Goal: Task Accomplishment & Management: Use online tool/utility

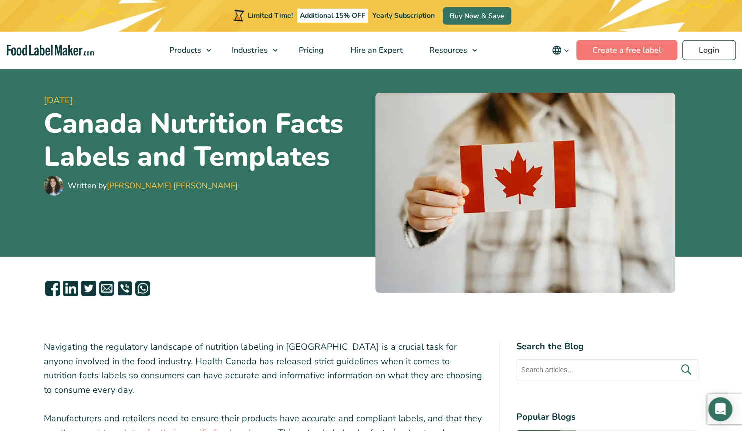
scroll to position [52, 0]
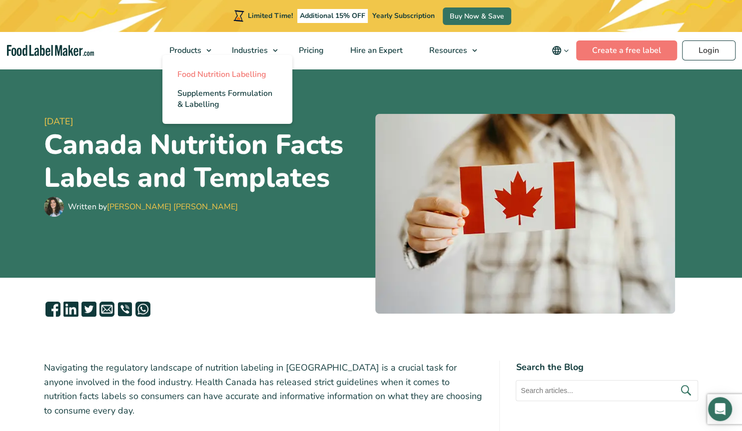
click at [213, 77] on span "Food Nutrition Labelling" at bounding box center [221, 74] width 89 height 11
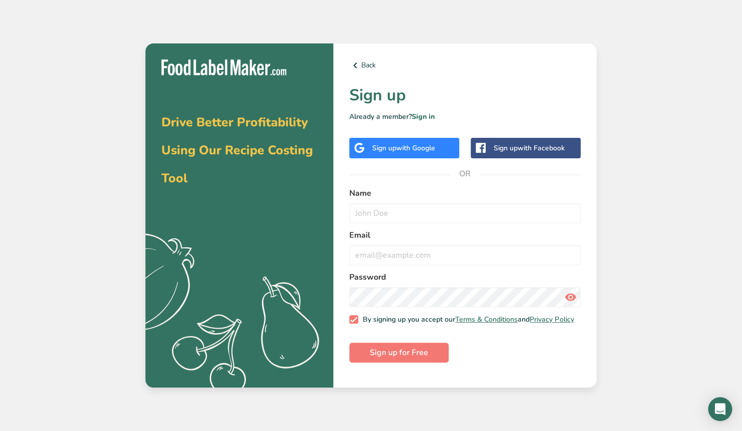
click at [402, 150] on span "with Google" at bounding box center [415, 147] width 39 height 9
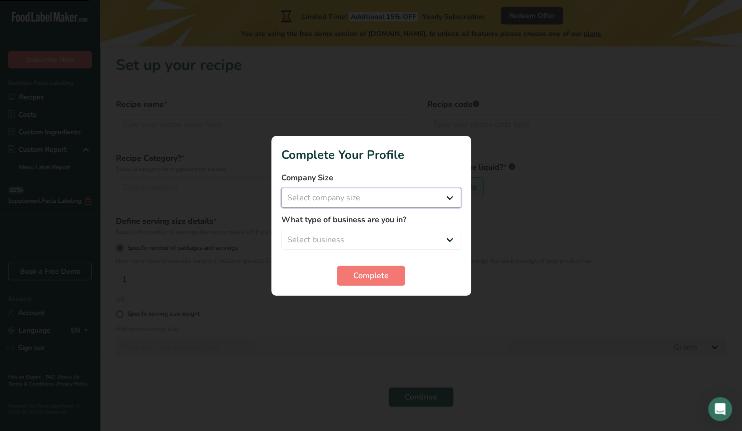
click at [281, 188] on select "Select company size Fewer than 10 Employees 10 to 50 Employees 51 to 500 Employ…" at bounding box center [371, 198] width 180 height 20
select select "1"
click option "Fewer than 10 Employees" at bounding box center [0, 0] width 0 height 0
click at [281, 230] on select "Select business Packaged Food Manufacturer Restaurant & Cafe Bakery Meal Plans …" at bounding box center [371, 240] width 180 height 20
select select "3"
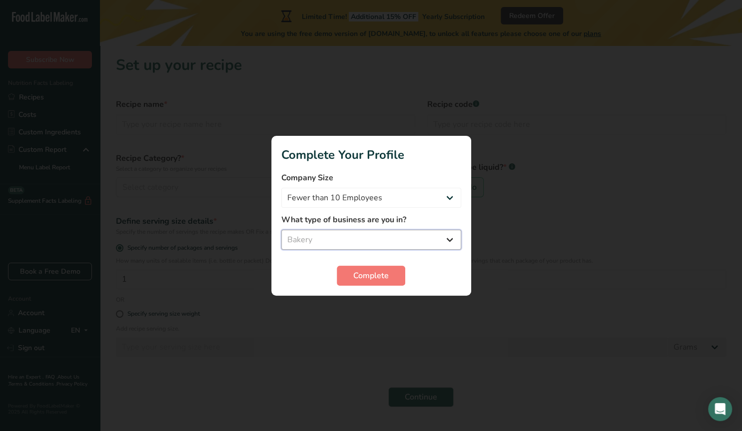
click option "Bakery" at bounding box center [0, 0] width 0 height 0
click at [363, 282] on button "Complete" at bounding box center [371, 276] width 68 height 20
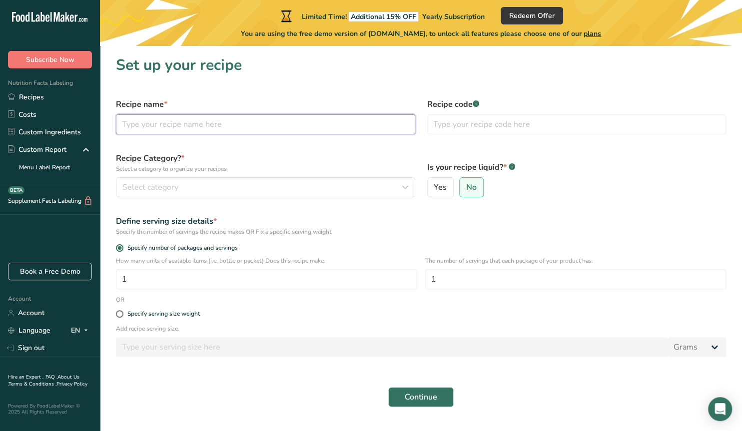
click at [180, 125] on input "text" at bounding box center [265, 124] width 299 height 20
type input "Midnight Orchard Clusters"
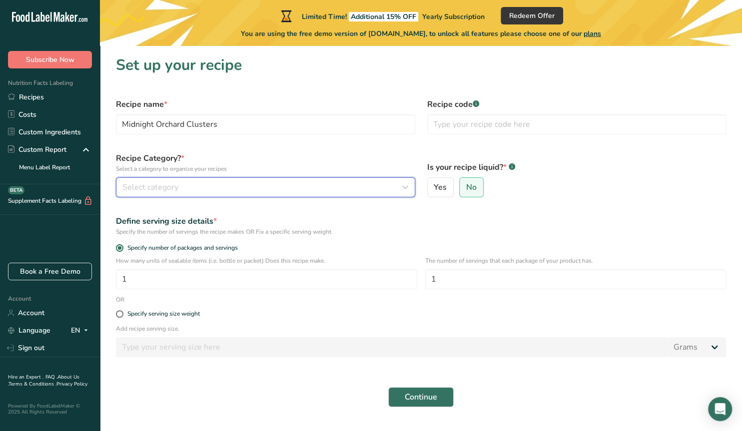
click at [191, 184] on div "Select category" at bounding box center [262, 187] width 280 height 12
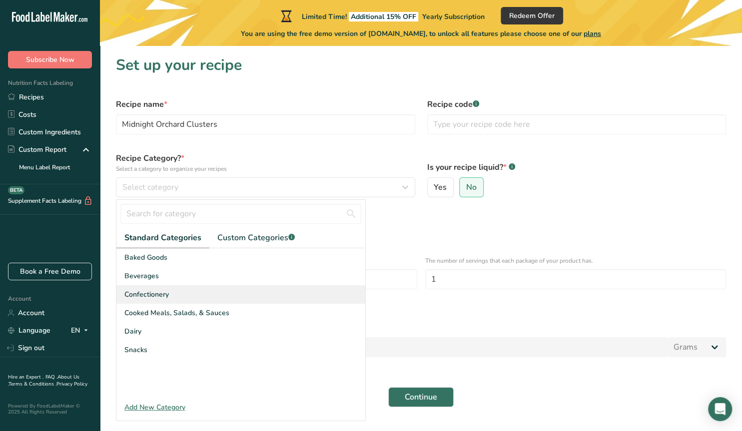
click at [183, 294] on div "Confectionery" at bounding box center [240, 294] width 249 height 18
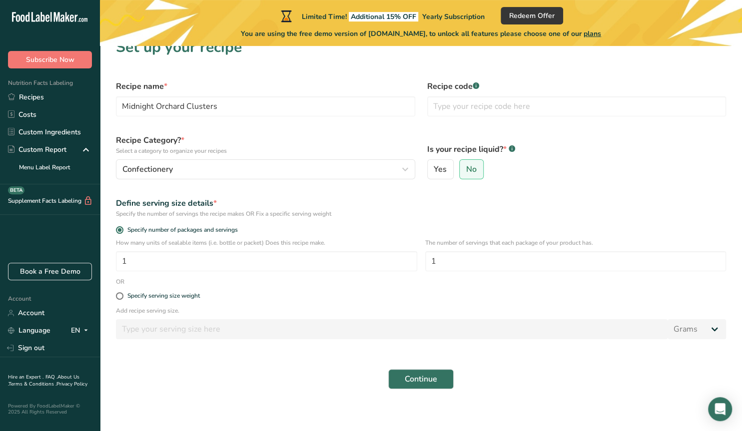
scroll to position [24, 0]
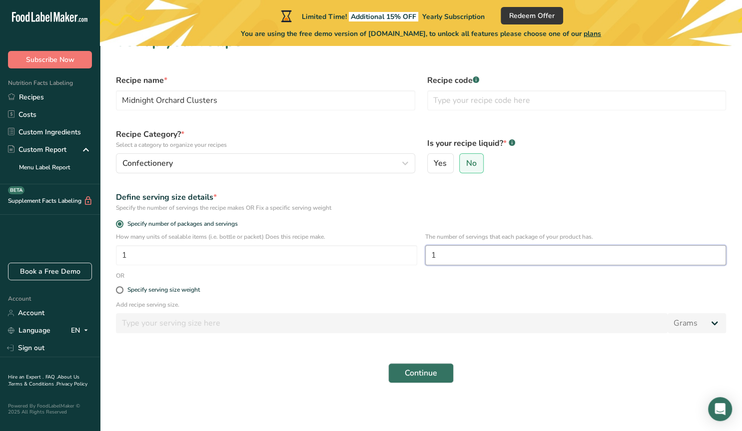
click at [431, 255] on input "1" at bounding box center [575, 255] width 301 height 20
click at [447, 253] on input "1" at bounding box center [575, 255] width 301 height 20
drag, startPoint x: 436, startPoint y: 254, endPoint x: 426, endPoint y: 254, distance: 10.0
click at [426, 254] on input "1" at bounding box center [575, 255] width 301 height 20
type input "3.75"
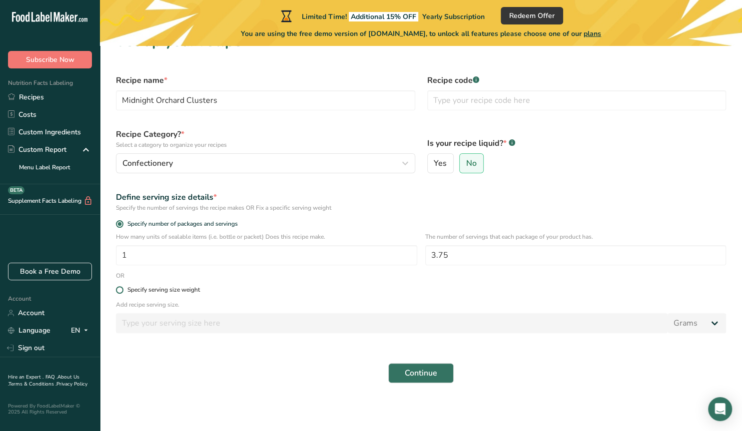
click at [117, 289] on span at bounding box center [119, 289] width 7 height 7
click at [117, 289] on input "Specify serving size weight" at bounding box center [119, 290] width 6 height 6
radio input "true"
radio input "false"
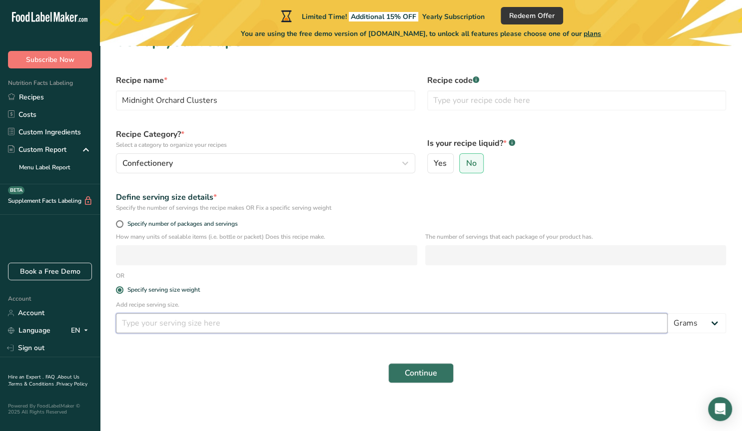
click at [209, 325] on input "number" at bounding box center [391, 323] width 551 height 20
type input "5"
type input "40"
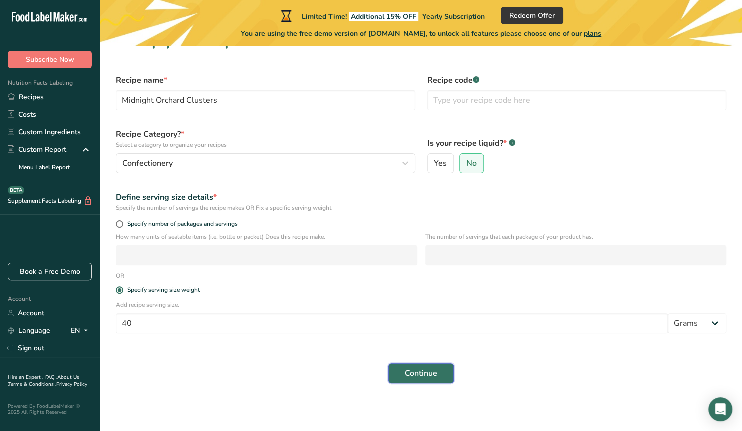
click at [414, 376] on span "Continue" at bounding box center [421, 373] width 32 height 12
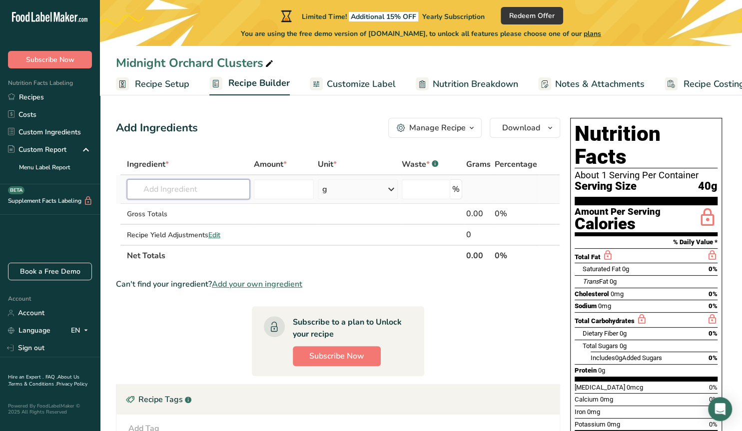
click at [153, 190] on input "text" at bounding box center [188, 189] width 123 height 20
type input "5"
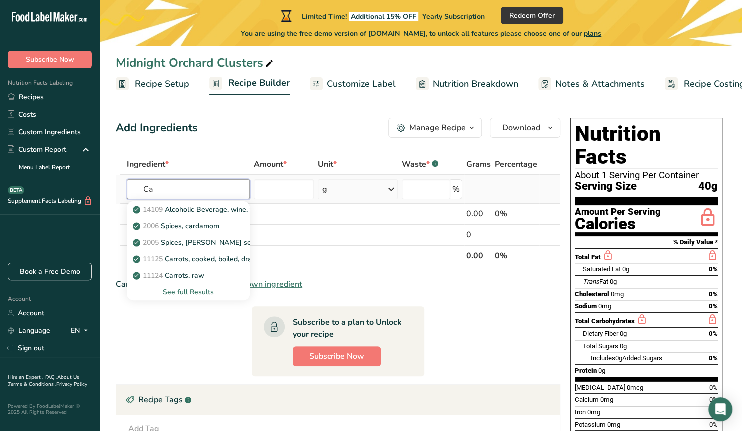
type input "C"
type input "Dark Chocolate"
click at [170, 289] on div "See full Results" at bounding box center [188, 292] width 107 height 10
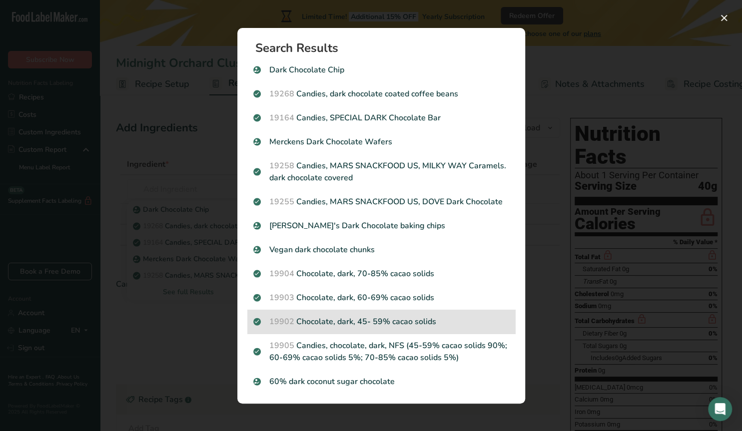
click at [362, 322] on p "19902 Chocolate, dark, 45- 59% cacao solids" at bounding box center [381, 322] width 256 height 12
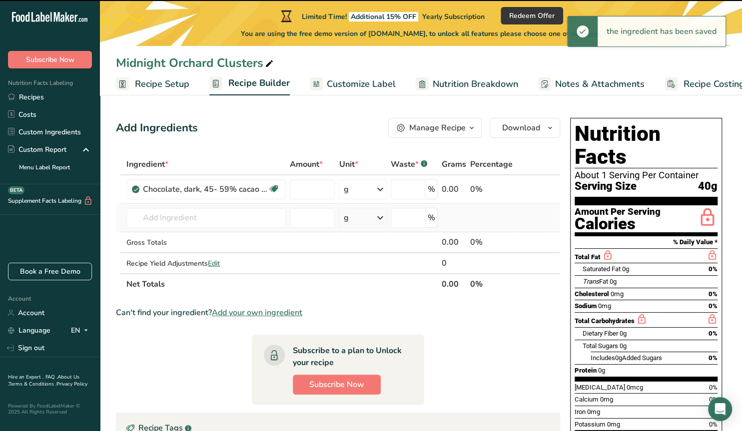
type input "0"
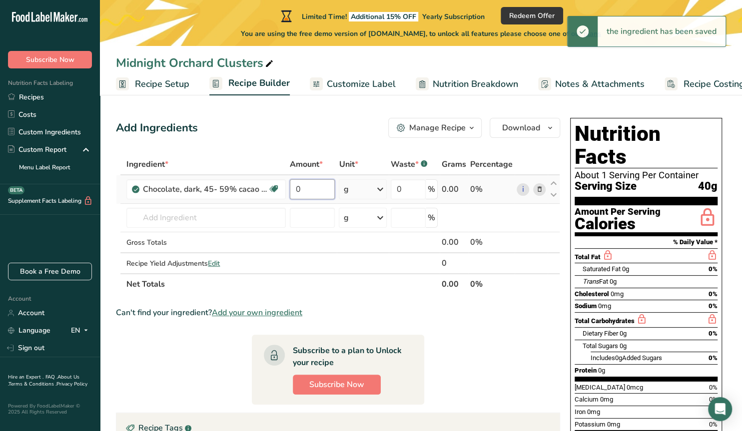
drag, startPoint x: 313, startPoint y: 190, endPoint x: 294, endPoint y: 188, distance: 19.1
click at [294, 188] on input "0" at bounding box center [312, 189] width 45 height 20
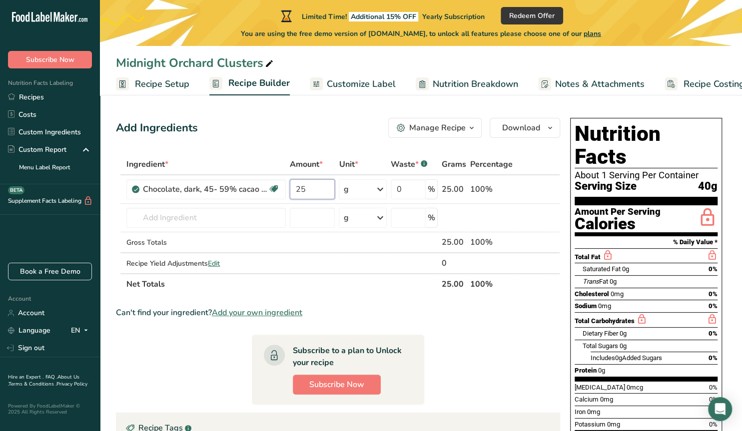
type input "25"
click at [169, 221] on input "text" at bounding box center [205, 218] width 159 height 20
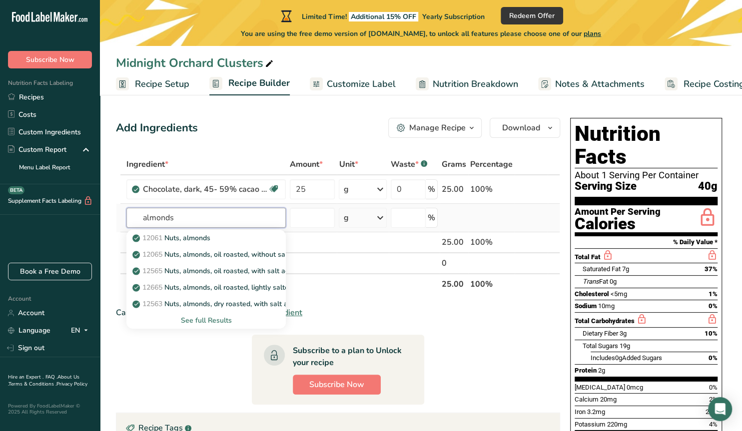
type input "almonds"
click at [216, 321] on div "See full Results" at bounding box center [205, 320] width 143 height 10
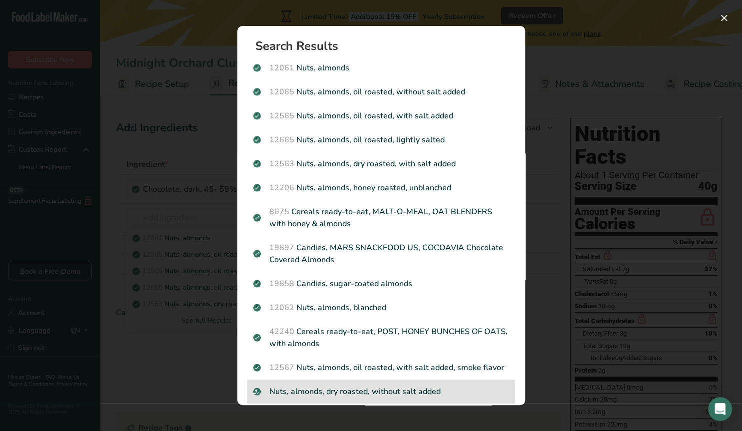
click at [354, 394] on p "Nuts, almonds, dry roasted, without salt added" at bounding box center [381, 392] width 256 height 12
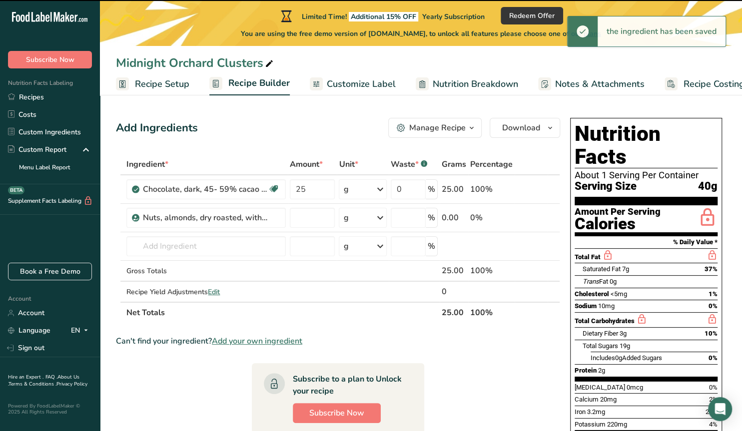
type input "0"
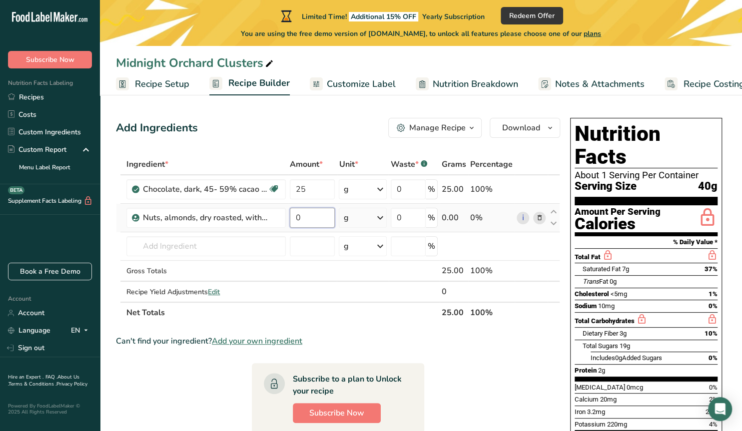
click at [304, 217] on input "0" at bounding box center [312, 218] width 45 height 20
type input "4.96"
click at [223, 242] on input "text" at bounding box center [205, 246] width 159 height 20
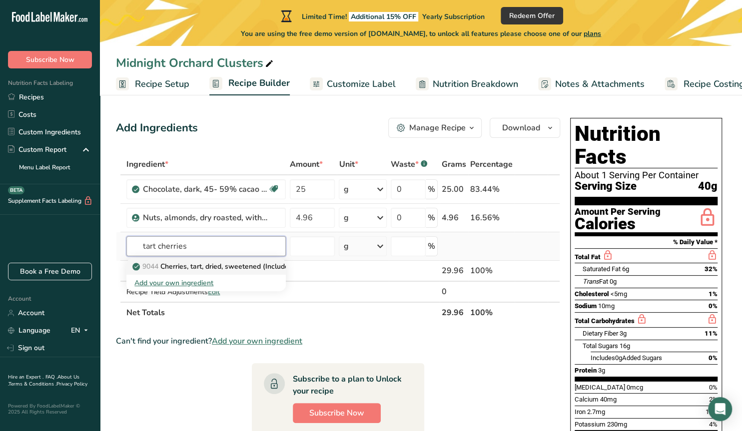
type input "tart cherries"
click at [204, 269] on p "9044 Cherries, tart, dried, sweetened (Includes foods for USDA's Food Distribut…" at bounding box center [286, 266] width 305 height 10
type input "Cherries, tart, dried, sweetened (Includes foods for USDA's Food Distribution P…"
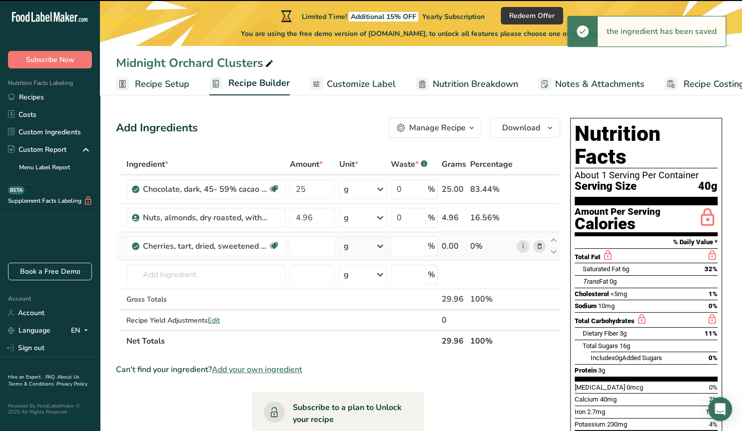
type input "0"
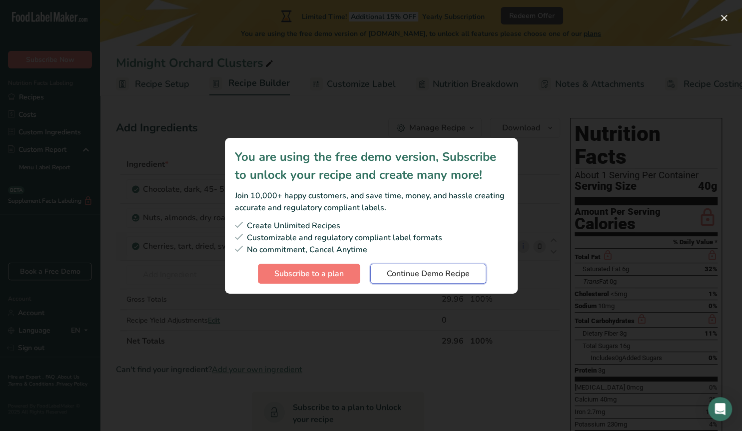
click at [413, 277] on span "Continue Demo Recipe" at bounding box center [428, 274] width 83 height 12
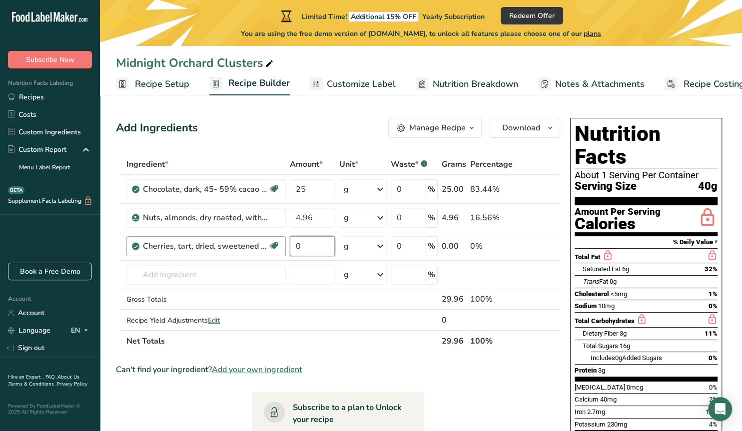
drag, startPoint x: 306, startPoint y: 243, endPoint x: 280, endPoint y: 248, distance: 26.5
click at [290, 248] on input "0" at bounding box center [312, 246] width 45 height 20
type input "2.65"
click at [227, 270] on input "text" at bounding box center [205, 275] width 159 height 20
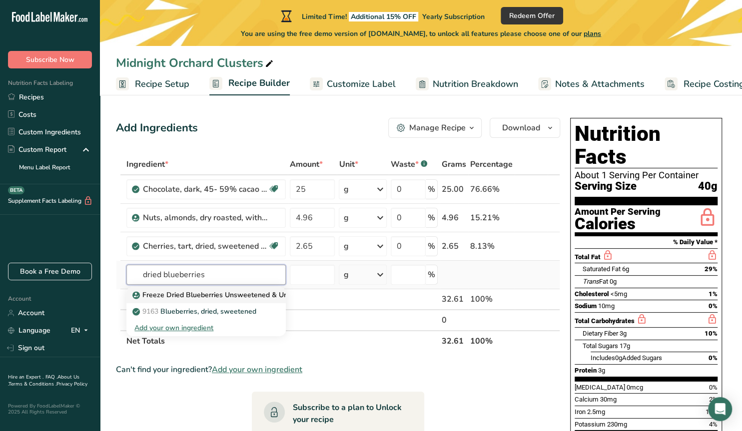
type input "dried blueberries"
click at [191, 293] on p "Freeze Dried Blueberries Unsweetened & Unsulfured" at bounding box center [224, 295] width 180 height 10
type input "Freeze Dried Blueberries Unsweetened & Unsulfured"
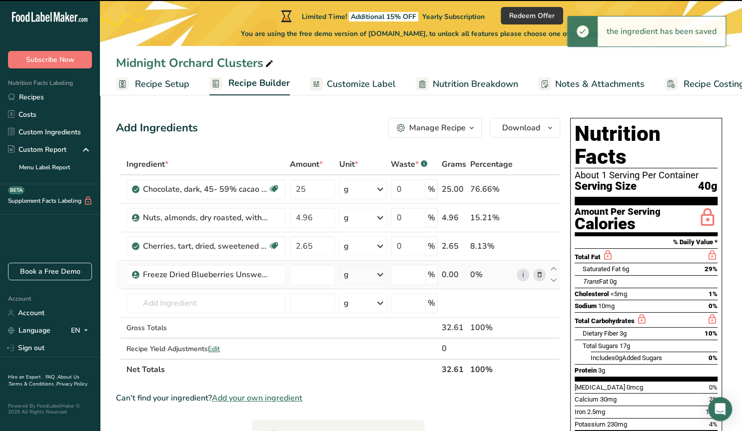
type input "0"
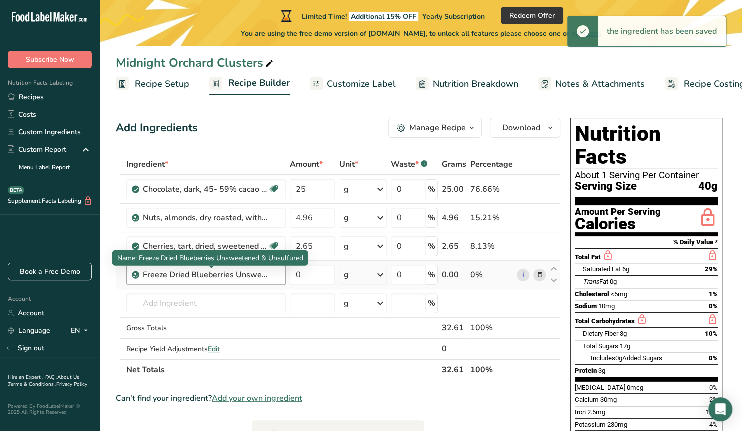
click at [188, 276] on div "Freeze Dried Blueberries Unsweetened & Unsulfured" at bounding box center [205, 275] width 125 height 12
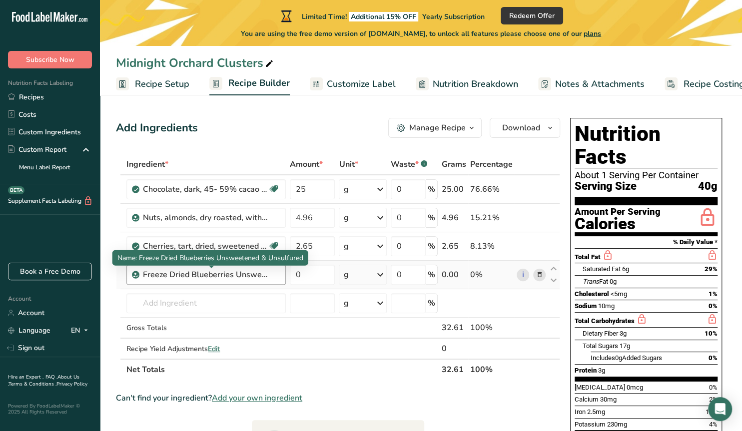
drag, startPoint x: 143, startPoint y: 274, endPoint x: 293, endPoint y: 276, distance: 149.9
click at [268, 276] on div "Freeze Dried Blueberries Unsweetened & Unsulfured" at bounding box center [205, 275] width 125 height 12
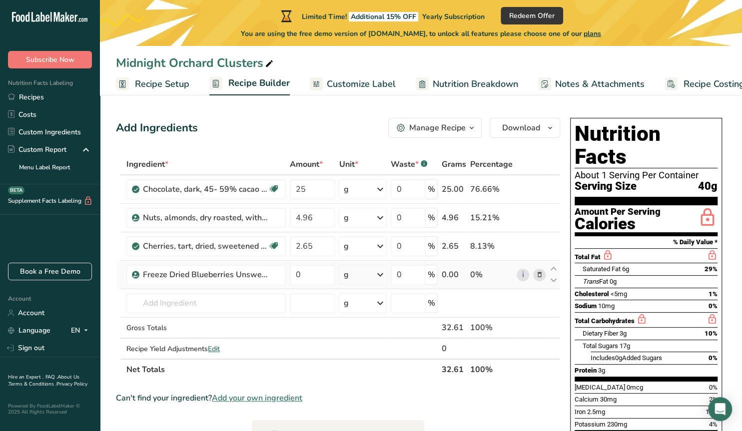
click at [538, 274] on icon at bounding box center [538, 275] width 7 height 10
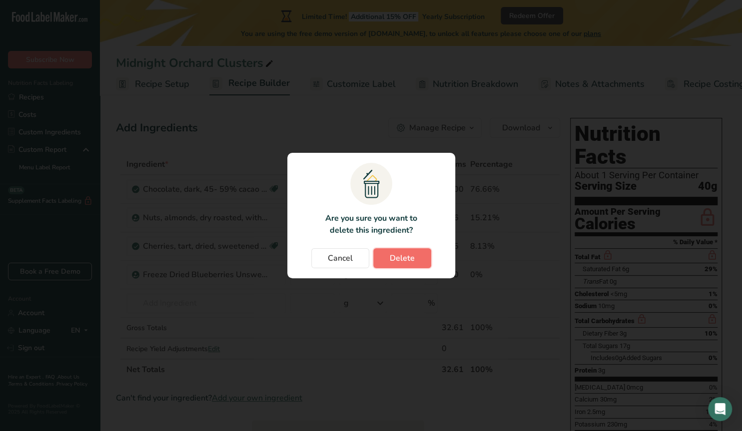
click at [406, 256] on span "Delete" at bounding box center [402, 258] width 25 height 12
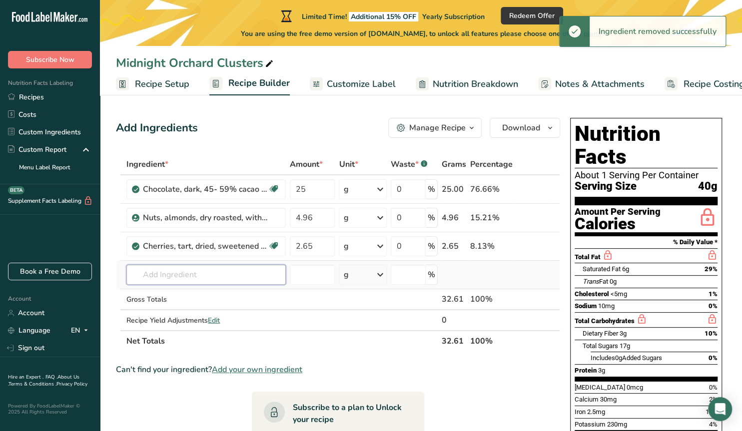
click at [192, 276] on input "text" at bounding box center [205, 275] width 159 height 20
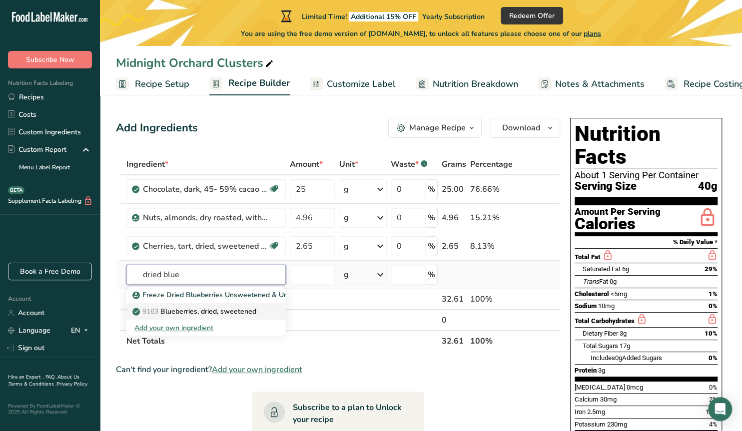
type input "dried blue"
click at [224, 308] on p "9163 Blueberries, dried, sweetened" at bounding box center [195, 311] width 122 height 10
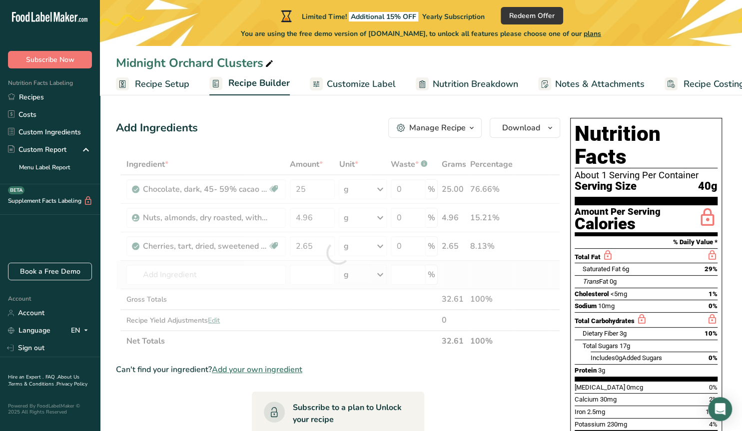
type input "Blueberries, dried, sweetened"
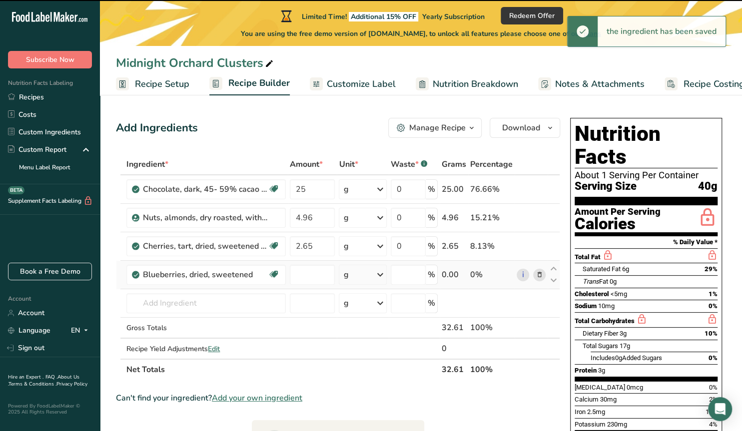
type input "0"
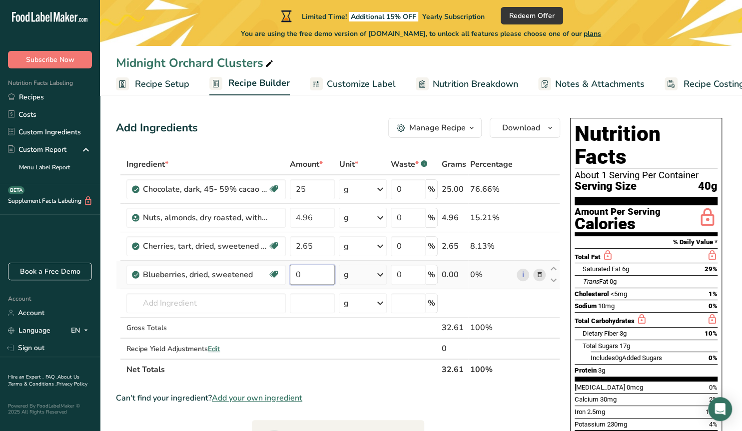
drag, startPoint x: 307, startPoint y: 270, endPoint x: 284, endPoint y: 277, distance: 23.9
click at [290, 277] on input "0" at bounding box center [312, 275] width 45 height 20
type input "2.65"
click at [196, 305] on input "text" at bounding box center [205, 303] width 159 height 20
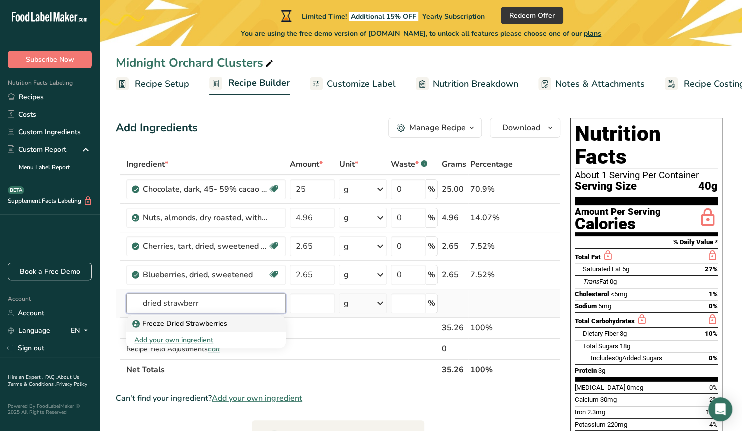
type input "dried strawberr"
click at [191, 319] on p "Freeze Dried Strawberries" at bounding box center [180, 323] width 93 height 10
type input "Freeze Dried Strawberries"
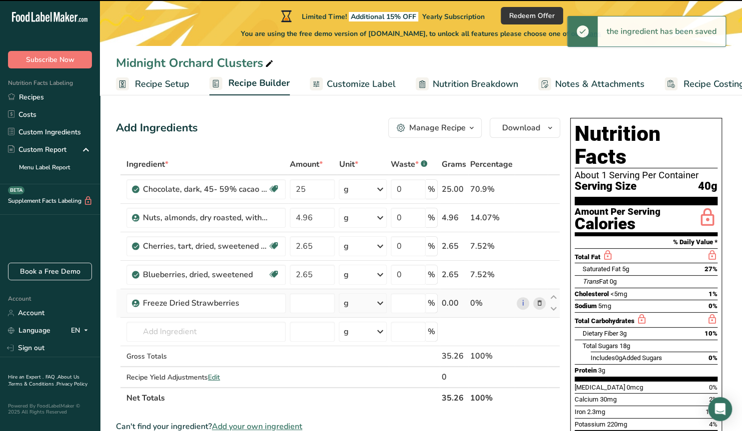
type input "0"
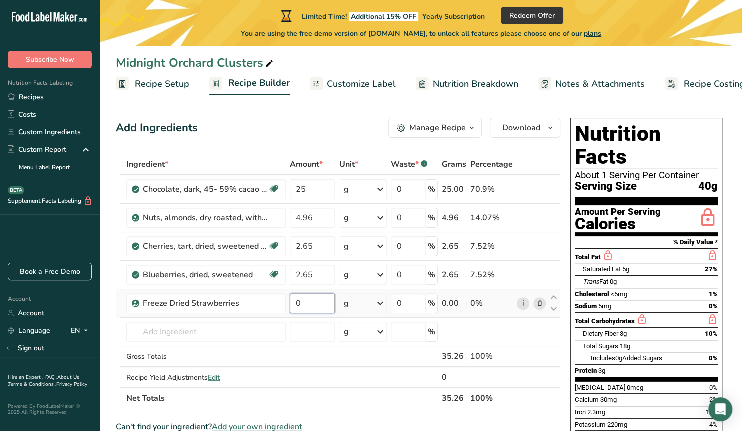
click at [307, 304] on input "0" at bounding box center [312, 303] width 45 height 20
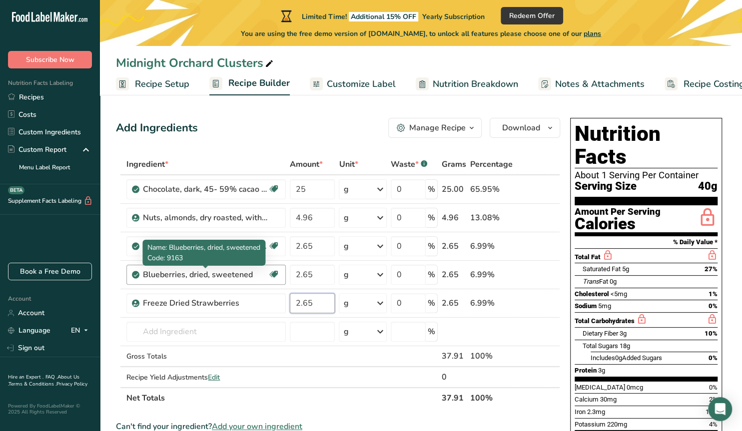
type input "2.65"
click at [176, 273] on div "Blueberries, dried, sweetened" at bounding box center [205, 275] width 125 height 12
drag, startPoint x: 250, startPoint y: 272, endPoint x: 136, endPoint y: 273, distance: 113.4
click at [143, 273] on div "Blueberries, dried, sweetened" at bounding box center [205, 275] width 125 height 12
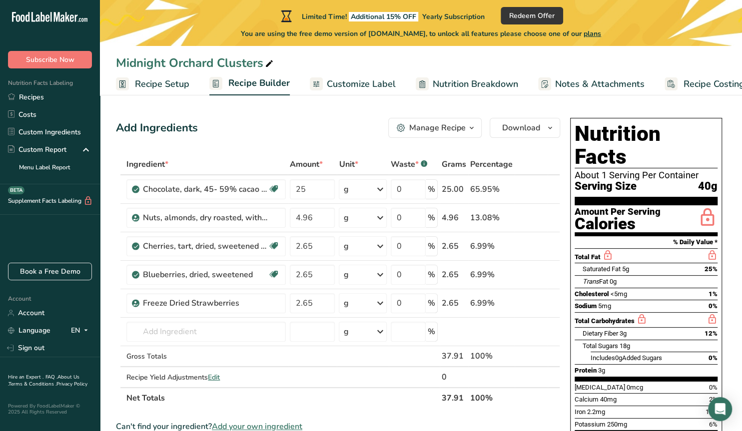
click at [537, 275] on icon at bounding box center [538, 275] width 7 height 10
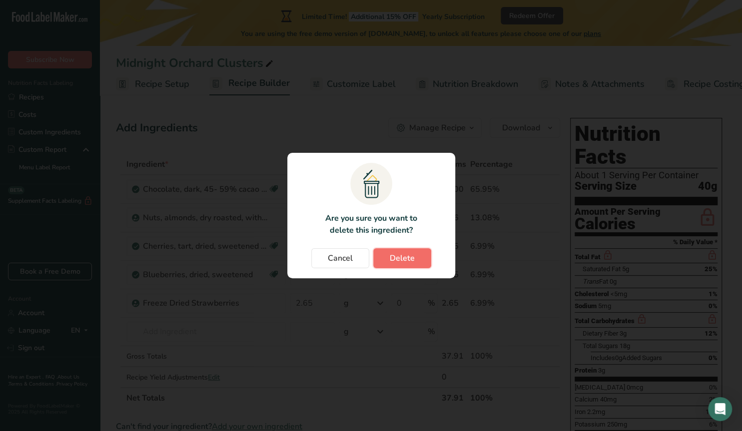
click at [387, 258] on button "Delete" at bounding box center [402, 258] width 58 height 20
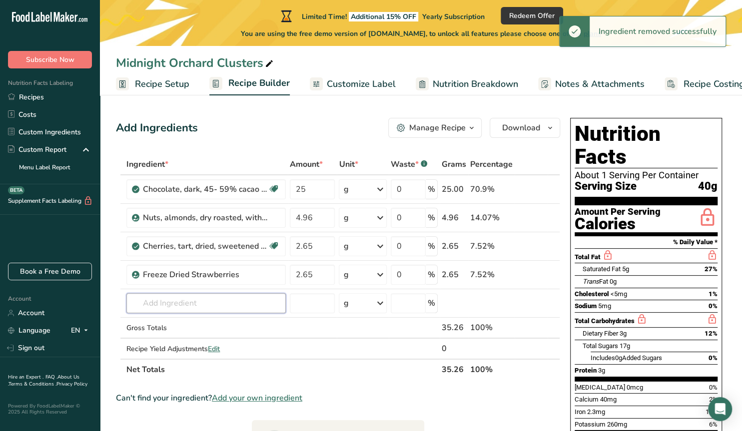
click at [173, 304] on input "text" at bounding box center [205, 303] width 159 height 20
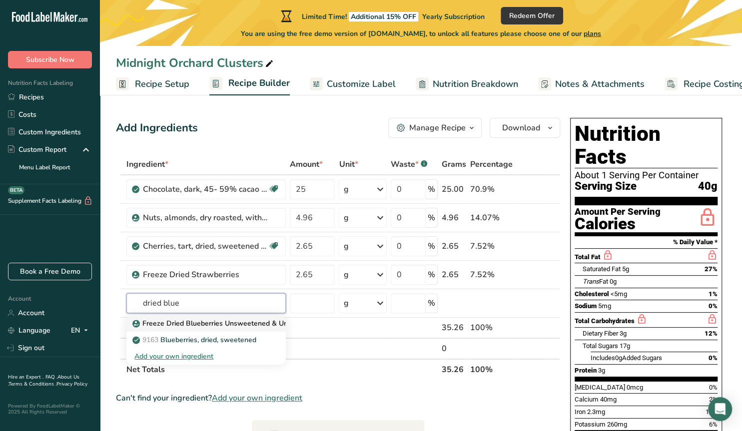
type input "dried blue"
click at [182, 324] on p "Freeze Dried Blueberries Unsweetened & Unsulfured" at bounding box center [224, 323] width 180 height 10
type input "Freeze Dried Blueberries Unsweetened & Unsulfured"
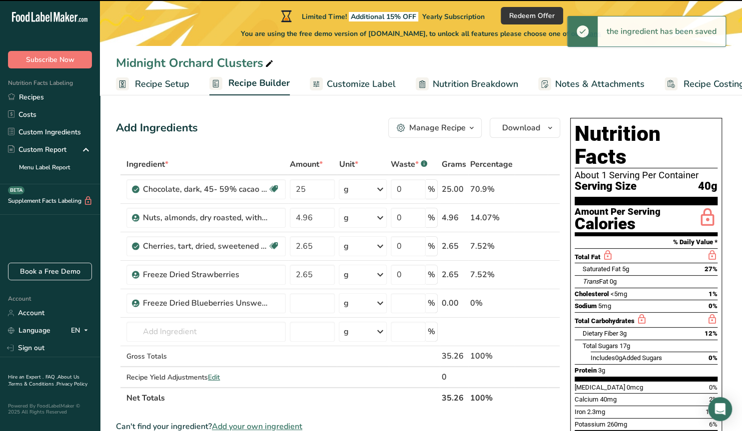
type input "0"
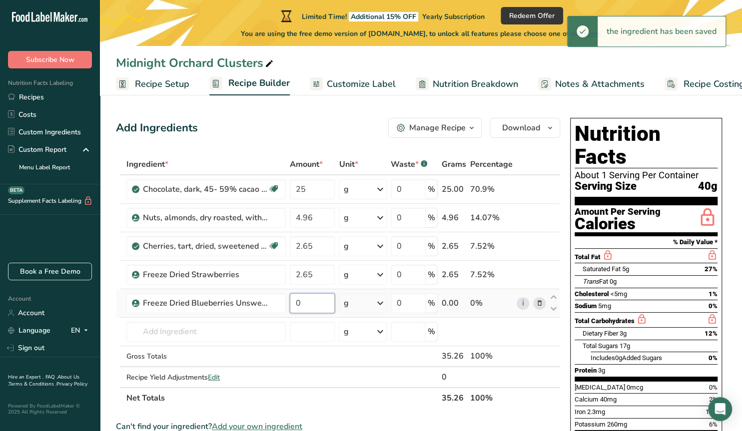
drag, startPoint x: 302, startPoint y: 301, endPoint x: 289, endPoint y: 302, distance: 13.0
click at [290, 302] on input "0" at bounding box center [312, 303] width 45 height 20
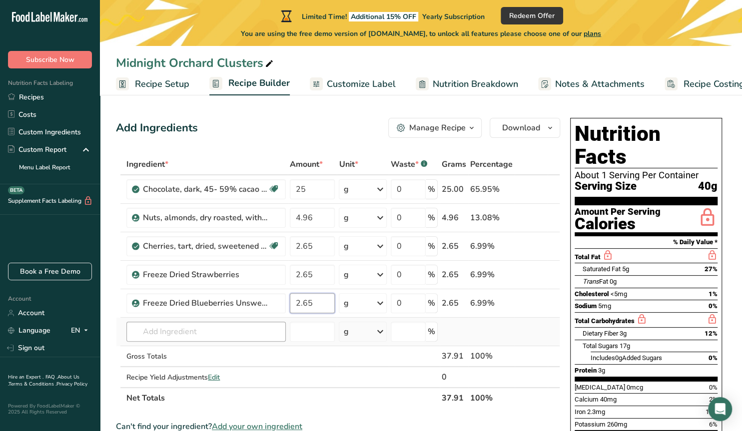
type input "2.65"
click at [259, 336] on input "text" at bounding box center [205, 332] width 159 height 20
type input "m"
type input "sea salt"
click at [162, 352] on p "Sea Salt" at bounding box center [151, 352] width 35 height 10
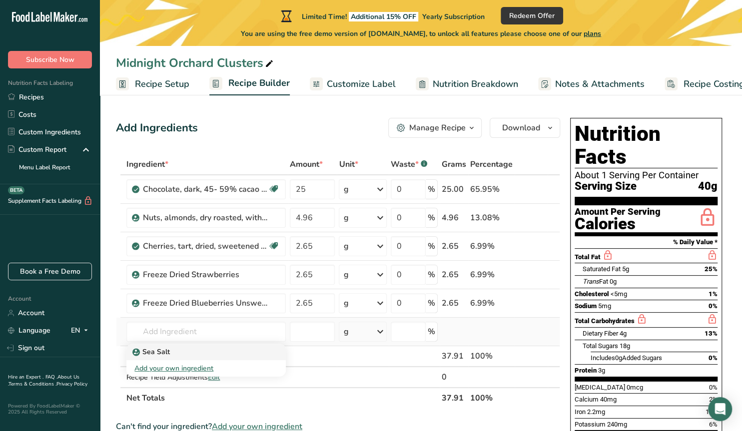
type input "Sea Salt"
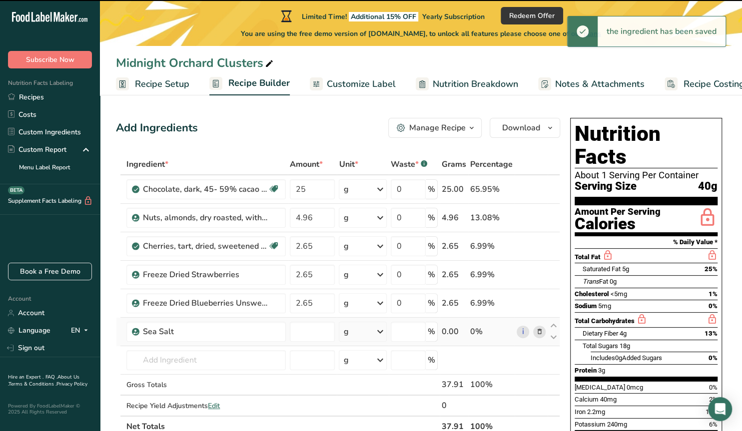
type input "0"
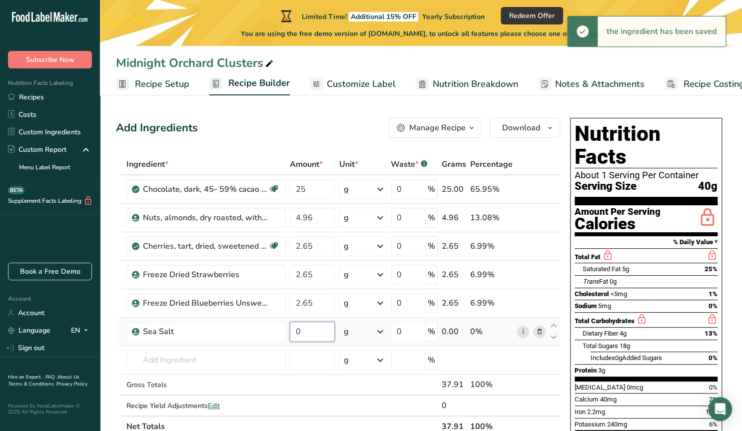
click at [304, 331] on input "0" at bounding box center [312, 332] width 45 height 20
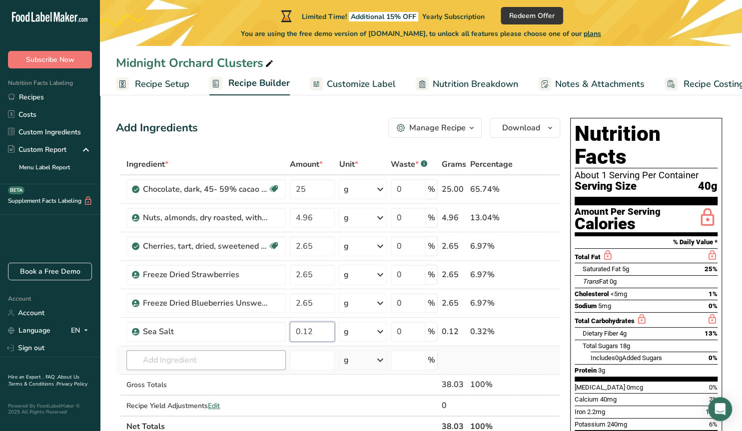
type input "0.12"
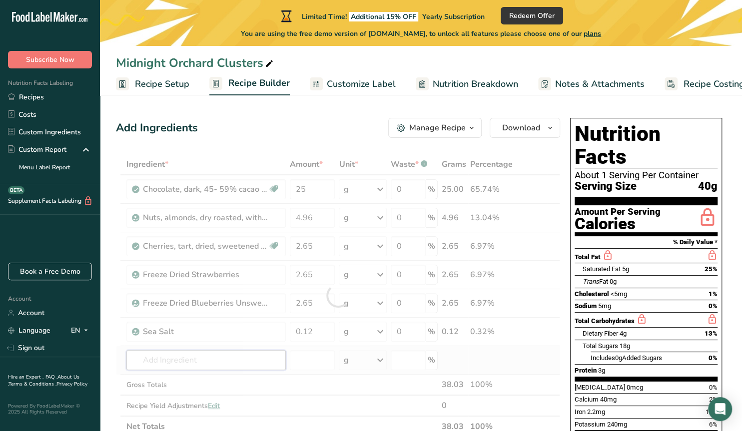
click at [213, 357] on input "text" at bounding box center [205, 360] width 159 height 20
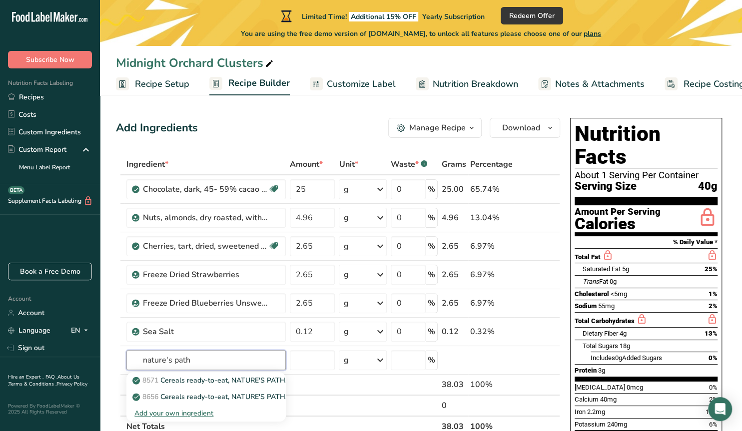
type input "nature's path"
type input "m"
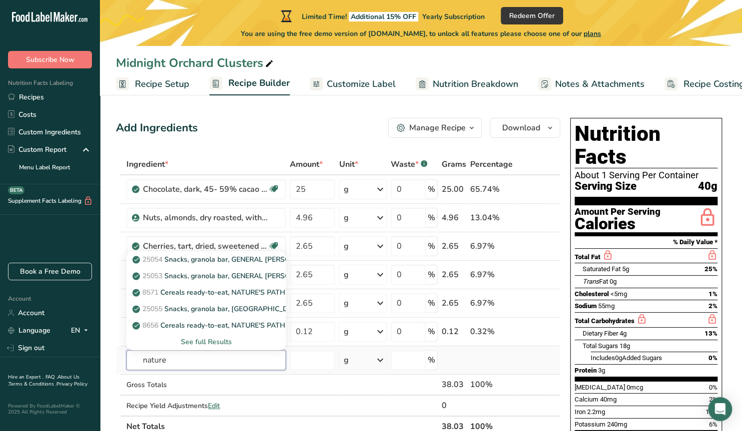
type input "nature"
click at [188, 341] on div "See full Results" at bounding box center [205, 342] width 143 height 10
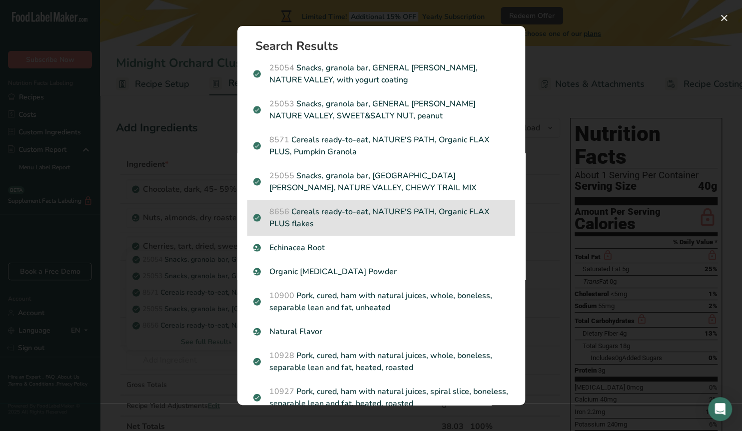
click at [417, 212] on p "8656 Cereals ready-to-eat, NATURE'S PATH, Organic FLAX PLUS flakes" at bounding box center [381, 218] width 256 height 24
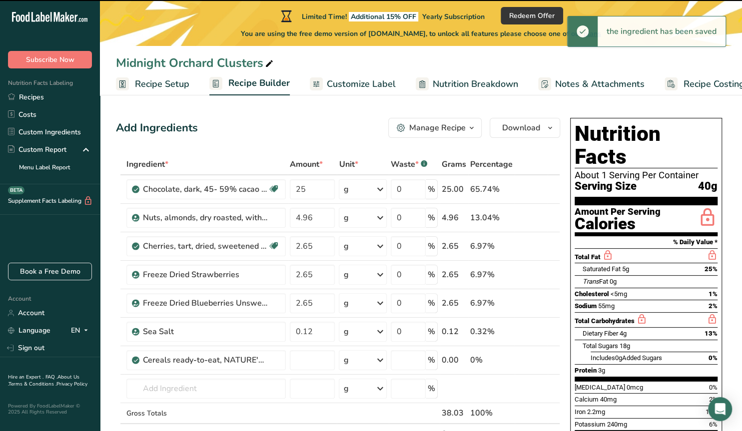
type input "0"
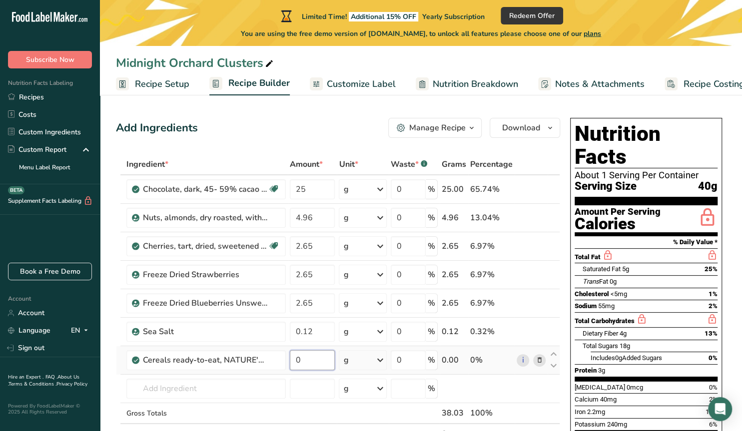
drag, startPoint x: 305, startPoint y: 360, endPoint x: 293, endPoint y: 355, distance: 12.5
click at [293, 355] on input "0" at bounding box center [312, 360] width 45 height 20
type input "1.98"
click at [346, 81] on span "Customize Label" at bounding box center [361, 83] width 69 height 13
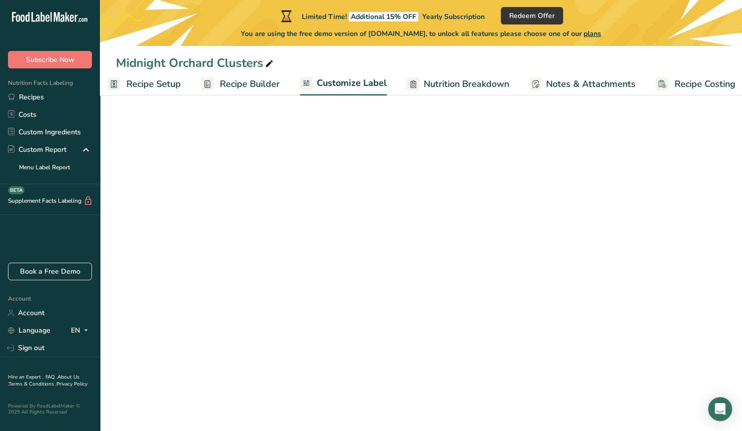
scroll to position [0, 18]
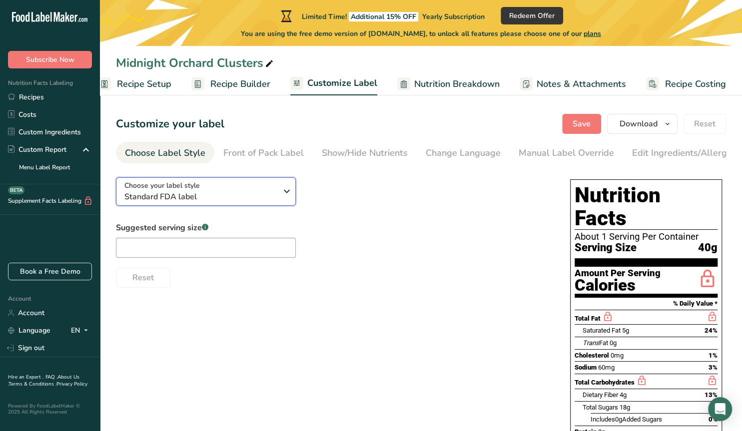
click at [290, 193] on icon "button" at bounding box center [287, 191] width 12 height 18
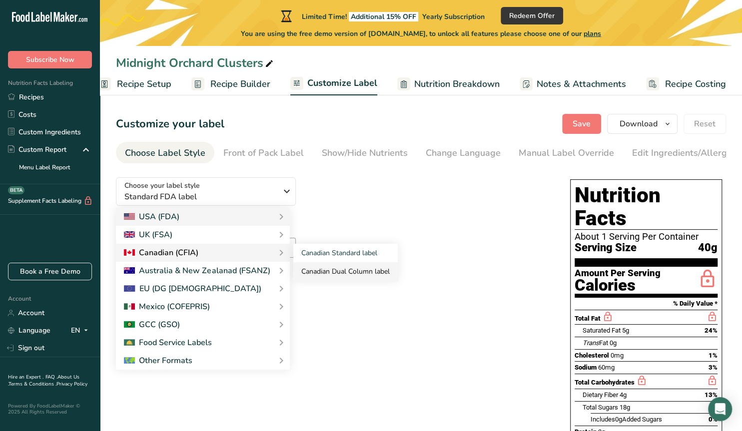
click at [323, 271] on link "Canadian Dual Column label" at bounding box center [345, 271] width 104 height 18
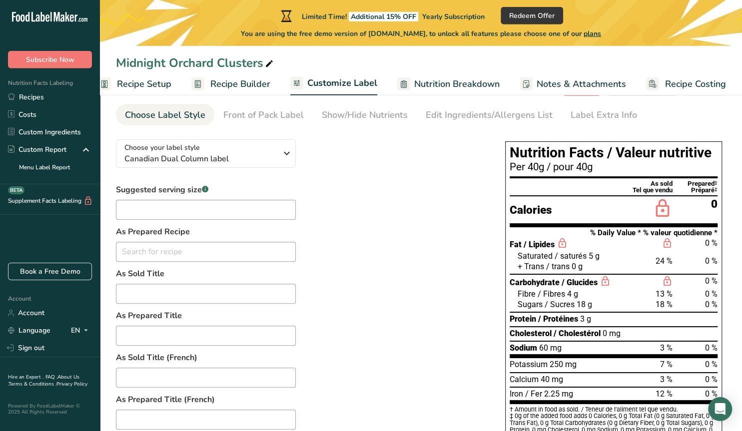
scroll to position [52, 0]
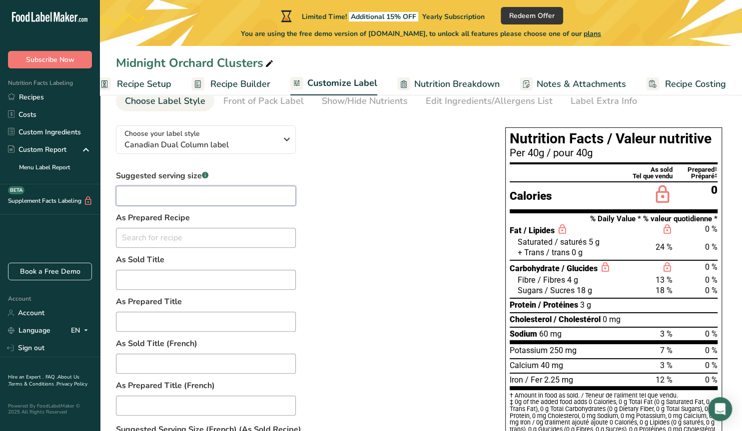
click at [176, 196] on input "text" at bounding box center [206, 196] width 180 height 20
type input "1"
click at [175, 238] on input "text" at bounding box center [206, 238] width 180 height 20
click at [331, 249] on div "Suggested serving size .a-a{fill:#347362;}.b-a{fill:#fff;} 1 As Prepared Recipe…" at bounding box center [300, 384] width 369 height 428
click at [196, 279] on input "text" at bounding box center [206, 280] width 180 height 20
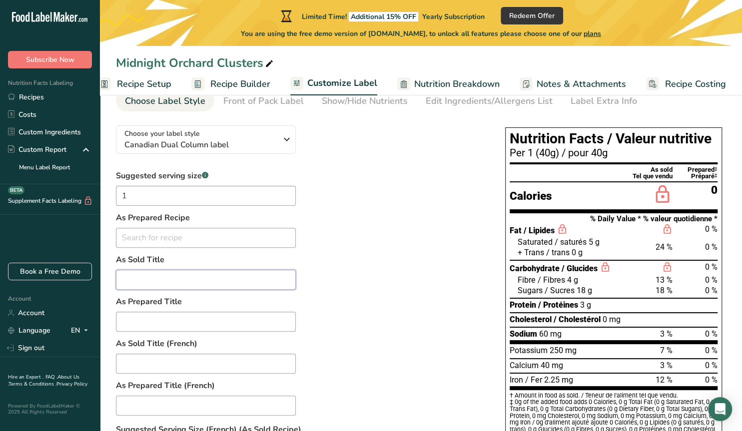
type input "m"
type input "M"
click at [161, 236] on input "text" at bounding box center [206, 238] width 180 height 20
type input "Midnight Orchard Clusters"
click at [323, 251] on div "Suggested serving size .a-a{fill:#347362;}.b-a{fill:#fff;} 1 As Prepared Recipe…" at bounding box center [300, 384] width 369 height 428
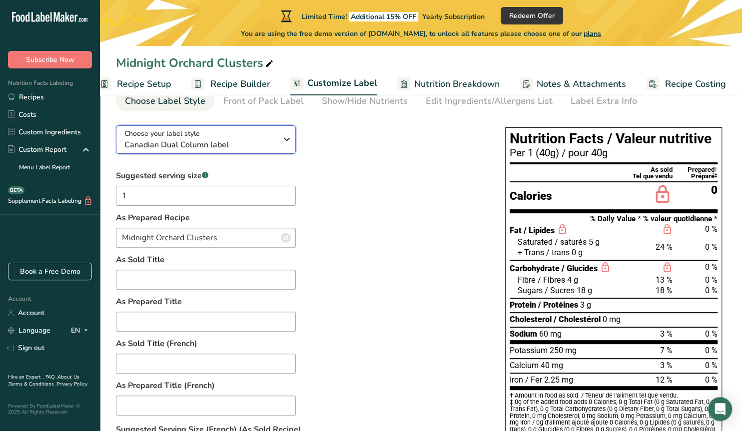
click at [287, 144] on icon "button" at bounding box center [287, 139] width 12 height 18
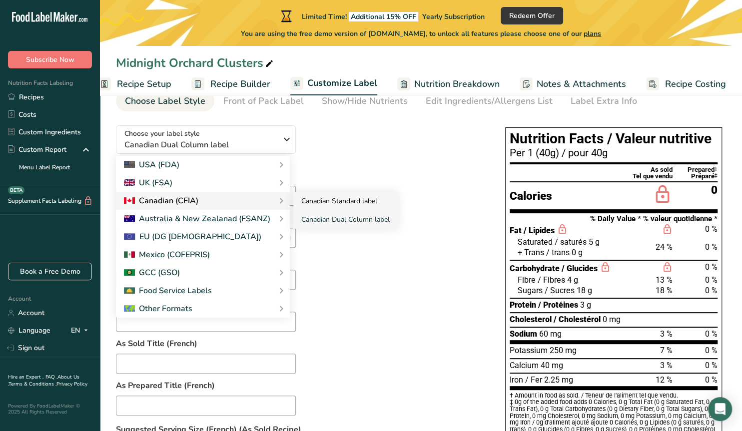
click at [320, 203] on link "Canadian Standard label" at bounding box center [345, 201] width 104 height 18
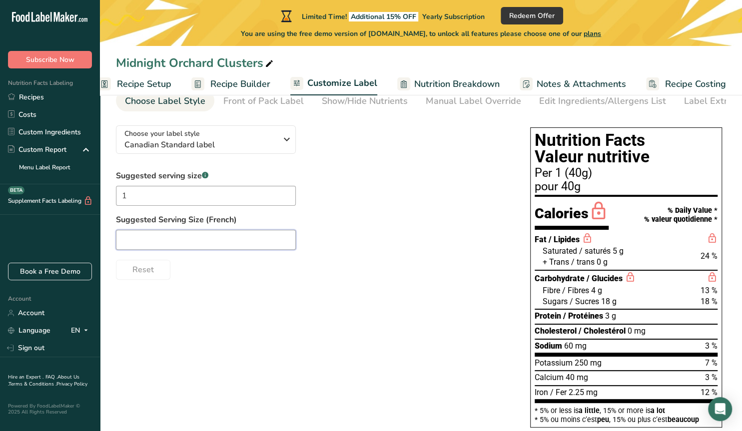
click at [202, 240] on input "text" at bounding box center [206, 240] width 180 height 20
type input "1"
click at [337, 215] on label "Suggested Serving Size (French)" at bounding box center [313, 220] width 394 height 12
click at [220, 84] on span "Recipe Builder" at bounding box center [240, 83] width 60 height 13
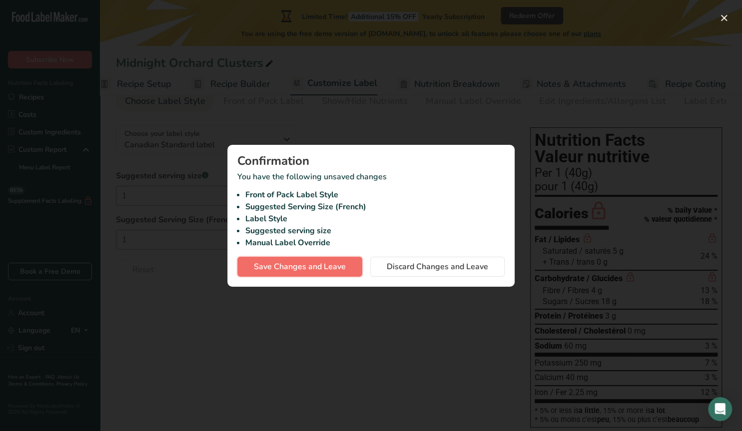
click at [335, 268] on span "Save Changes and Leave" at bounding box center [300, 267] width 92 height 12
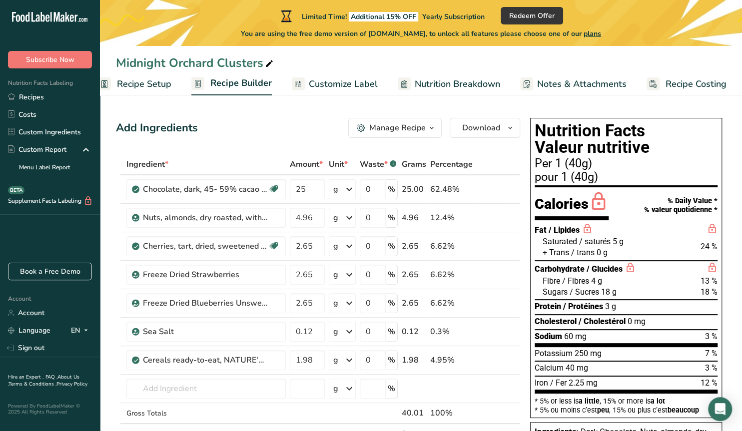
click at [419, 121] on button "Manage Recipe" at bounding box center [394, 128] width 93 height 20
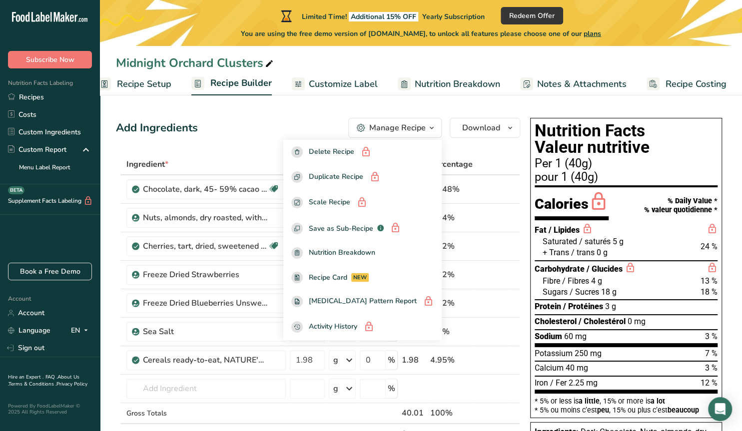
click at [315, 119] on div "Add Ingredients Manage Recipe Delete Recipe Duplicate Recipe Scale Recipe Save …" at bounding box center [318, 128] width 404 height 20
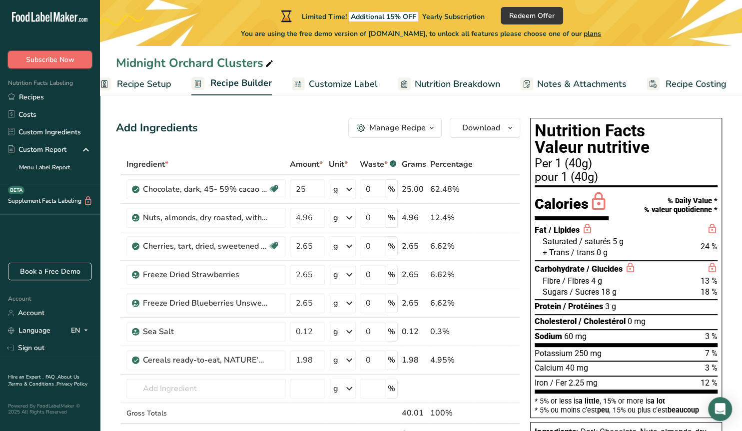
click at [55, 58] on span "Subscribe Now" at bounding box center [50, 59] width 48 height 10
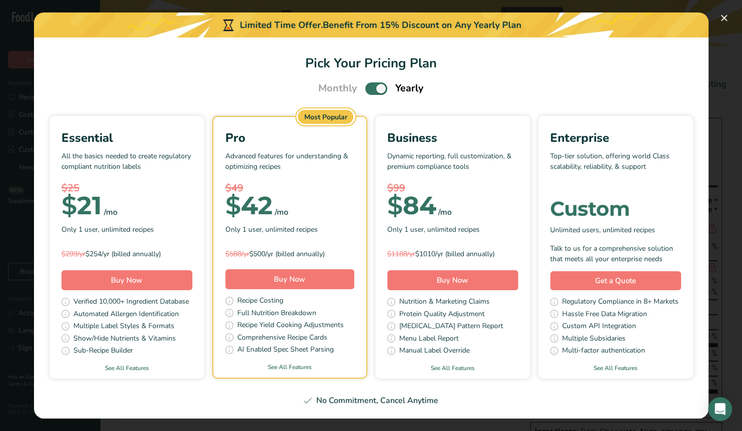
click at [373, 89] on span "Pick Your Pricing Plan Modal" at bounding box center [376, 88] width 22 height 12
click at [372, 89] on input "Pick Your Pricing Plan Modal" at bounding box center [368, 88] width 6 height 6
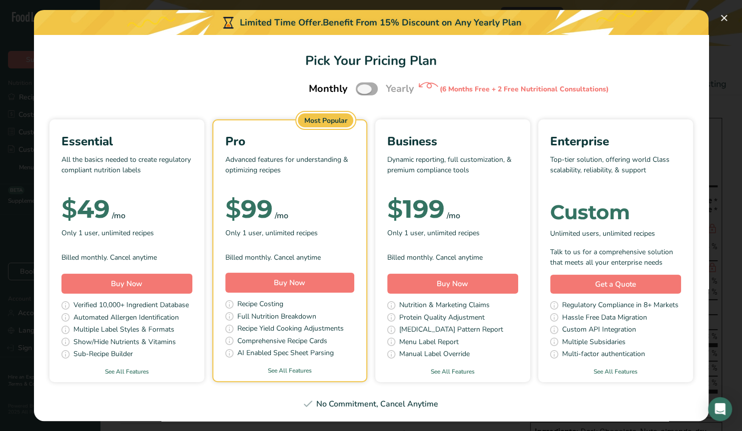
click at [373, 89] on span "Pick Your Pricing Plan Modal" at bounding box center [367, 88] width 22 height 12
click at [362, 89] on input "Pick Your Pricing Plan Modal" at bounding box center [359, 89] width 6 height 6
checkbox input "true"
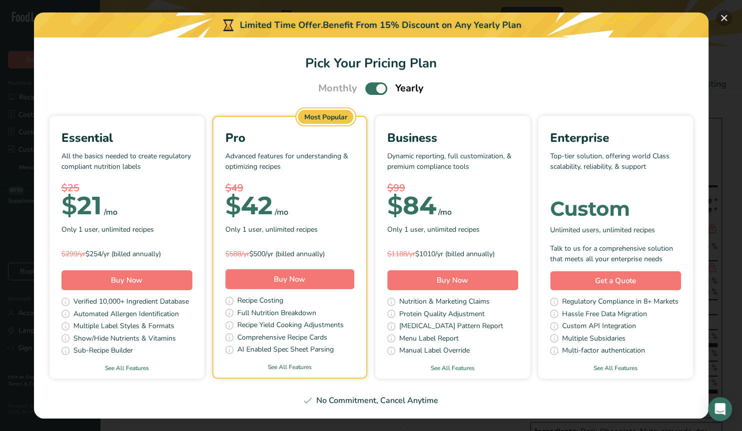
click at [727, 18] on button "Pick Your Pricing Plan Modal" at bounding box center [724, 18] width 16 height 16
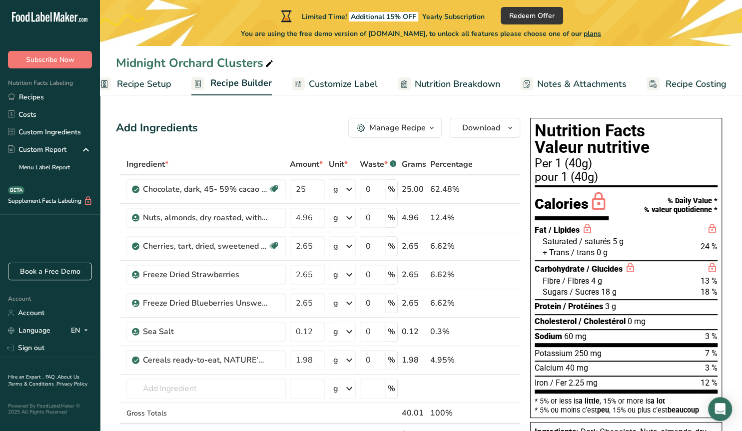
click at [146, 83] on span "Recipe Setup" at bounding box center [144, 83] width 54 height 13
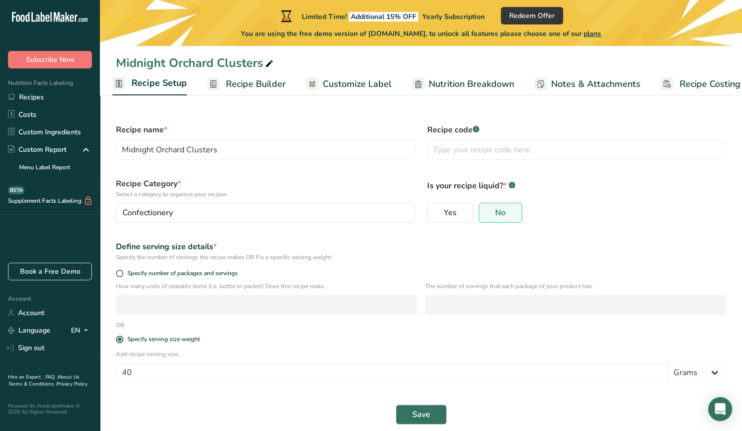
scroll to position [0, 3]
click at [123, 275] on label "Specify number of packages and servings" at bounding box center [421, 273] width 610 height 7
click at [122, 275] on input "Specify number of packages and servings" at bounding box center [119, 273] width 6 height 6
radio input "true"
radio input "false"
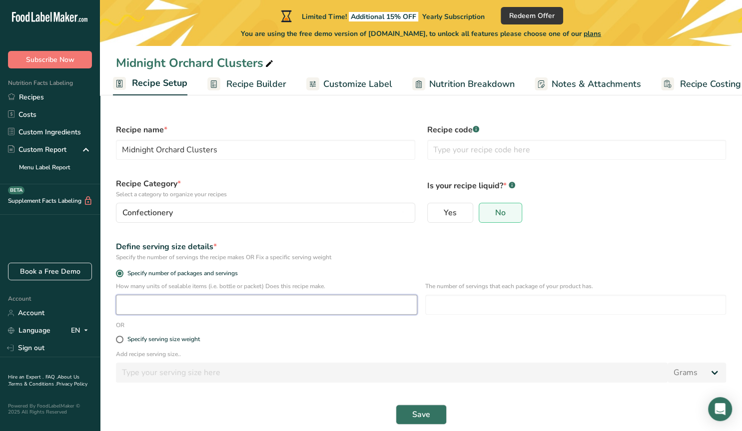
click at [159, 307] on input "number" at bounding box center [266, 305] width 301 height 20
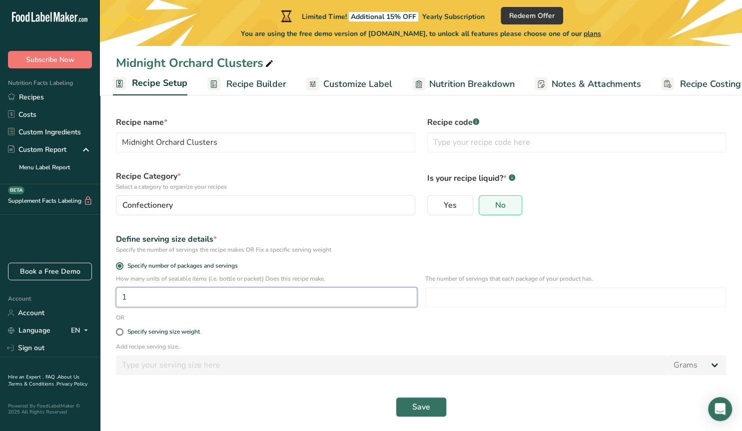
scroll to position [9, 0]
type input "1"
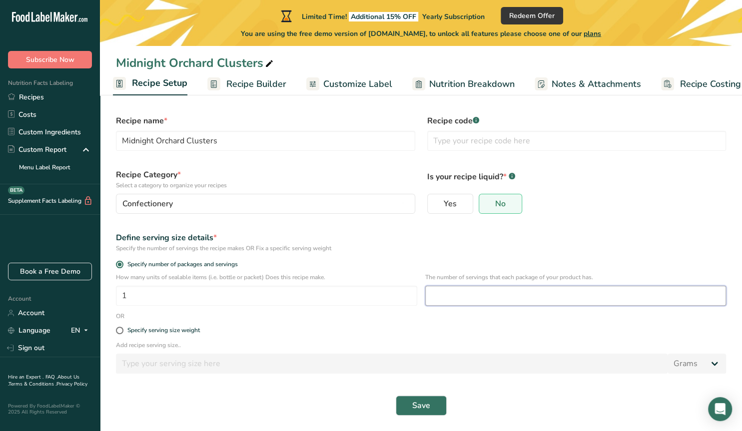
click at [450, 300] on input "number" at bounding box center [575, 296] width 301 height 20
type input "3.75"
click at [158, 299] on input "1" at bounding box center [266, 296] width 301 height 20
click at [421, 404] on span "Save" at bounding box center [421, 406] width 18 height 12
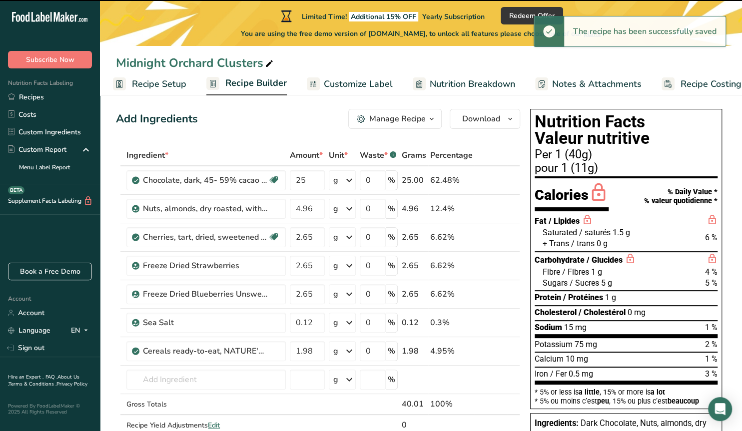
click at [233, 82] on span "Recipe Builder" at bounding box center [255, 82] width 61 height 13
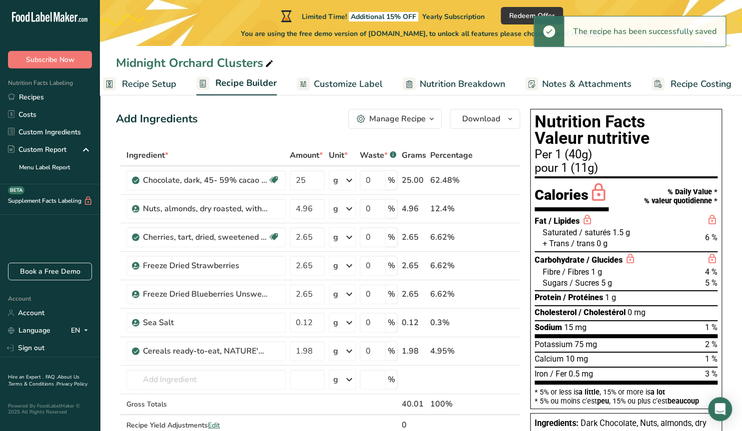
scroll to position [0, 18]
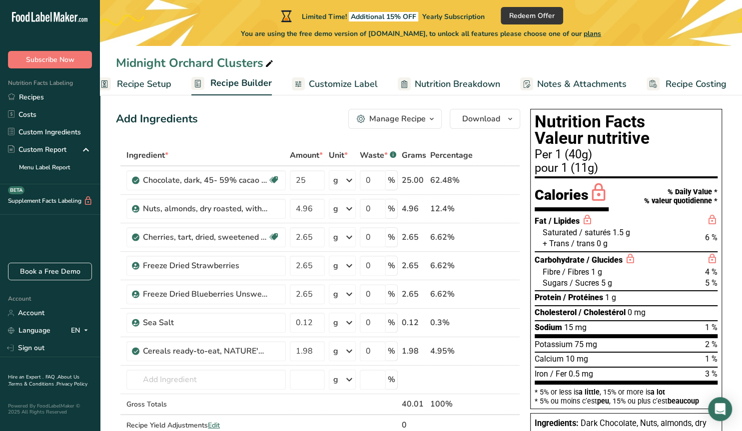
click at [155, 83] on span "Recipe Setup" at bounding box center [144, 83] width 54 height 13
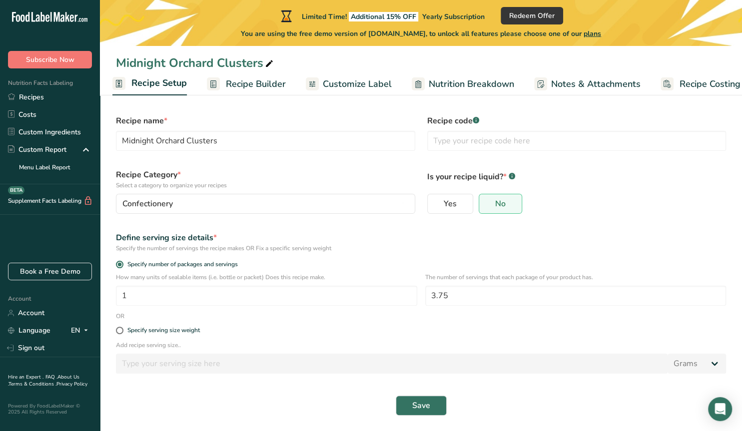
scroll to position [0, 3]
click at [119, 332] on span at bounding box center [119, 330] width 7 height 7
click at [119, 332] on input "Specify serving size weight" at bounding box center [119, 330] width 6 height 6
radio input "true"
radio input "false"
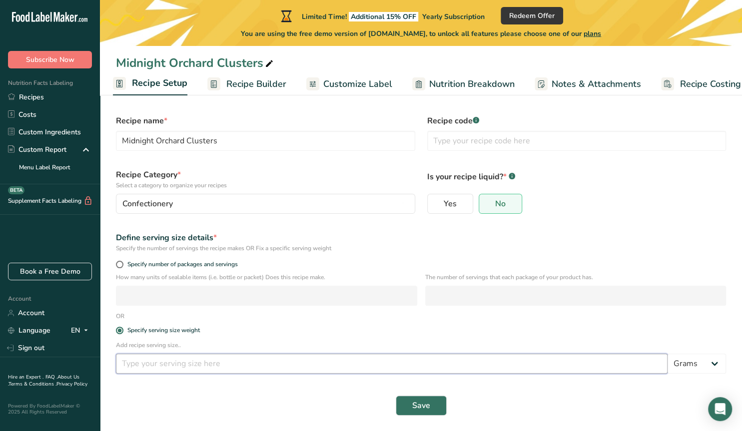
click at [195, 362] on input "number" at bounding box center [391, 364] width 551 height 20
type input "150"
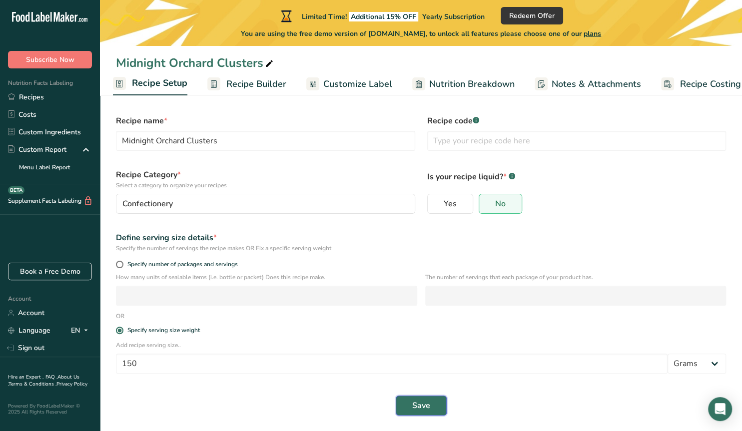
click at [416, 407] on span "Save" at bounding box center [421, 406] width 18 height 12
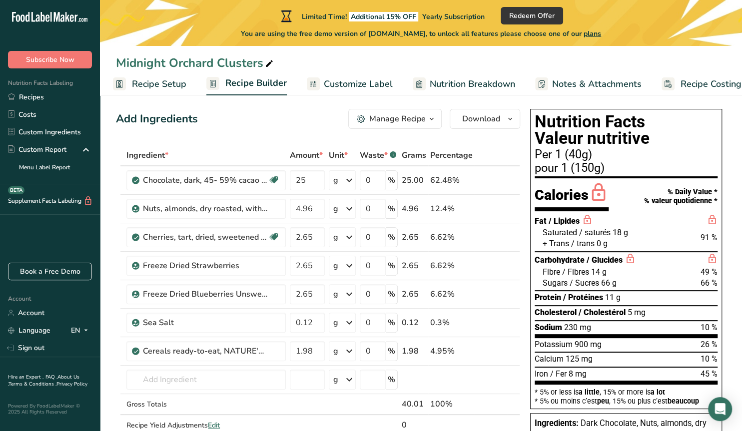
click at [167, 83] on span "Recipe Setup" at bounding box center [159, 83] width 54 height 13
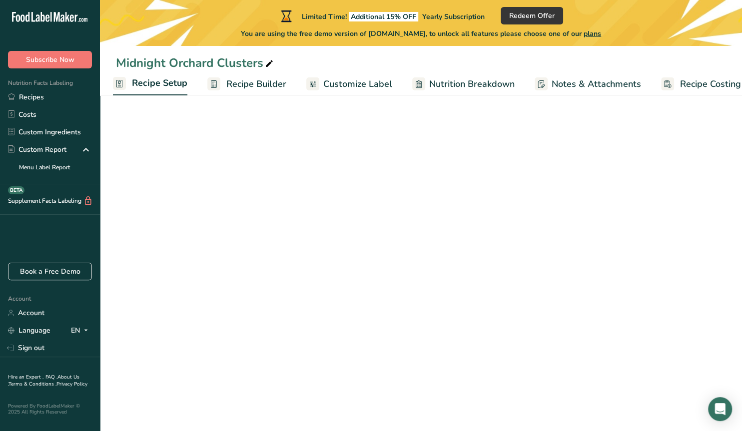
scroll to position [0, 3]
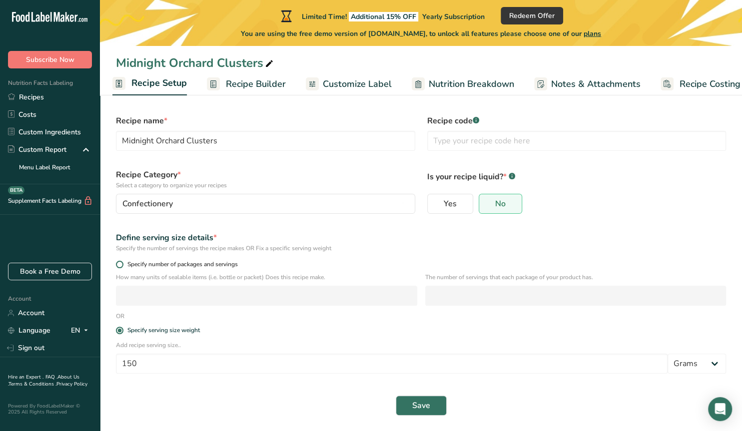
click at [118, 264] on span at bounding box center [119, 264] width 7 height 7
click at [118, 264] on input "Specify number of packages and servings" at bounding box center [119, 264] width 6 height 6
radio input "true"
radio input "false"
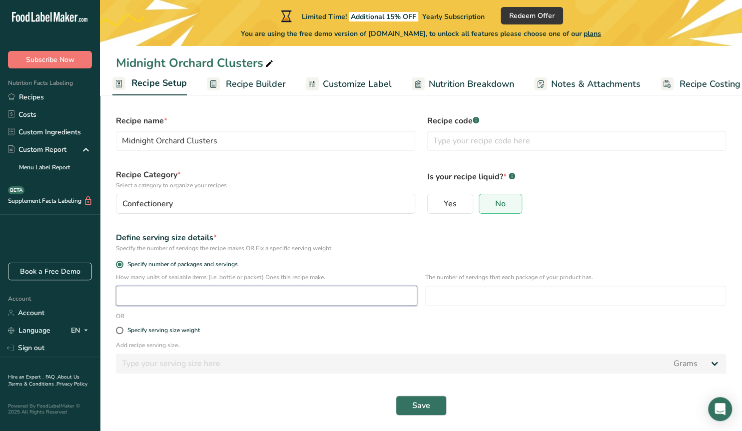
click at [136, 288] on input "number" at bounding box center [266, 296] width 301 height 20
type input "1"
click at [456, 291] on input "number" at bounding box center [575, 296] width 301 height 20
type input "3.75"
click at [421, 402] on span "Save" at bounding box center [421, 406] width 18 height 12
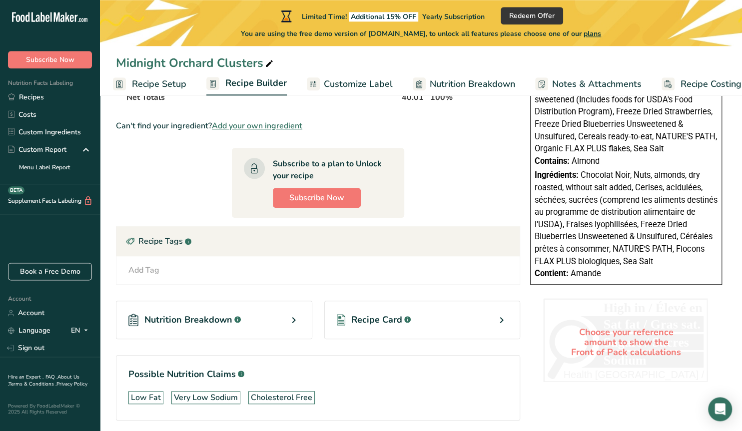
scroll to position [373, 0]
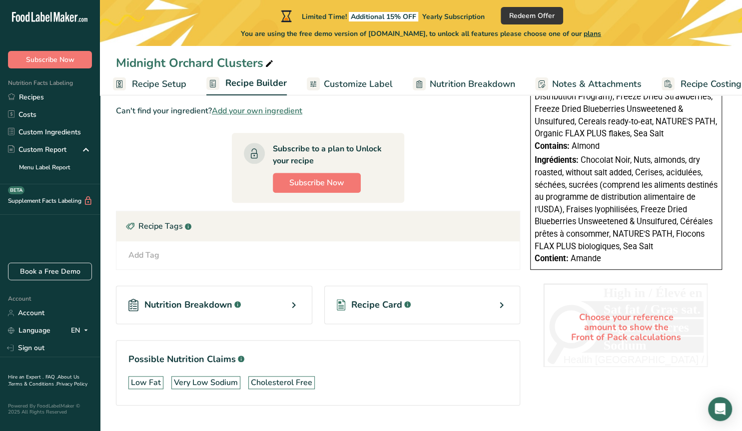
click at [491, 306] on div "Recipe Card .a-a{fill:#347362;}.b-a{fill:#fff;}" at bounding box center [422, 305] width 196 height 38
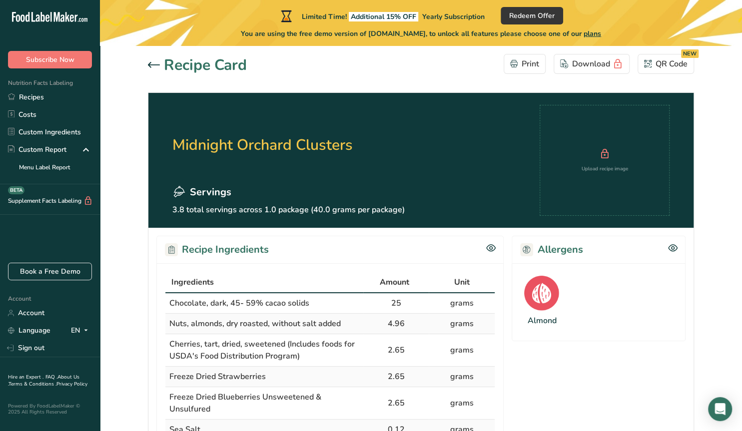
click at [149, 64] on icon at bounding box center [154, 64] width 12 height 5
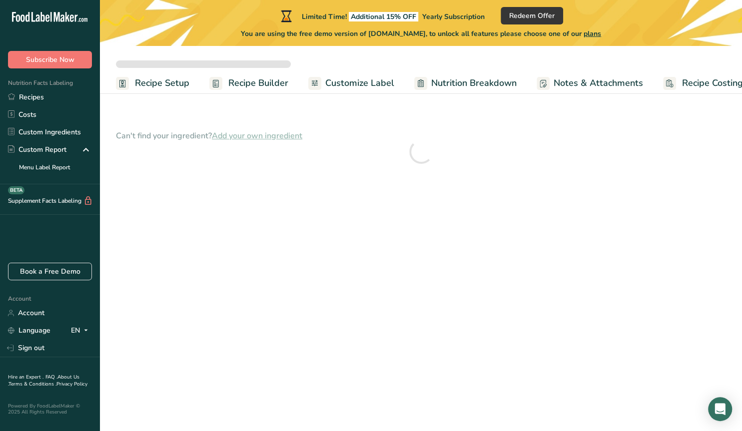
click at [165, 80] on span "Recipe Setup" at bounding box center [162, 82] width 54 height 13
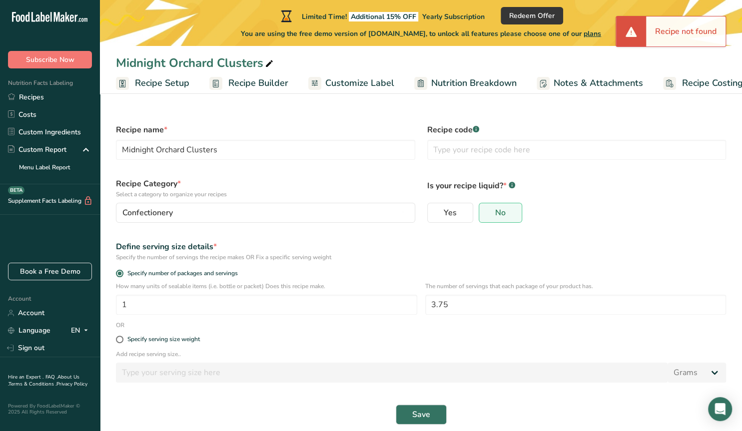
scroll to position [9, 0]
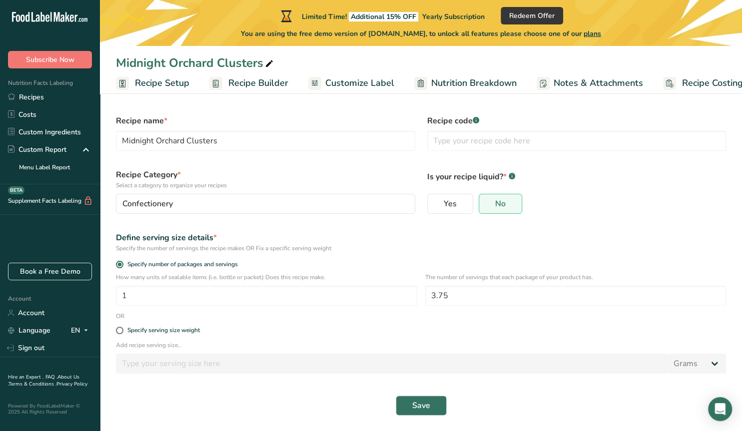
click at [255, 83] on span "Recipe Builder" at bounding box center [258, 82] width 60 height 13
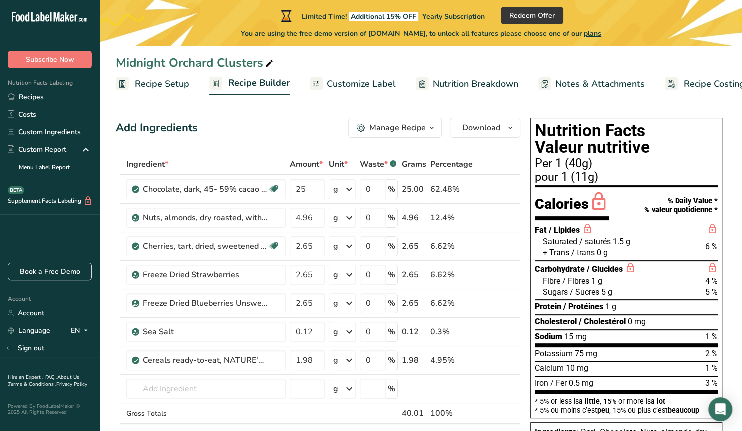
click at [427, 125] on span "button" at bounding box center [432, 128] width 12 height 12
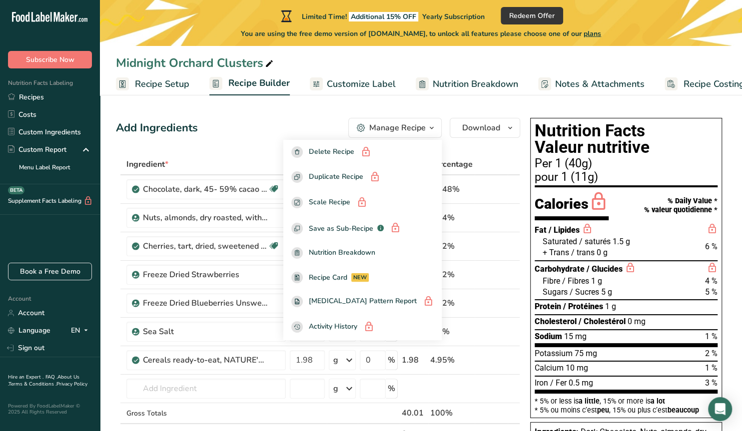
click at [427, 125] on span "button" at bounding box center [432, 128] width 12 height 12
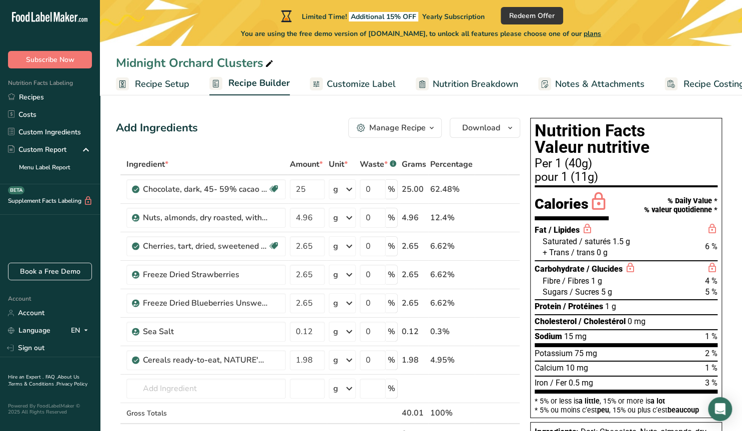
click at [431, 128] on icon "button" at bounding box center [432, 128] width 8 height 12
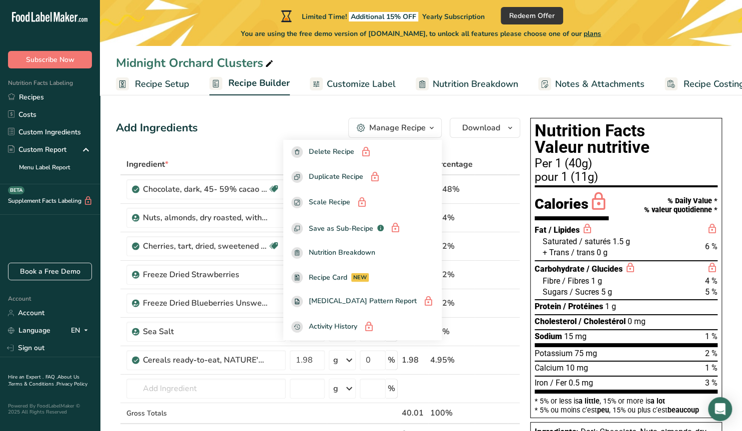
click at [261, 124] on div "Add Ingredients Manage Recipe Delete Recipe Duplicate Recipe Scale Recipe Save …" at bounding box center [318, 128] width 404 height 20
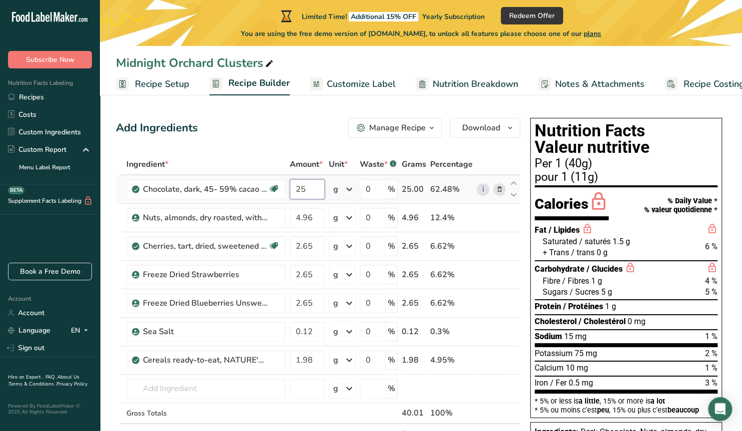
drag, startPoint x: 304, startPoint y: 188, endPoint x: 281, endPoint y: 189, distance: 23.0
click at [290, 189] on input "25" at bounding box center [307, 189] width 35 height 20
type input "93.78"
click at [313, 215] on input "4.96" at bounding box center [307, 218] width 34 height 20
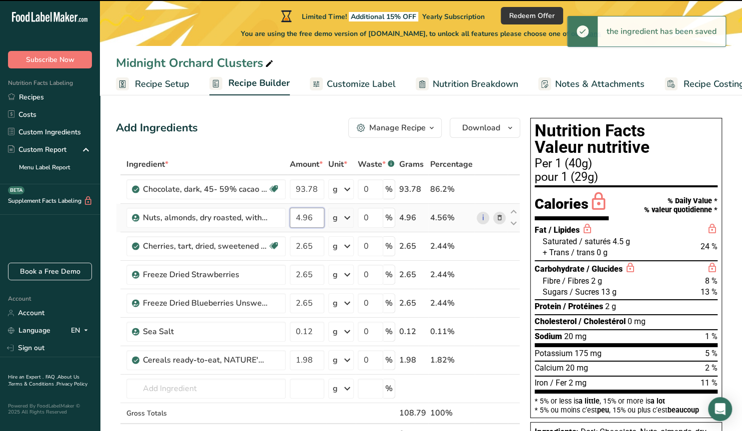
drag, startPoint x: 313, startPoint y: 215, endPoint x: 293, endPoint y: 218, distance: 20.7
click at [293, 218] on input "4.96" at bounding box center [307, 218] width 34 height 20
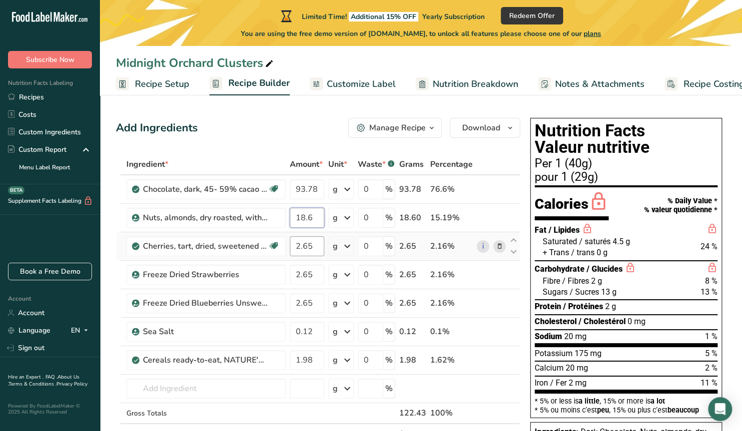
type input "18.6"
click at [319, 246] on div "Ingredient * Amount * Unit * Waste * .a-a{fill:#347362;}.b-a{fill:#fff;} Grams …" at bounding box center [318, 310] width 404 height 312
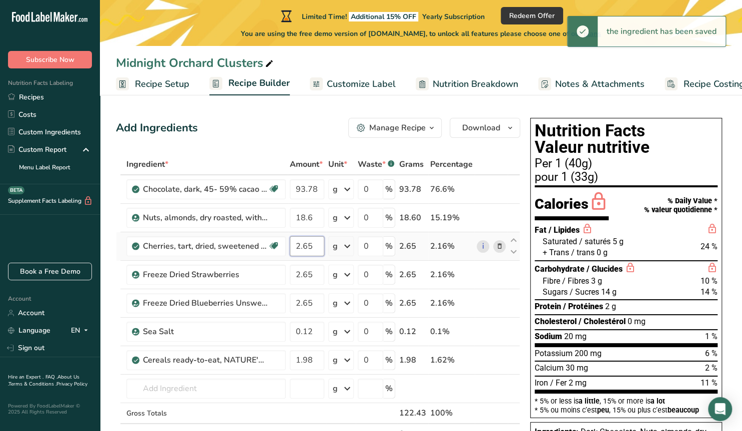
drag, startPoint x: 320, startPoint y: 246, endPoint x: 296, endPoint y: 246, distance: 24.5
click at [296, 246] on input "2.65" at bounding box center [307, 246] width 34 height 20
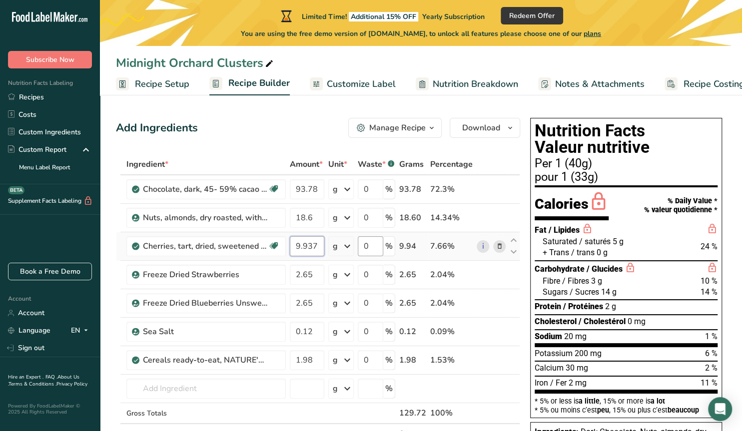
scroll to position [0, 1]
type input "9.9375"
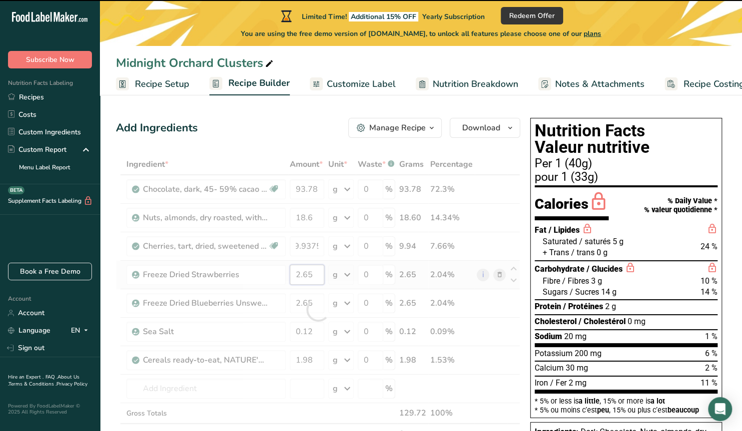
drag, startPoint x: 314, startPoint y: 274, endPoint x: 296, endPoint y: 277, distance: 18.8
click at [296, 277] on input "2.65" at bounding box center [307, 275] width 34 height 20
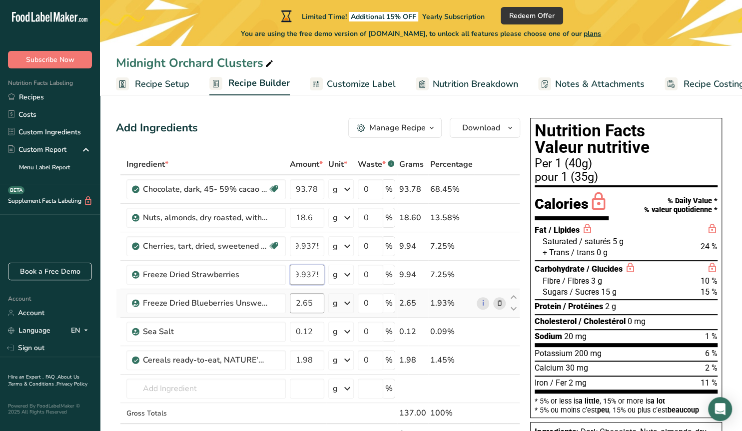
type input "9.9375"
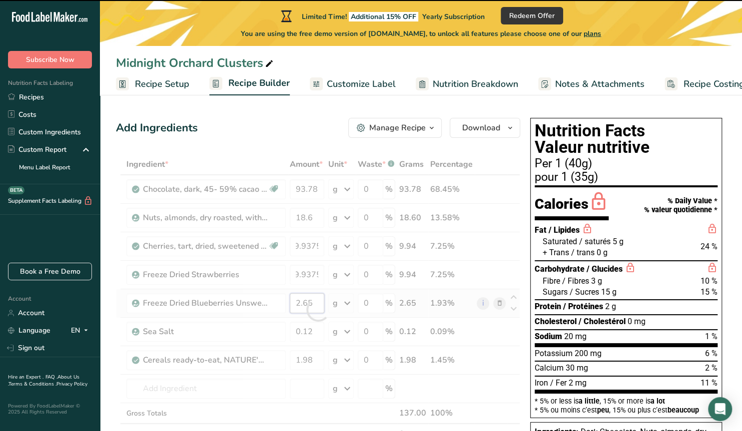
drag, startPoint x: 313, startPoint y: 303, endPoint x: 287, endPoint y: 297, distance: 27.1
click at [290, 297] on input "2.65" at bounding box center [307, 303] width 34 height 20
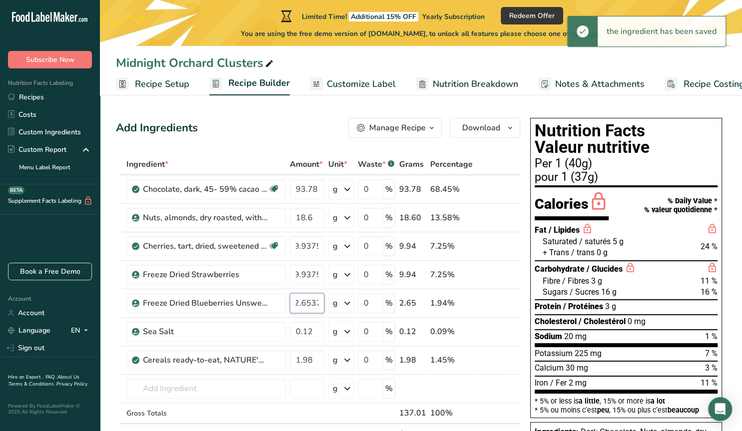
scroll to position [0, 6]
click at [306, 304] on input "2.65375" at bounding box center [307, 303] width 34 height 20
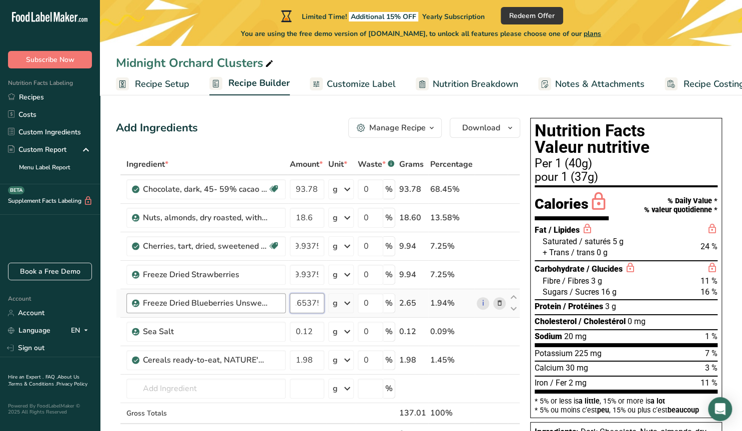
drag, startPoint x: 320, startPoint y: 301, endPoint x: 279, endPoint y: 295, distance: 41.5
click at [279, 295] on tr "Freeze Dried Blueberries Unsweetened & Unsulfured 2.65375 g Weight Units g kg m…" at bounding box center [317, 303] width 403 height 28
type input "2"
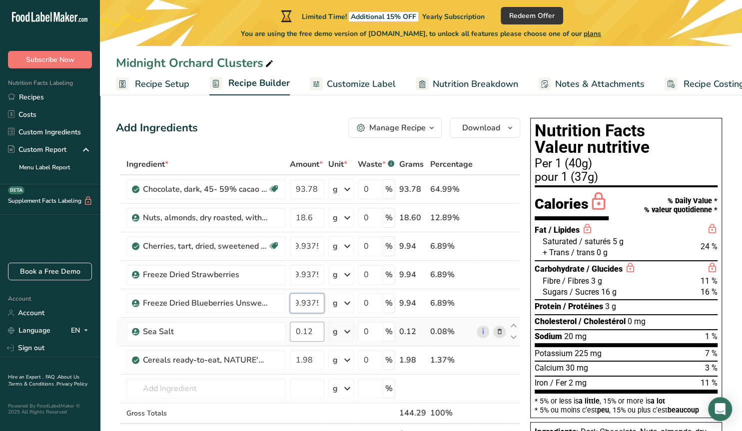
type input "9.9375"
click at [313, 329] on input "0.12" at bounding box center [307, 332] width 34 height 20
type input "0.45"
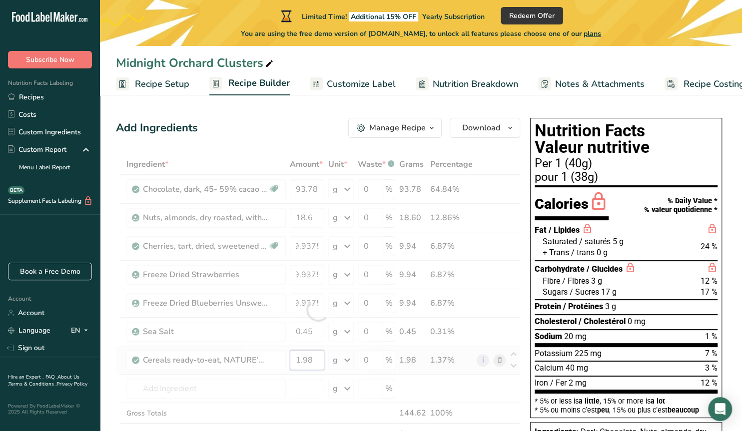
drag, startPoint x: 304, startPoint y: 360, endPoint x: 284, endPoint y: 362, distance: 20.0
click at [290, 362] on input "1.98" at bounding box center [307, 360] width 34 height 20
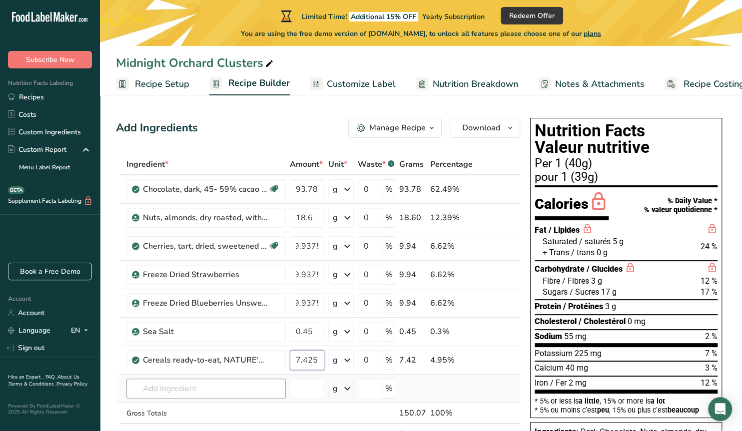
type input "7.425"
click at [267, 388] on input "text" at bounding box center [205, 389] width 159 height 20
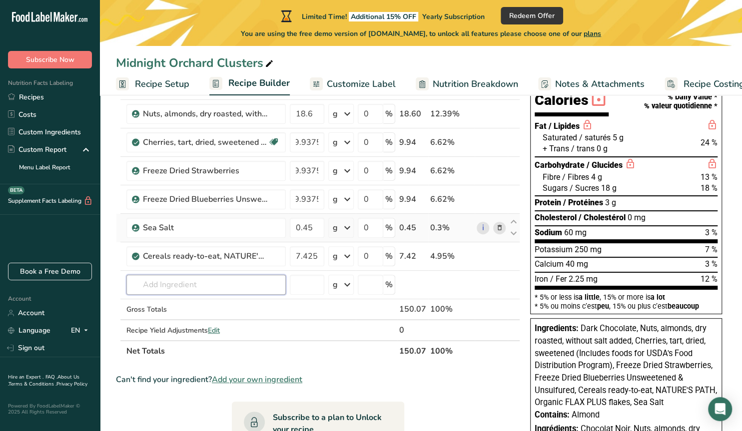
scroll to position [0, 0]
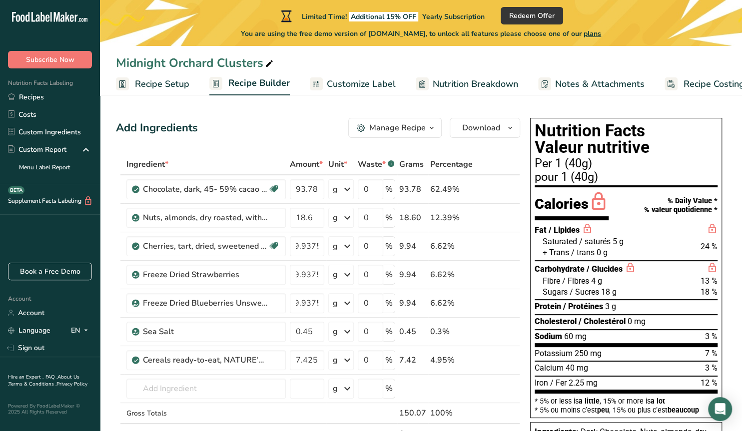
click at [148, 83] on span "Recipe Setup" at bounding box center [162, 83] width 54 height 13
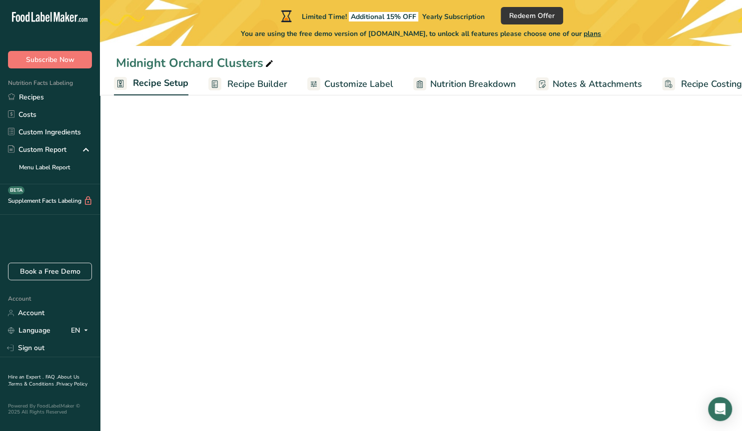
scroll to position [0, 3]
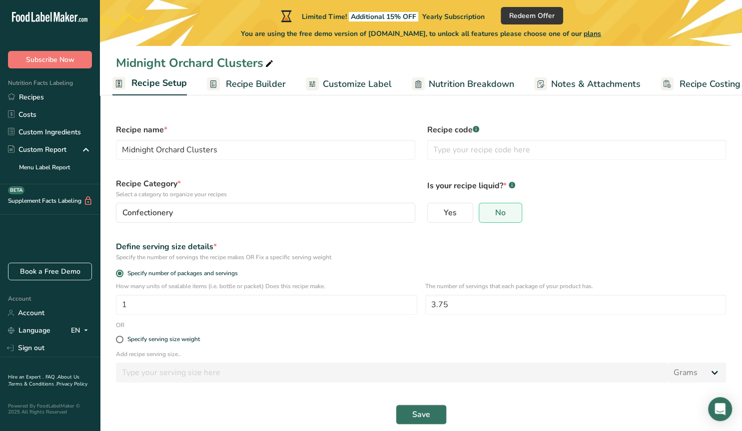
click at [239, 83] on span "Recipe Builder" at bounding box center [256, 83] width 60 height 13
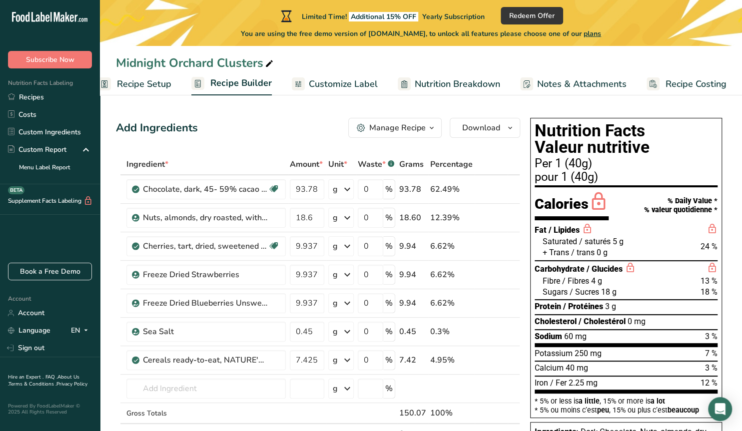
click at [547, 84] on span "Notes & Attachments" at bounding box center [581, 83] width 89 height 13
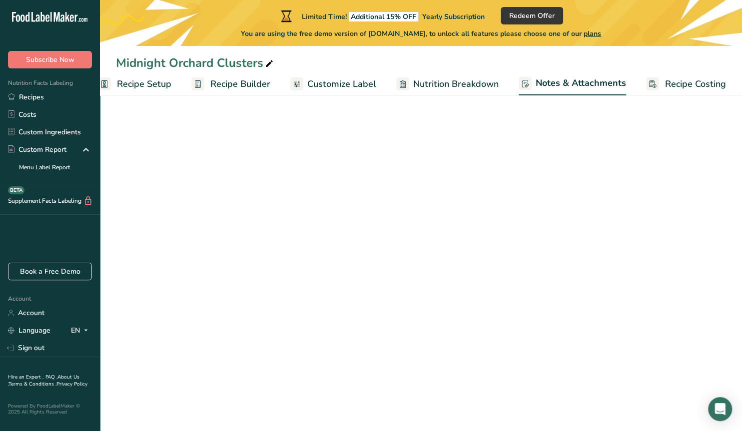
scroll to position [0, 18]
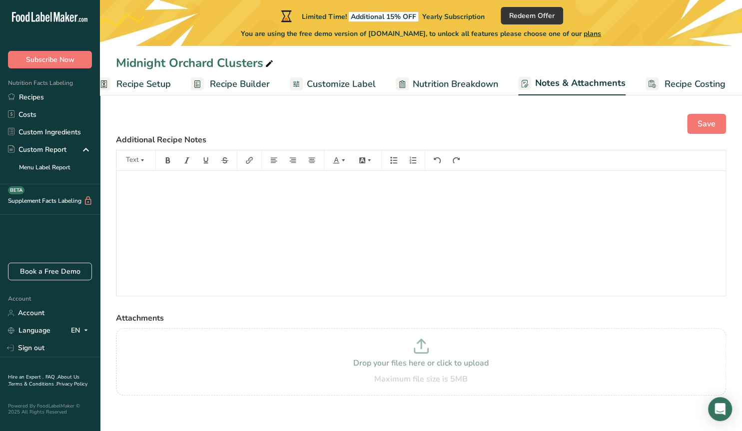
click at [459, 84] on span "Nutrition Breakdown" at bounding box center [455, 83] width 85 height 13
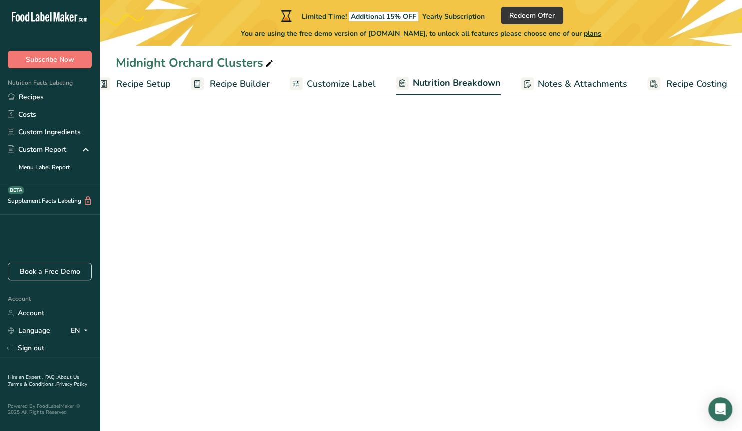
scroll to position [0, 19]
select select "Calories"
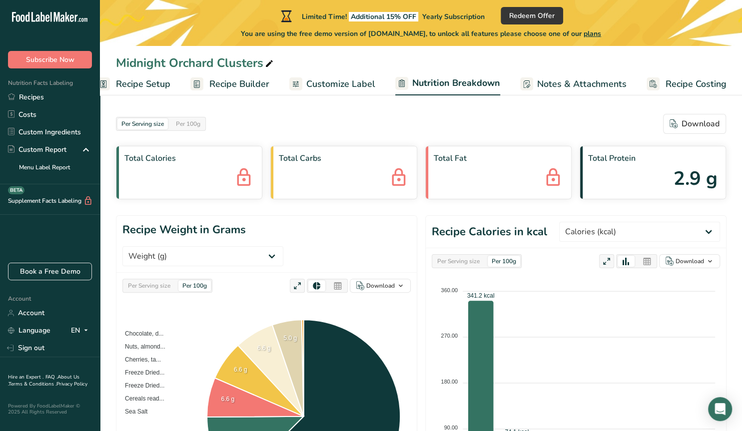
click at [335, 85] on span "Customize Label" at bounding box center [340, 83] width 69 height 13
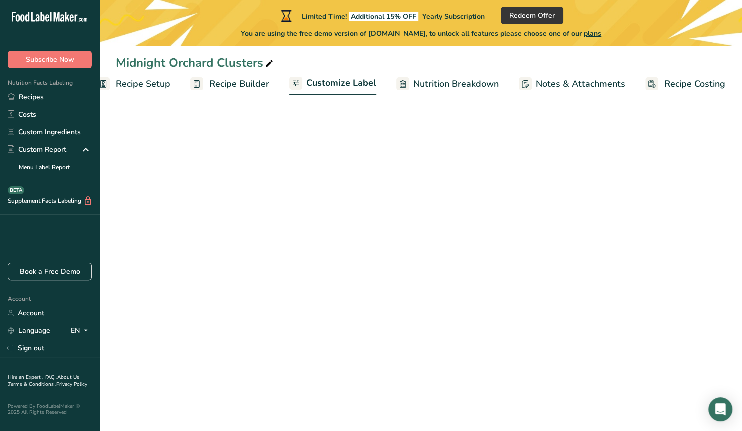
scroll to position [0, 18]
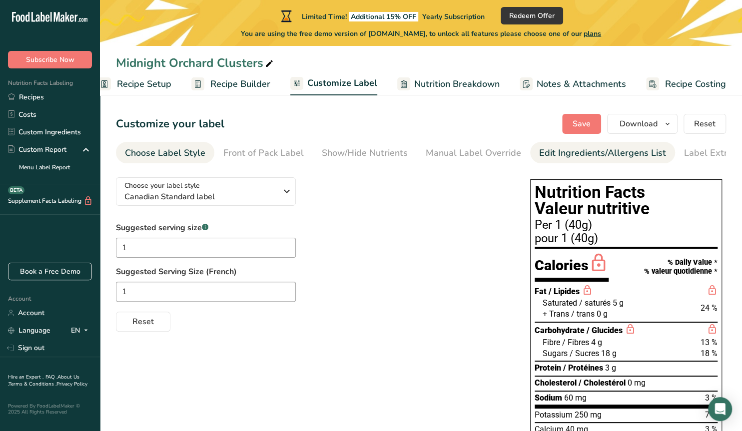
click at [544, 152] on div "Edit Ingredients/Allergens List" at bounding box center [602, 152] width 127 height 13
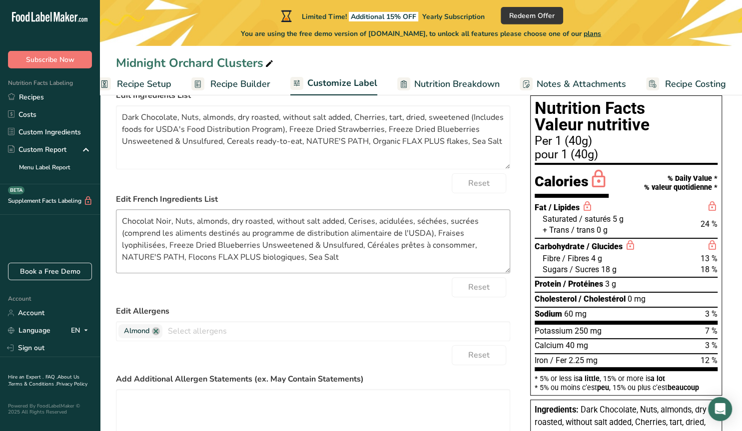
scroll to position [104, 0]
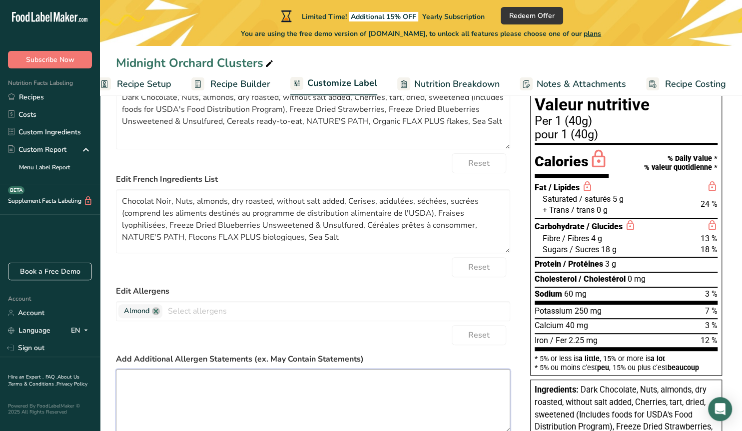
click at [245, 389] on textarea at bounding box center [313, 401] width 394 height 64
paste textarea "Vegan & Gluten friendly. Contains almonds & soy. May contain trace amounts of o…"
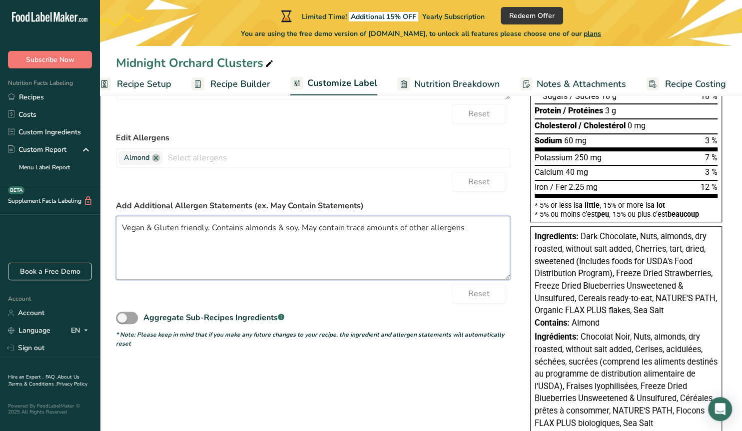
scroll to position [205, 0]
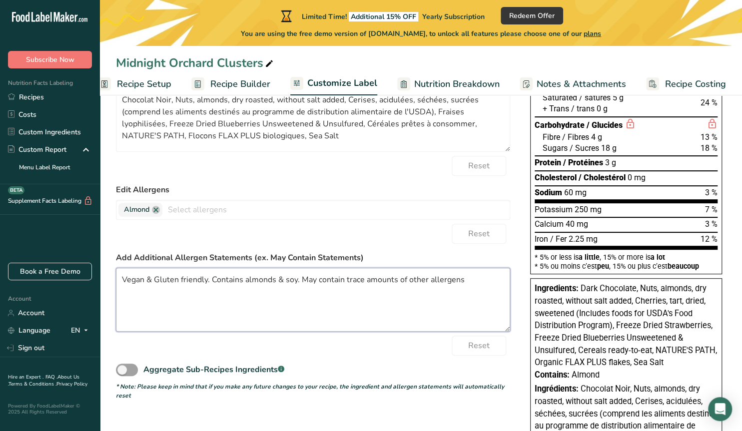
click at [182, 278] on textarea "Vegan & Gluten friendly. Contains almonds & soy. May contain trace amounts of o…" at bounding box center [313, 300] width 394 height 64
click at [466, 277] on textarea "Vegan & Gluten Friendly. Contains almonds & soy. May contain trace amounts of o…" at bounding box center [313, 300] width 394 height 64
click at [249, 280] on textarea "Vegan & Gluten Friendly. Contains almonds & soy. May contain trace amounts of o…" at bounding box center [313, 300] width 394 height 64
type textarea "Vegan & Gluten Friendly. Contains Almonds, Soy. May contain trace amounts of ot…"
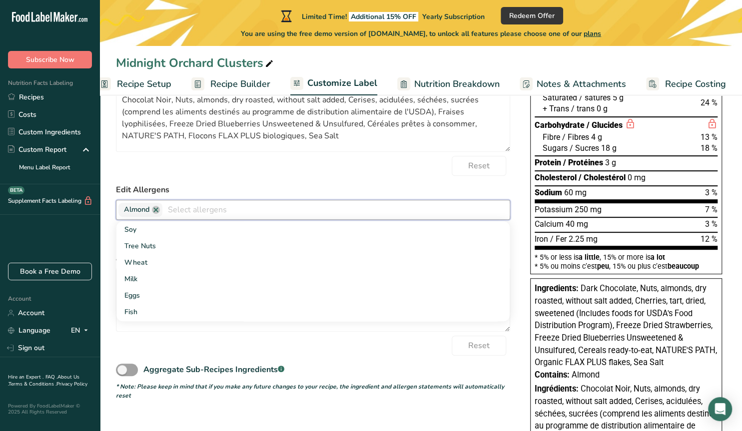
click at [179, 211] on input "text" at bounding box center [335, 209] width 347 height 15
click at [159, 227] on link "Soy" at bounding box center [312, 229] width 393 height 16
click at [269, 167] on div "Reset" at bounding box center [313, 166] width 394 height 20
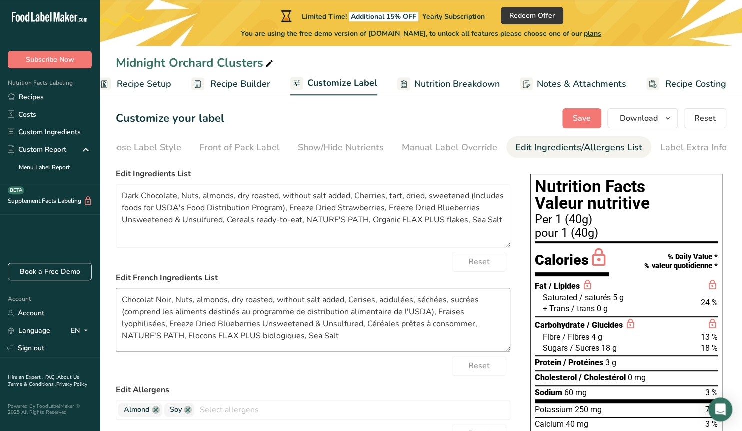
scroll to position [0, 0]
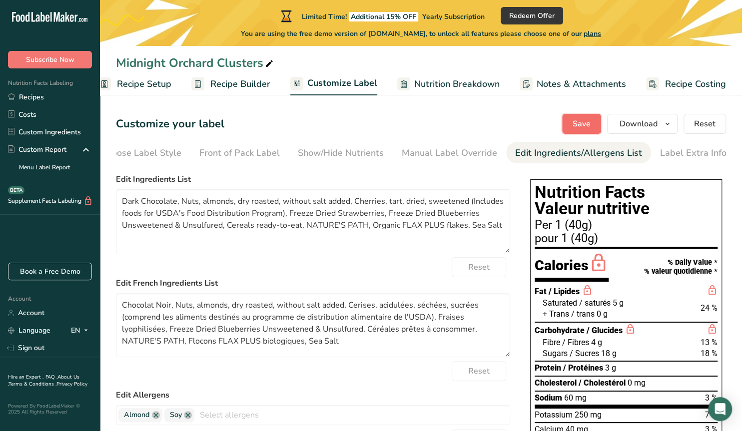
click at [586, 126] on span "Save" at bounding box center [581, 124] width 18 height 12
click at [230, 154] on div "Front of Pack Label" at bounding box center [239, 152] width 80 height 13
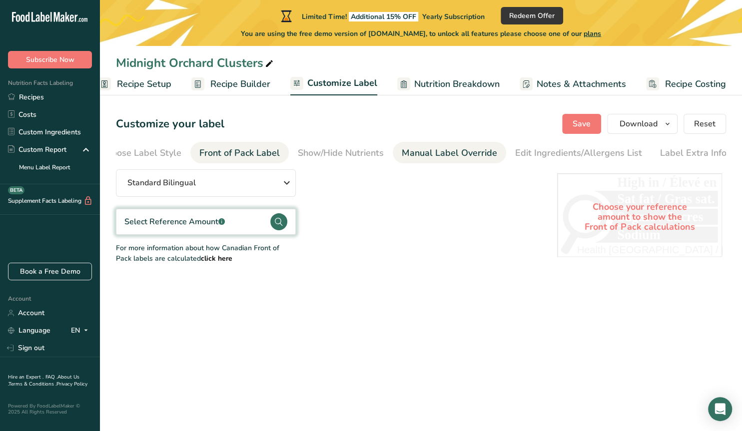
click at [452, 155] on div "Manual Label Override" at bounding box center [449, 152] width 95 height 13
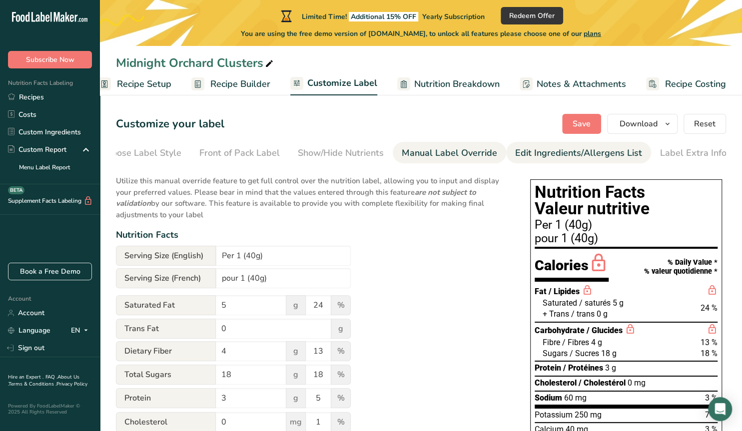
click at [544, 154] on div "Edit Ingredients/Allergens List" at bounding box center [578, 152] width 127 height 13
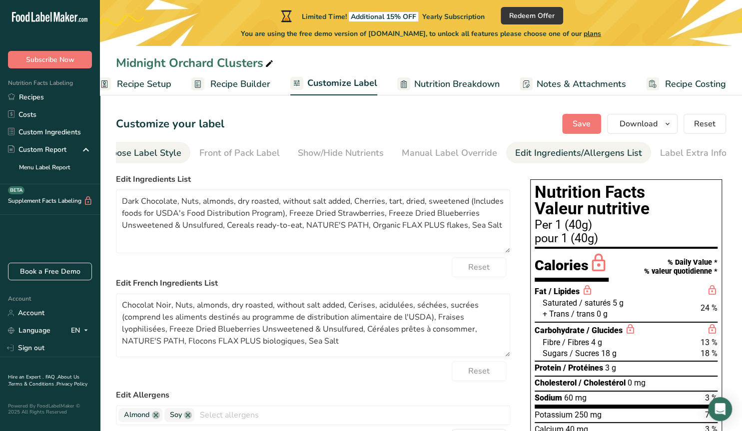
click at [151, 155] on div "Choose Label Style" at bounding box center [141, 152] width 80 height 13
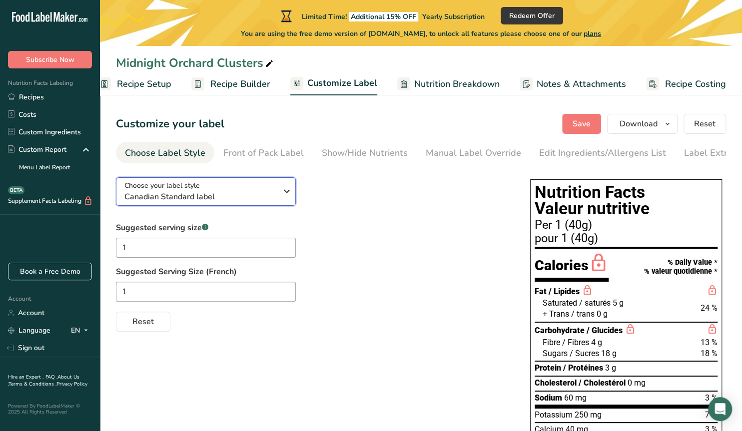
click at [288, 196] on icon "button" at bounding box center [287, 191] width 12 height 18
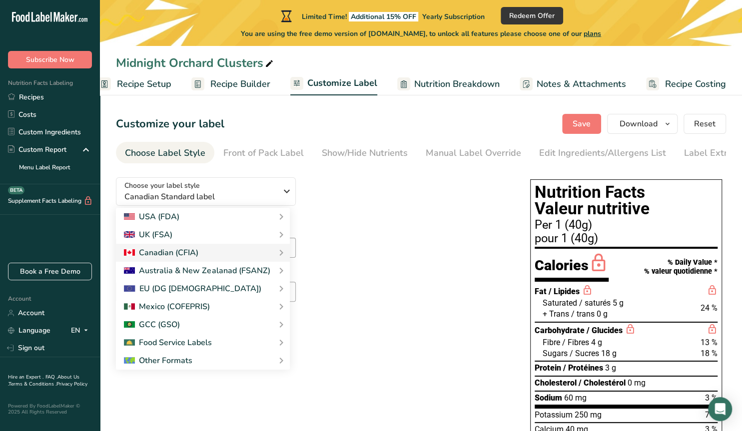
click at [348, 210] on div "Choose your label style Canadian Standard label USA (FDA) Standard FDA label Ta…" at bounding box center [313, 250] width 394 height 162
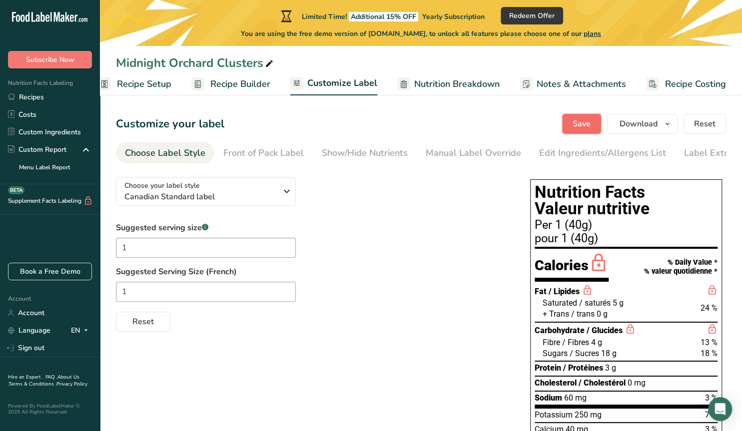
click at [576, 122] on span "Save" at bounding box center [581, 124] width 18 height 12
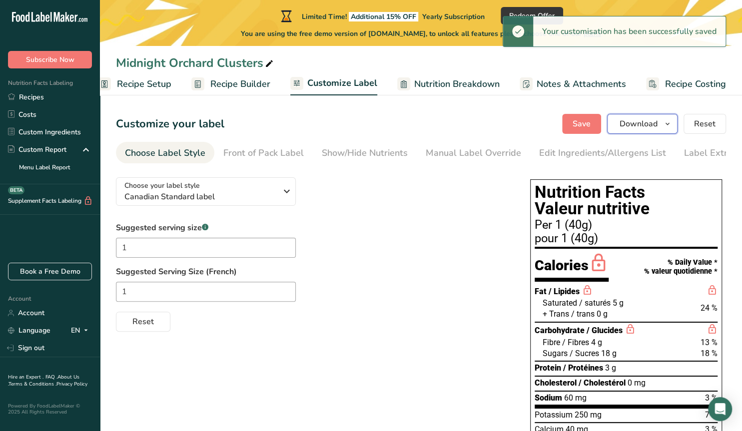
click at [666, 125] on icon "button" at bounding box center [667, 124] width 8 height 12
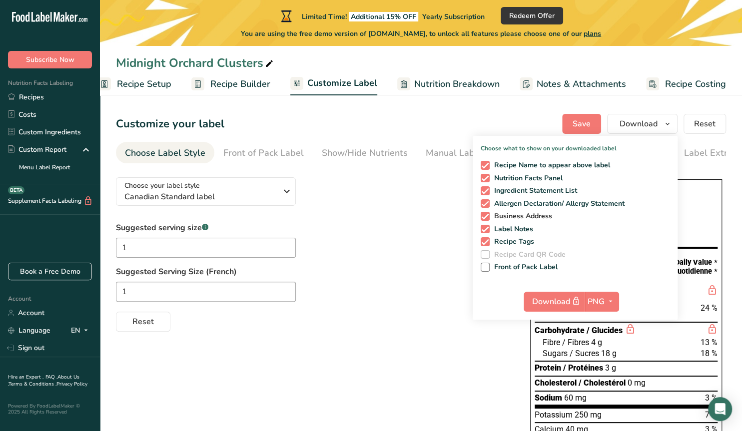
click at [486, 216] on span at bounding box center [485, 216] width 9 height 9
click at [486, 216] on input "Business Address" at bounding box center [484, 216] width 6 height 6
checkbox input "false"
click at [484, 231] on span at bounding box center [485, 229] width 9 height 9
click at [484, 231] on input "Label Notes" at bounding box center [484, 229] width 6 height 6
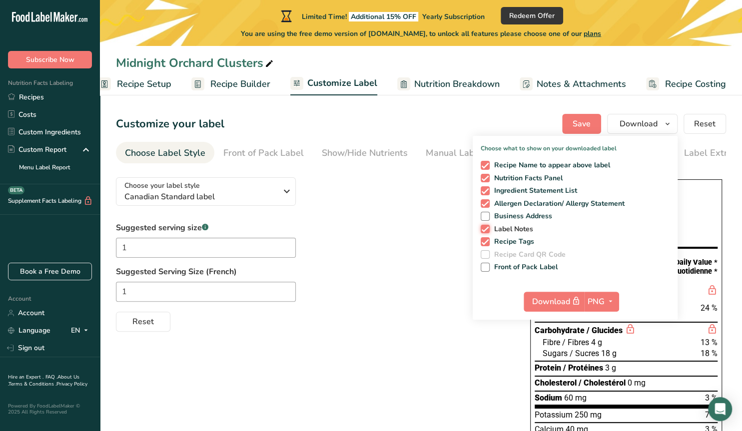
checkbox input "false"
click at [486, 239] on span at bounding box center [485, 241] width 9 height 9
click at [486, 239] on input "Recipe Tags" at bounding box center [484, 241] width 6 height 6
checkbox input "false"
click at [421, 256] on div "Suggested serving size .a-a{fill:#347362;}.b-a{fill:#fff;} 1 Suggested Serving …" at bounding box center [313, 277] width 394 height 110
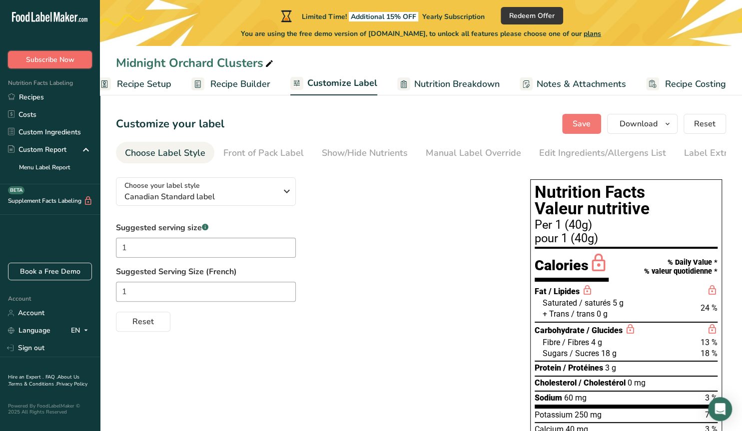
click at [37, 63] on span "Subscribe Now" at bounding box center [50, 59] width 48 height 10
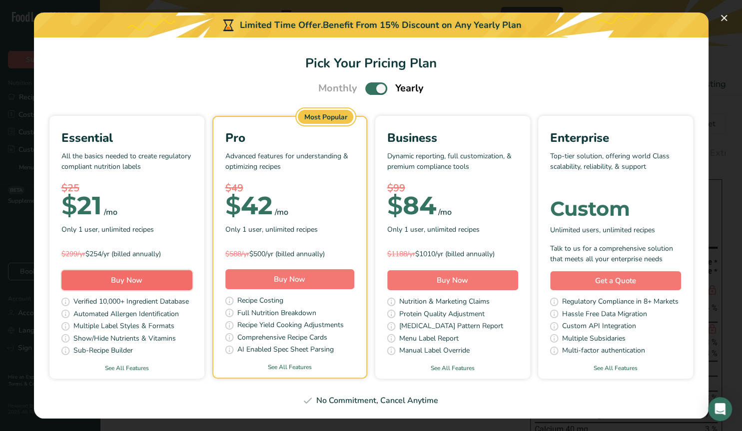
click at [130, 281] on span "Buy Now" at bounding box center [126, 280] width 31 height 10
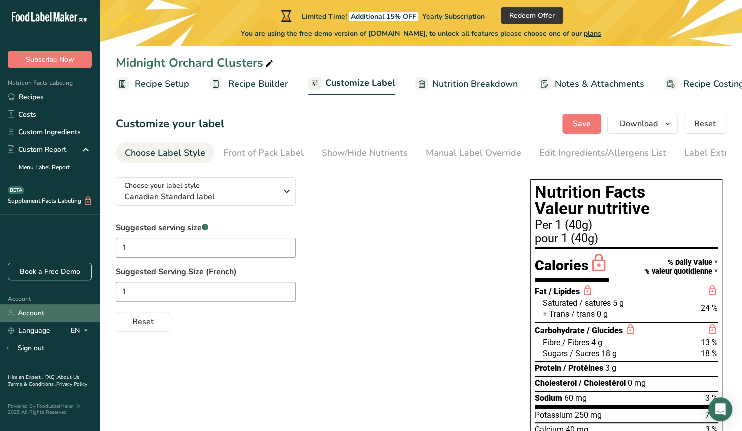
click at [33, 316] on link "Account" at bounding box center [50, 312] width 100 height 17
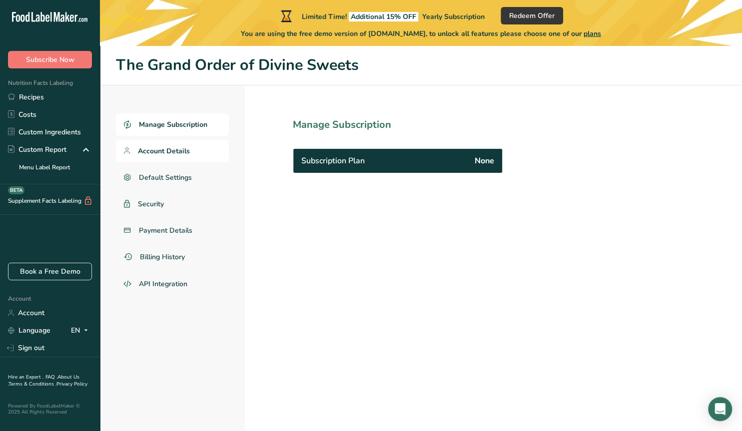
click at [177, 151] on span "Account Details" at bounding box center [164, 151] width 52 height 10
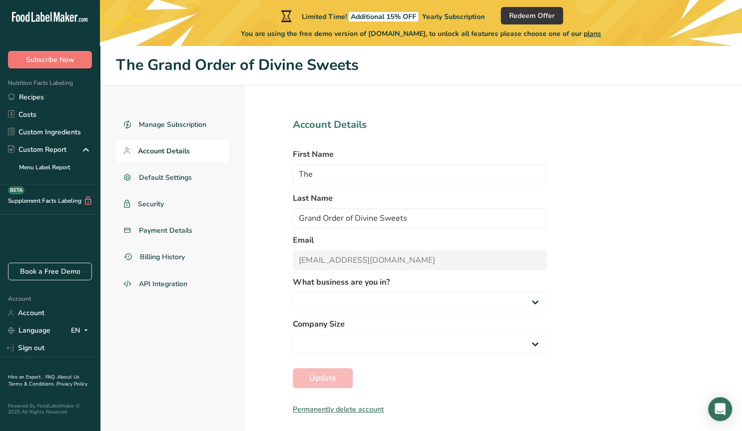
select select "3"
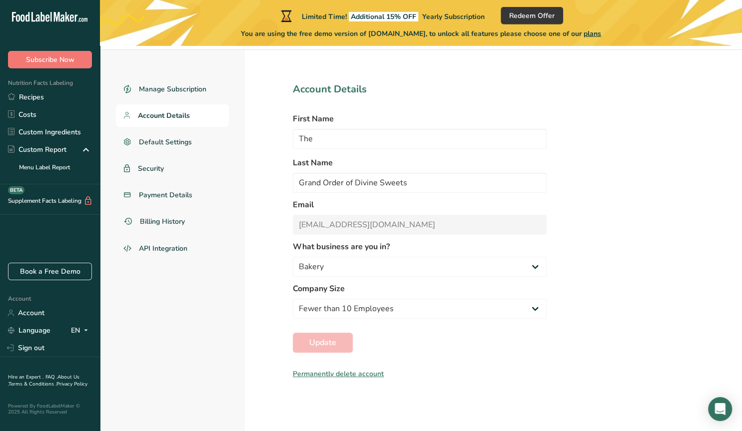
scroll to position [46, 0]
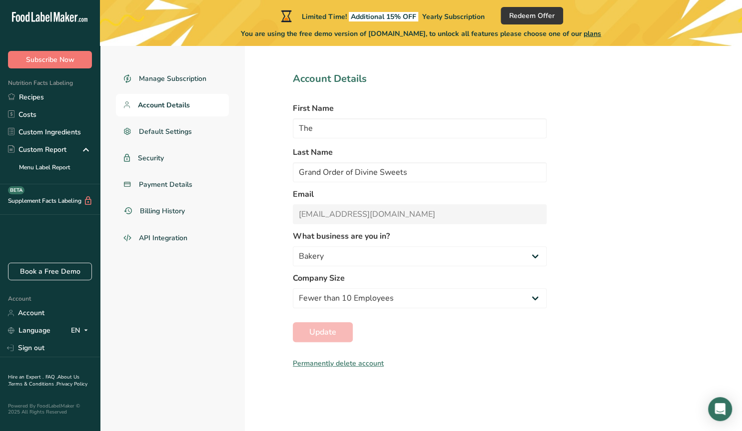
click at [336, 362] on div "Permanently delete account" at bounding box center [420, 363] width 254 height 10
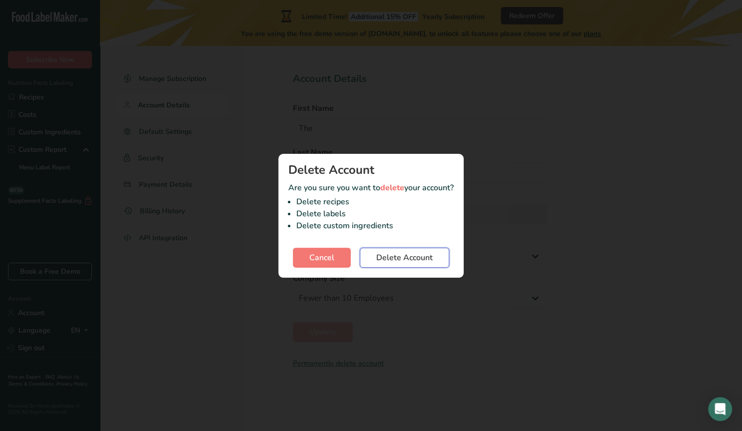
click at [402, 257] on span "Delete Account" at bounding box center [404, 258] width 56 height 12
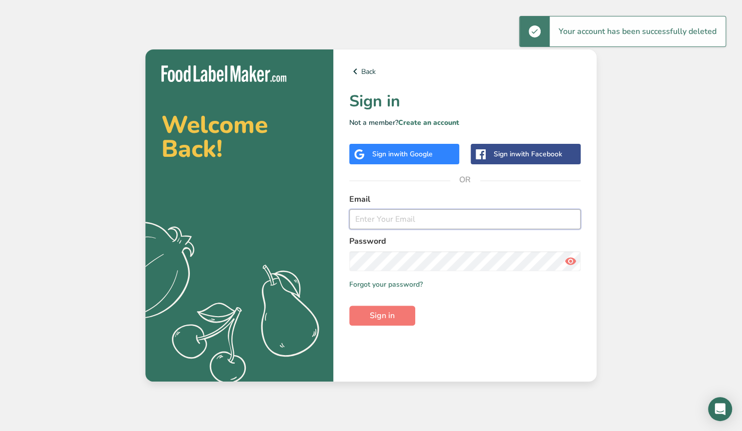
click at [396, 219] on input "email" at bounding box center [464, 219] width 231 height 20
type input "[EMAIL_ADDRESS][DOMAIN_NAME]"
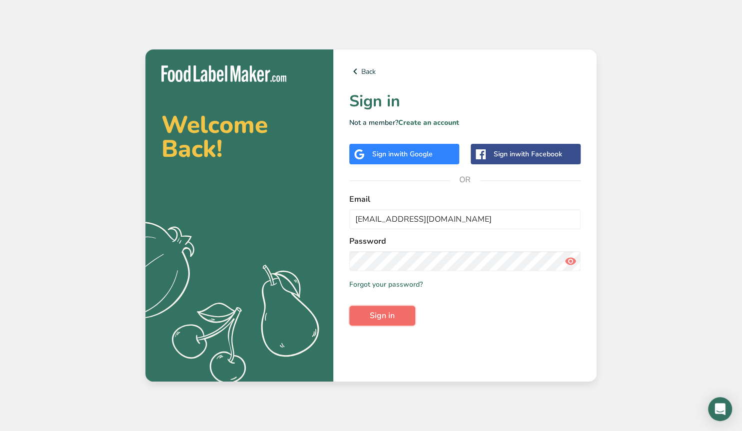
click at [381, 318] on span "Sign in" at bounding box center [382, 316] width 25 height 12
click at [576, 261] on icon at bounding box center [570, 261] width 12 height 18
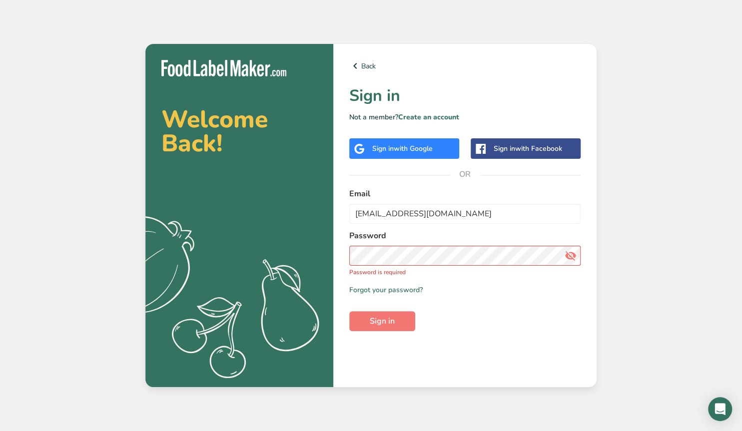
click at [481, 229] on form "Email info@thegoodsweets.com Password Password is required Remember me Forgot y…" at bounding box center [464, 259] width 231 height 143
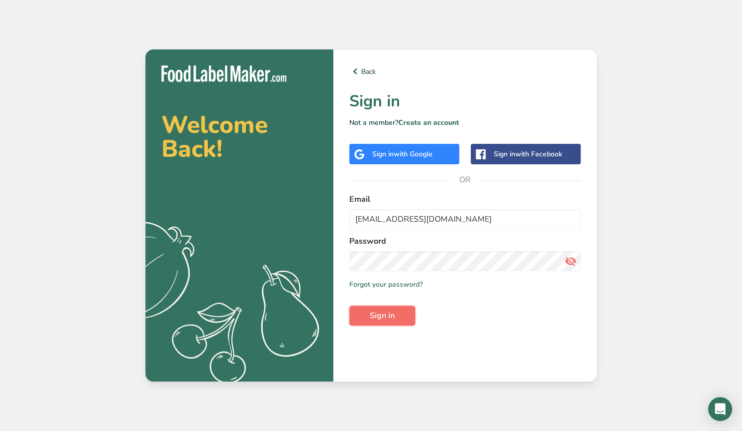
click at [384, 318] on span "Sign in" at bounding box center [382, 316] width 25 height 12
click at [61, 128] on div "Welcome Back! .a{fill:#f5f3ed;} Back Sign in Not a member? Create an account Si…" at bounding box center [371, 215] width 742 height 431
click at [375, 316] on span "Sign in" at bounding box center [382, 316] width 25 height 12
click at [349, 306] on button "Sign in" at bounding box center [382, 316] width 66 height 20
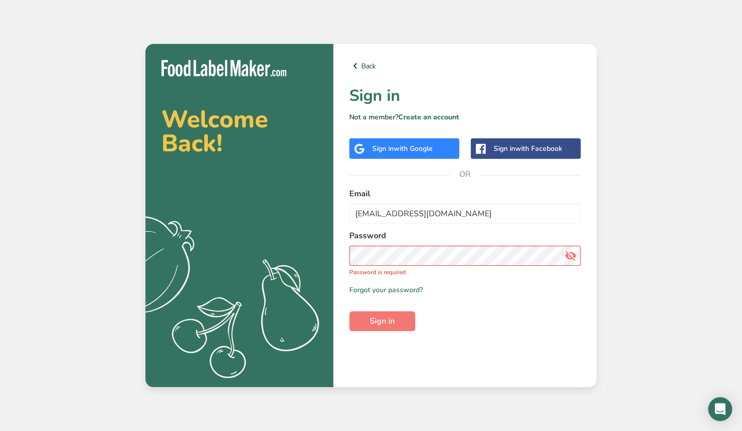
click at [93, 184] on div "Welcome Back! .a{fill:#f5f3ed;} Back Sign in Not a member? Create an account Si…" at bounding box center [371, 215] width 742 height 431
click at [389, 290] on link "Forgot your password?" at bounding box center [385, 290] width 73 height 10
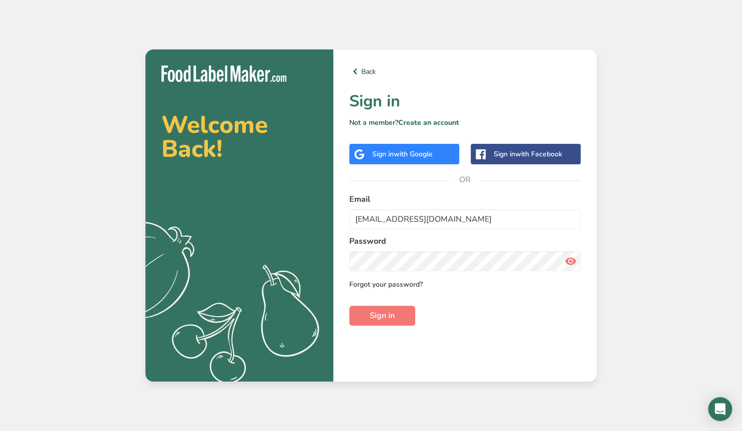
click at [394, 283] on link "Forgot your password?" at bounding box center [385, 284] width 73 height 10
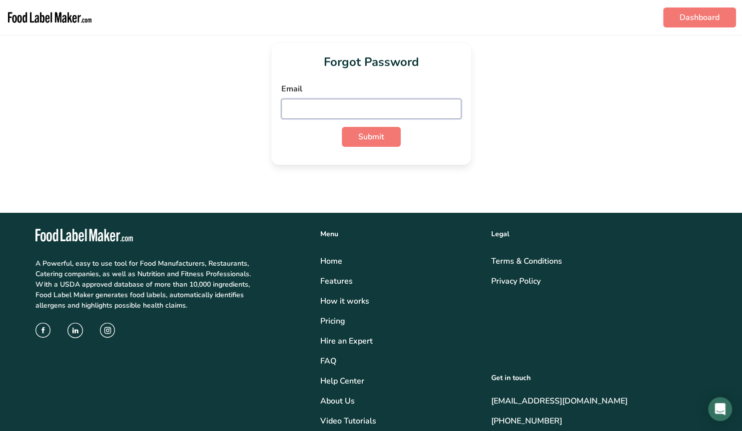
click at [330, 107] on input "email" at bounding box center [371, 109] width 180 height 20
type input "[EMAIL_ADDRESS][DOMAIN_NAME]"
click at [385, 142] on button "Submit" at bounding box center [371, 137] width 59 height 20
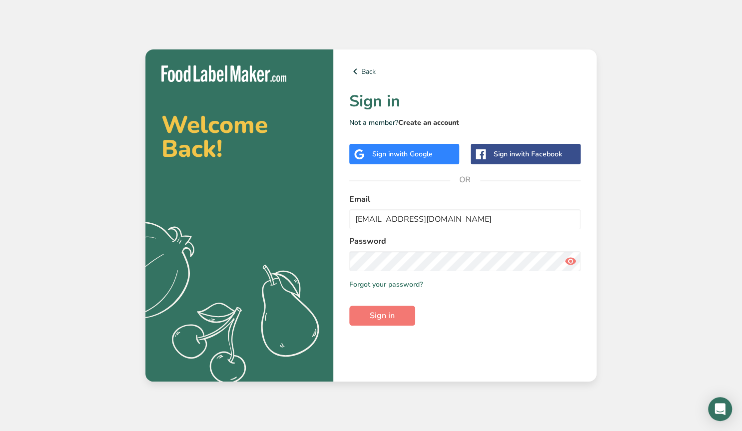
click at [429, 122] on link "Create an account" at bounding box center [428, 122] width 61 height 9
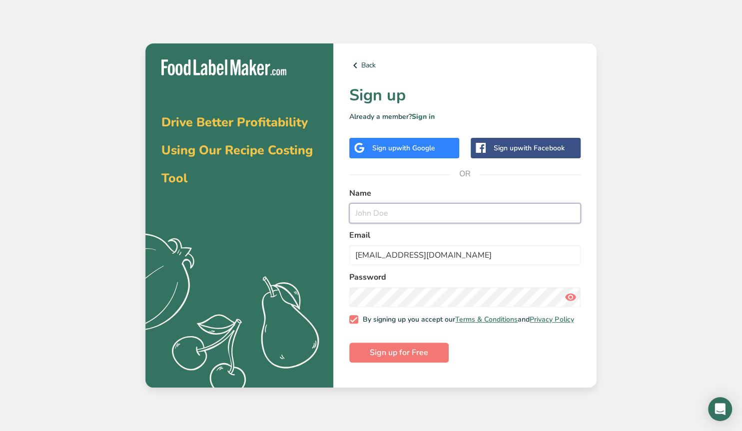
click at [382, 215] on input "text" at bounding box center [464, 213] width 231 height 20
type input "Meridith Braun"
click at [570, 299] on icon at bounding box center [570, 297] width 12 height 18
click at [410, 359] on span "Sign up for Free" at bounding box center [399, 353] width 58 height 12
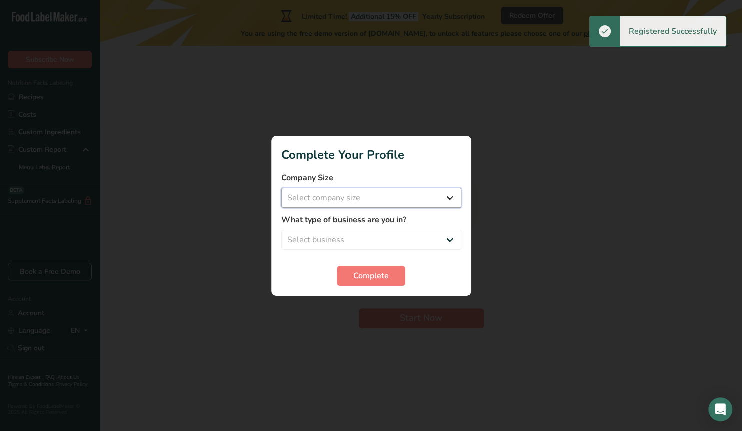
click at [281, 188] on select "Select company size Fewer than 10 Employees 10 to 50 Employees 51 to 500 Employ…" at bounding box center [371, 198] width 180 height 20
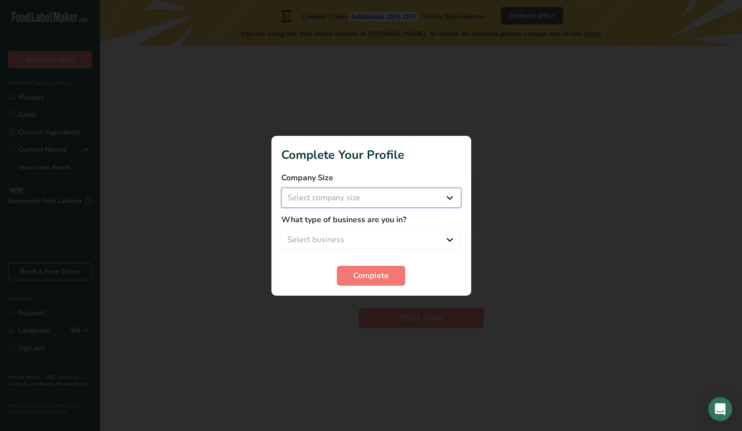
select select "1"
click option "Fewer than 10 Employees" at bounding box center [0, 0] width 0 height 0
click at [281, 230] on select "Select business Packaged Food Manufacturer Restaurant & Cafe Bakery Meal Plans …" at bounding box center [371, 240] width 180 height 20
select select "3"
click option "Bakery" at bounding box center [0, 0] width 0 height 0
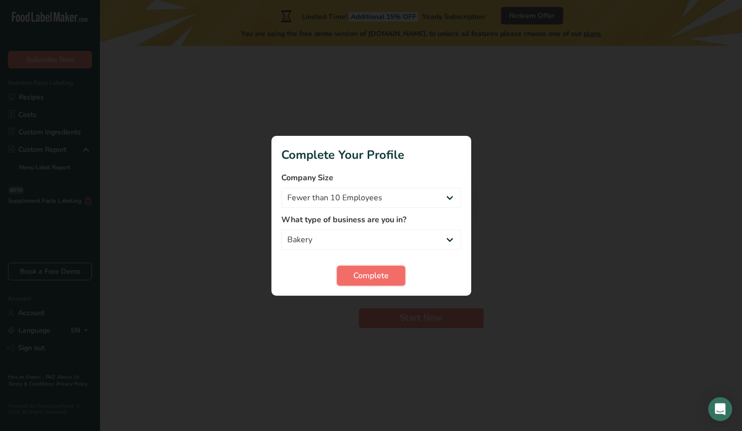
click at [353, 278] on button "Complete" at bounding box center [371, 276] width 68 height 20
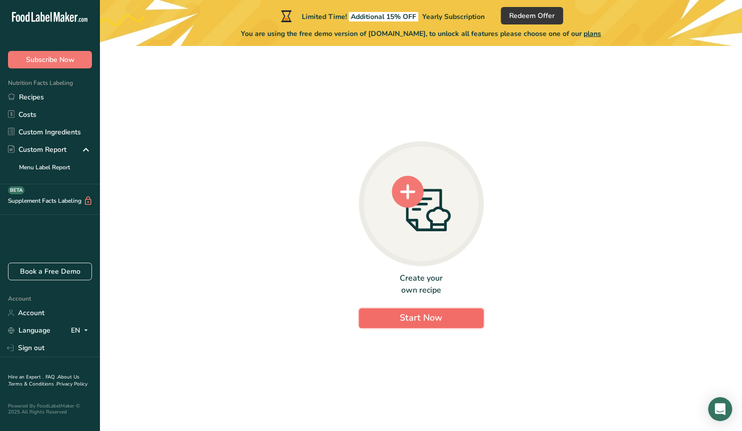
click at [397, 315] on button "Start Now" at bounding box center [421, 318] width 125 height 20
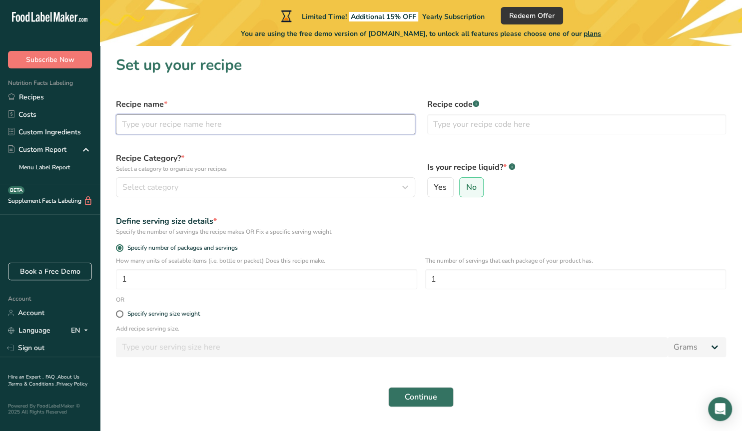
click at [198, 128] on input "text" at bounding box center [265, 124] width 299 height 20
type input "Midnight Orchard Clusters"
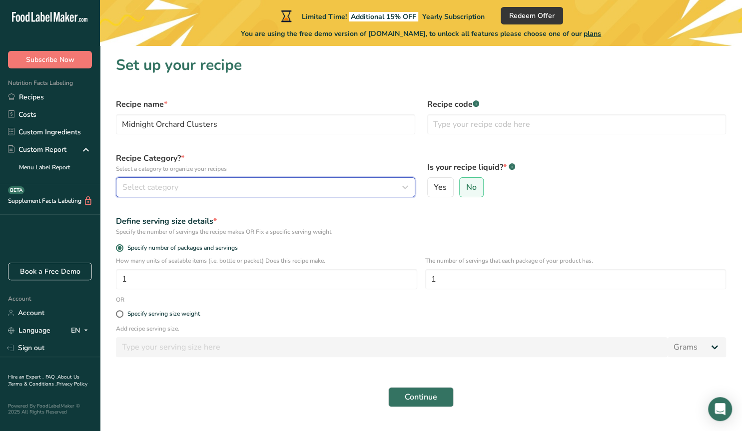
click at [183, 184] on div "Select category" at bounding box center [262, 187] width 280 height 12
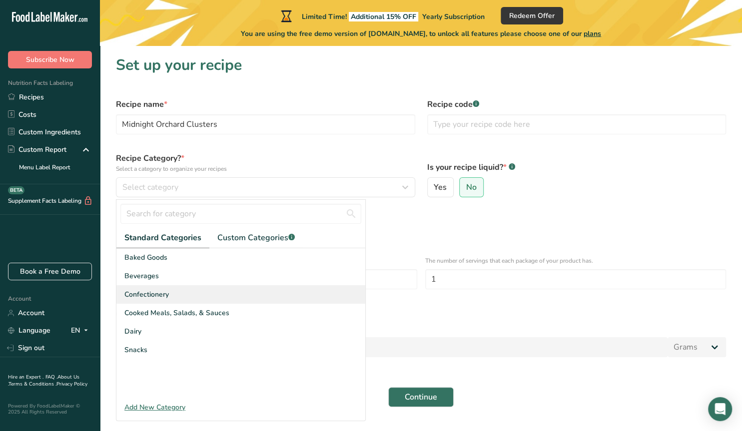
click at [161, 297] on span "Confectionery" at bounding box center [146, 294] width 44 height 10
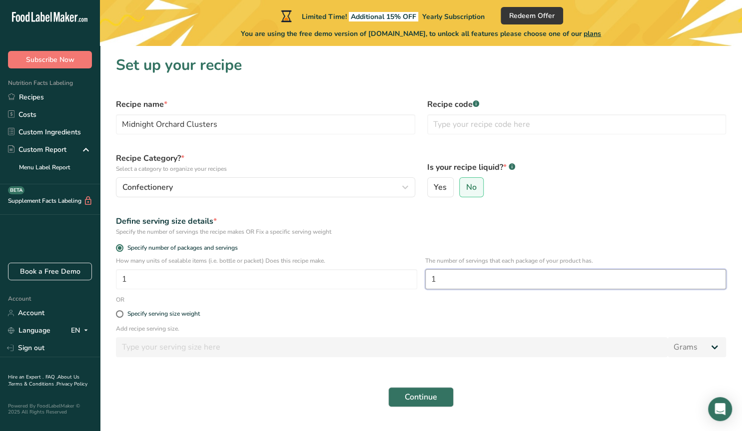
drag, startPoint x: 439, startPoint y: 279, endPoint x: 418, endPoint y: 281, distance: 20.5
click at [425, 281] on input "1" at bounding box center [575, 279] width 301 height 20
type input "3.75"
click at [430, 400] on span "Continue" at bounding box center [421, 397] width 32 height 12
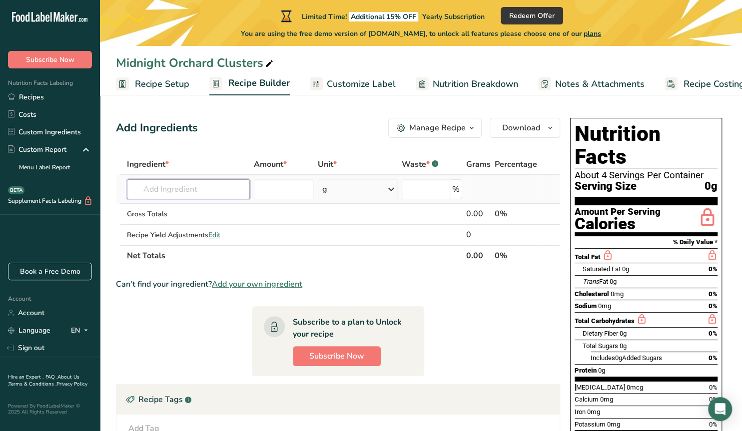
click at [217, 193] on input "text" at bounding box center [188, 189] width 123 height 20
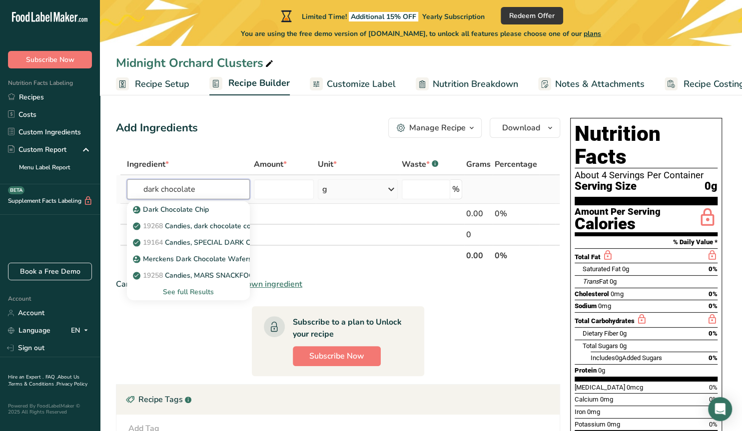
type input "dark chocolate"
click at [204, 289] on div "See full Results" at bounding box center [188, 292] width 107 height 10
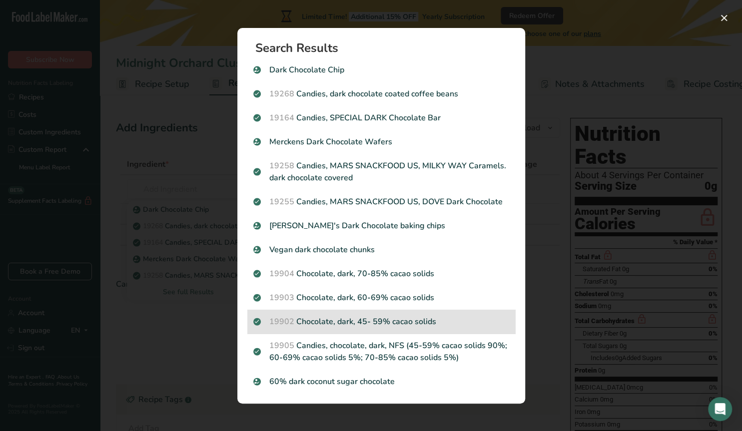
click at [392, 320] on p "19902 Chocolate, dark, 45- 59% cacao solids" at bounding box center [381, 322] width 256 height 12
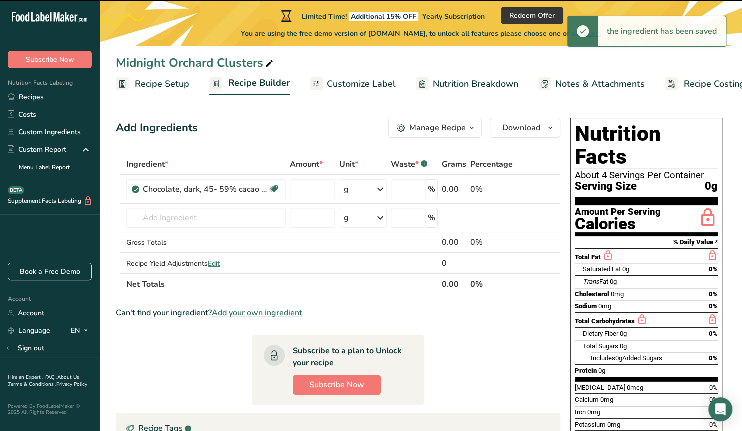
type input "0"
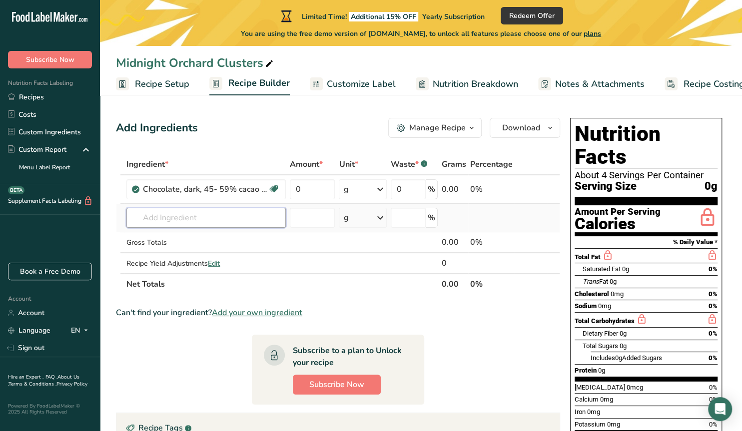
click at [187, 216] on input "text" at bounding box center [205, 218] width 159 height 20
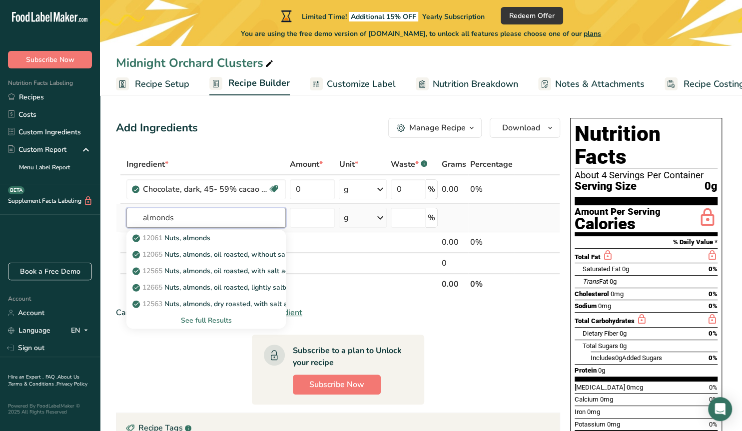
type input "almonds"
click at [213, 319] on div "See full Results" at bounding box center [205, 320] width 143 height 10
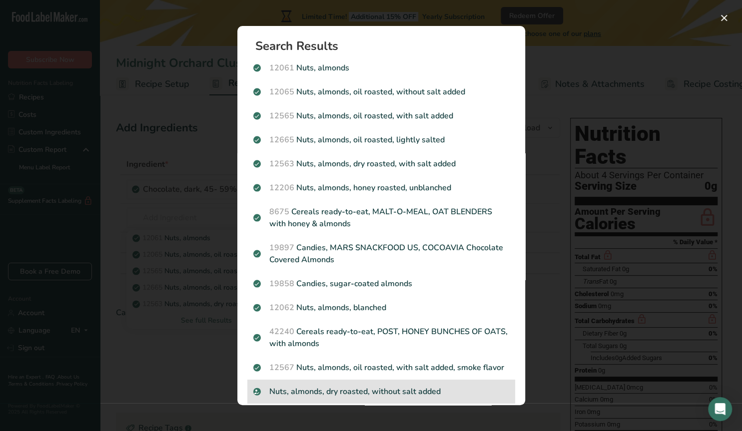
click at [364, 393] on p "Nuts, almonds, dry roasted, without salt added" at bounding box center [381, 392] width 256 height 12
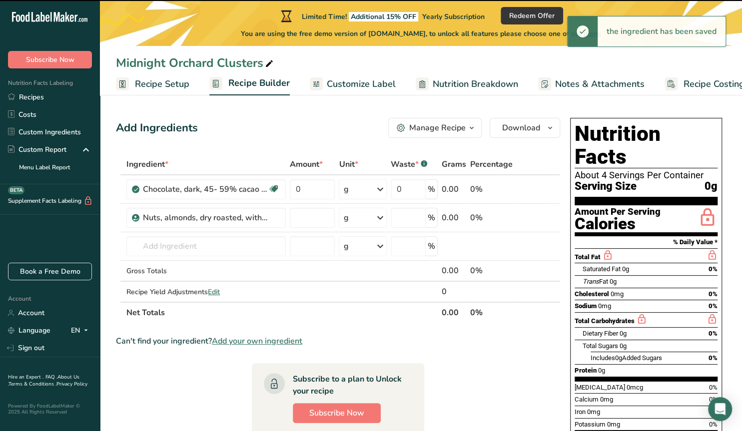
type input "0"
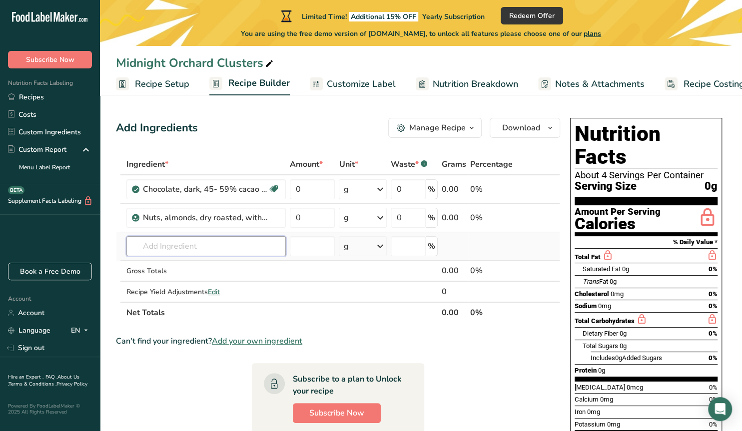
click at [161, 244] on input "text" at bounding box center [205, 246] width 159 height 20
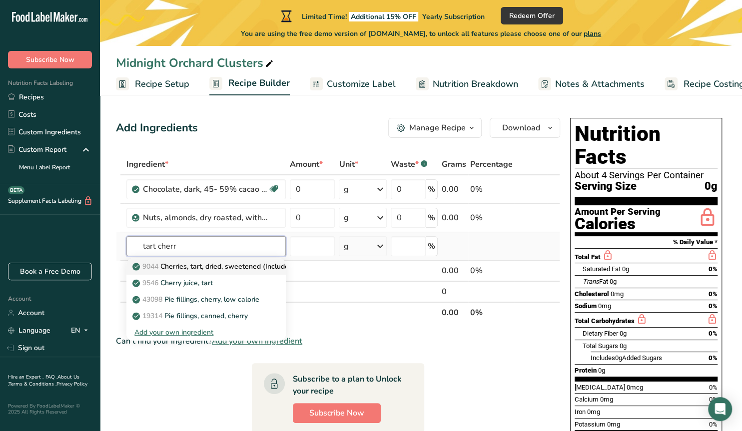
type input "tart cherr"
click at [215, 268] on p "9044 Cherries, tart, dried, sweetened (Includes foods for USDA's Food Distribut…" at bounding box center [286, 266] width 305 height 10
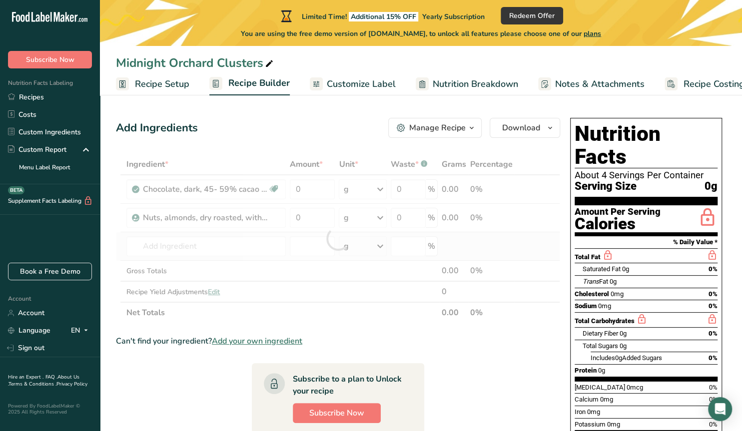
type input "Cherries, tart, dried, sweetened (Includes foods for USDA's Food Distribution P…"
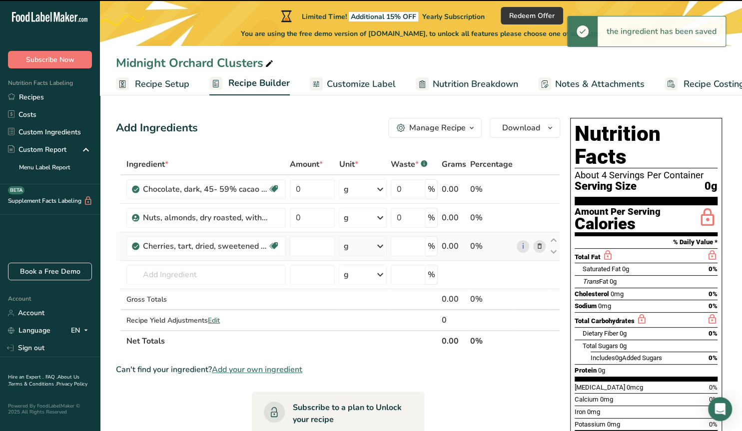
type input "0"
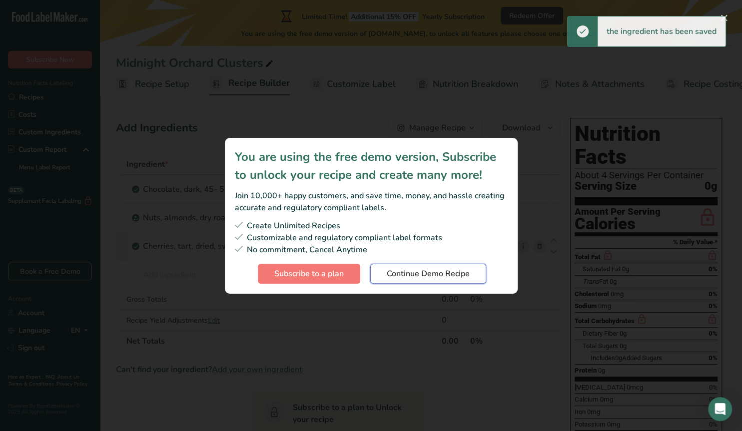
click at [428, 276] on span "Continue Demo Recipe" at bounding box center [428, 274] width 83 height 12
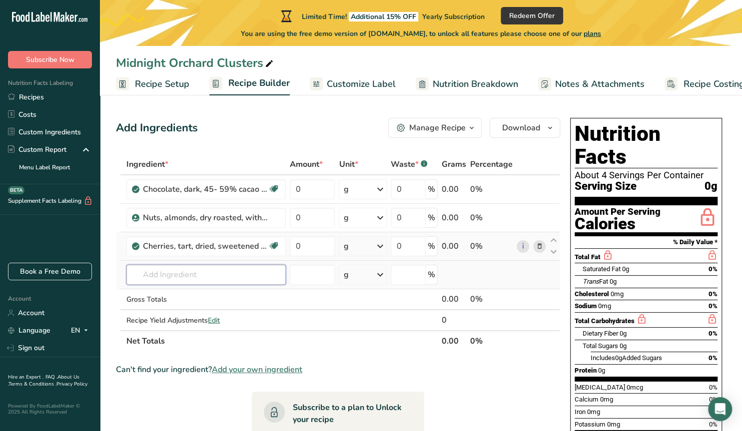
click at [167, 276] on input "text" at bounding box center [205, 275] width 159 height 20
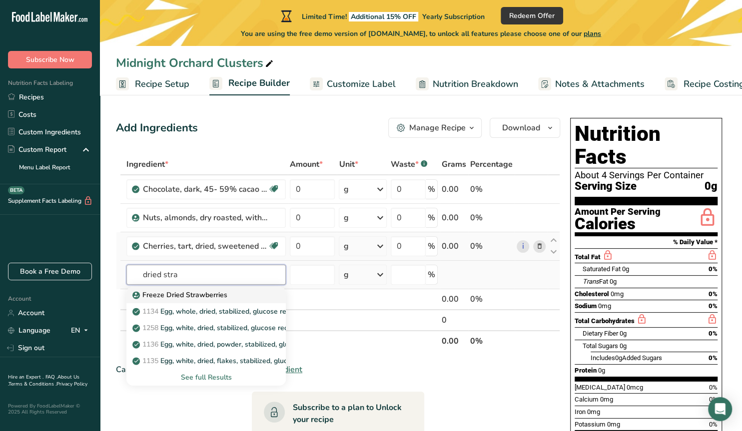
type input "dried stra"
click at [172, 296] on p "Freeze Dried Strawberries" at bounding box center [180, 295] width 93 height 10
type input "Freeze Dried Strawberries"
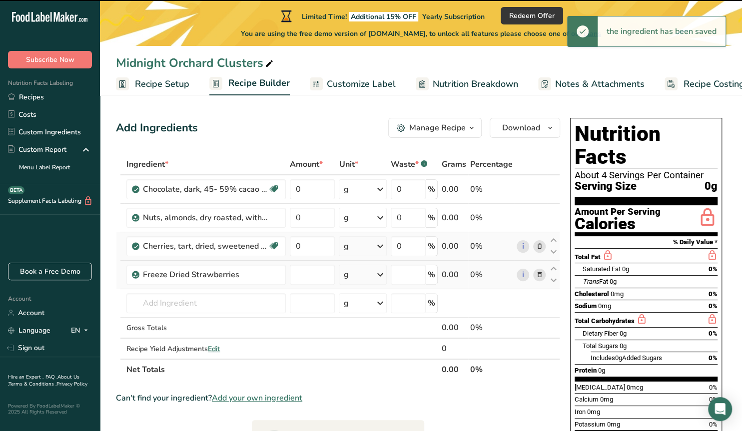
type input "0"
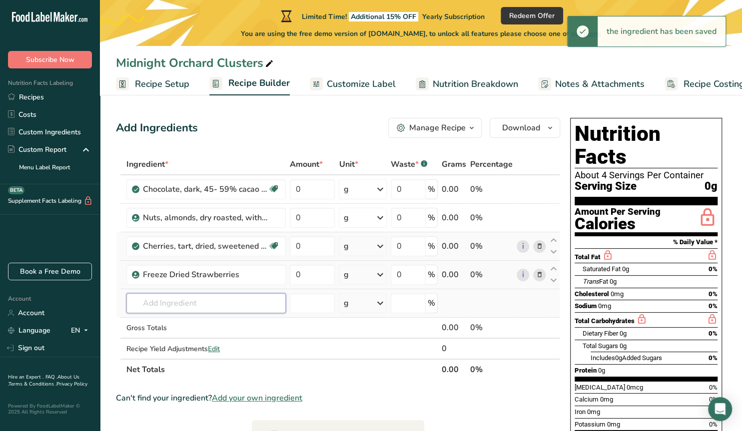
click at [165, 306] on input "text" at bounding box center [205, 303] width 159 height 20
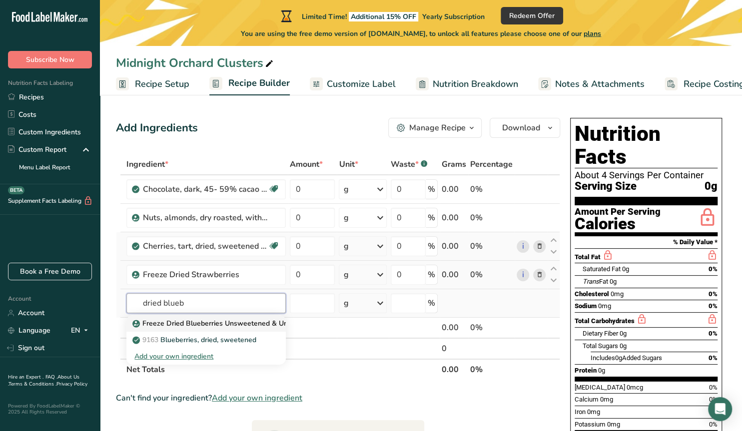
type input "dried blueb"
click at [179, 324] on p "Freeze Dried Blueberries Unsweetened & Unsulfured" at bounding box center [224, 323] width 180 height 10
type input "Freeze Dried Blueberries Unsweetened & Unsulfured"
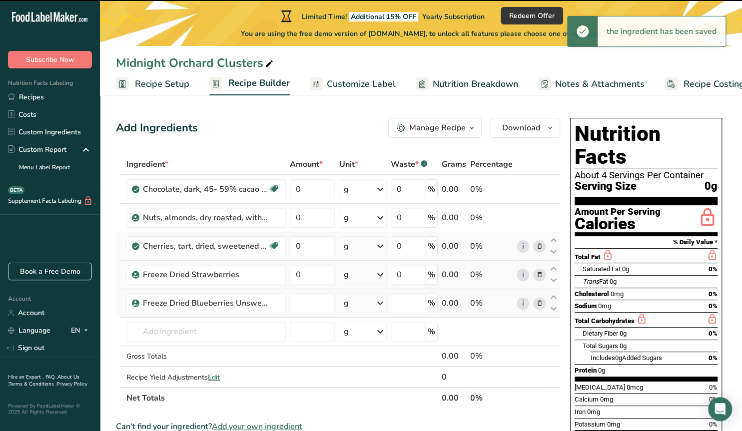
type input "0"
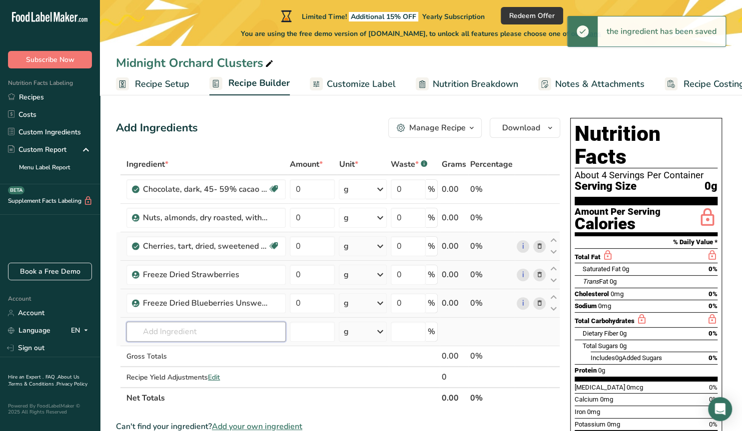
click at [170, 333] on input "text" at bounding box center [205, 332] width 159 height 20
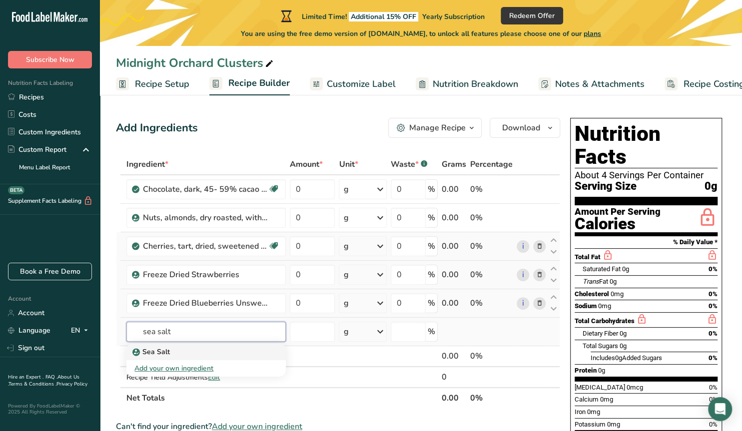
type input "sea salt"
click at [169, 348] on div "Sea Salt" at bounding box center [197, 352] width 127 height 10
type input "Sea Salt"
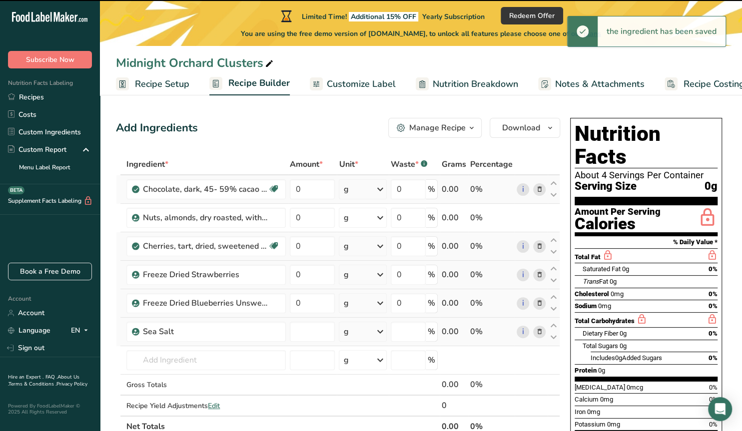
type input "0"
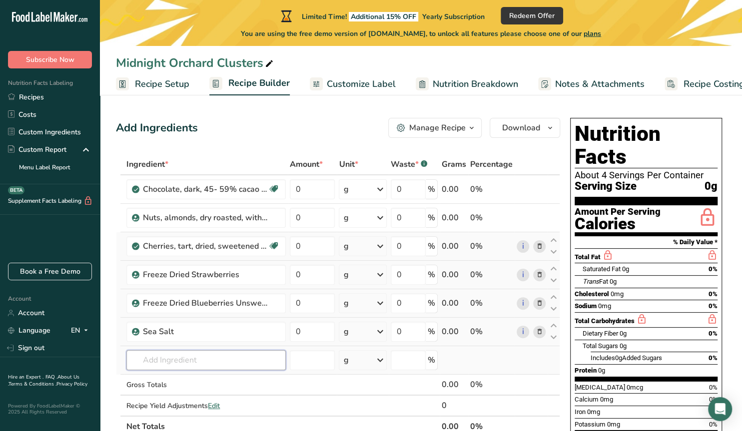
click at [156, 357] on input "text" at bounding box center [205, 360] width 159 height 20
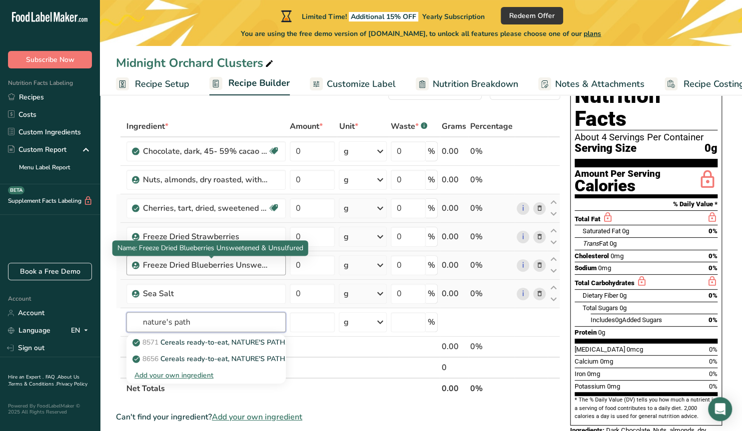
scroll to position [52, 0]
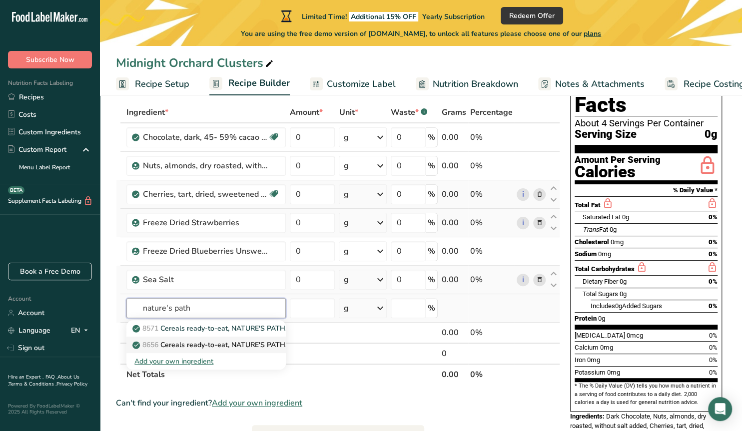
type input "nature's path"
click at [219, 342] on p "8656 Cereals ready-to-eat, NATURE'S PATH, Organic FLAX PLUS flakes" at bounding box center [254, 345] width 240 height 10
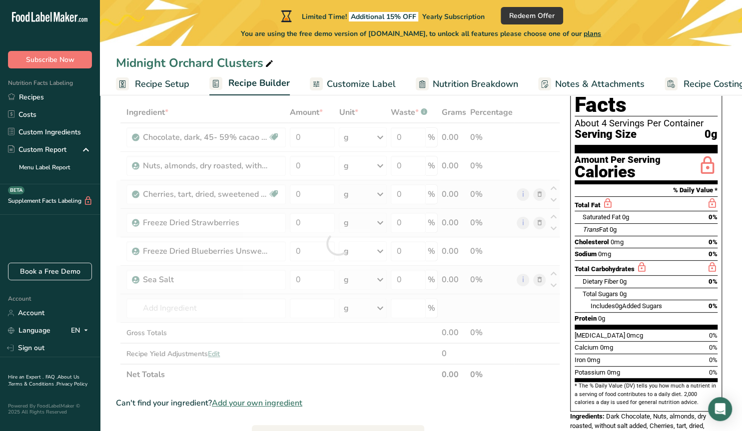
type input "Cereals ready-to-eat, NATURE'S PATH, Organic FLAX PLUS flakes"
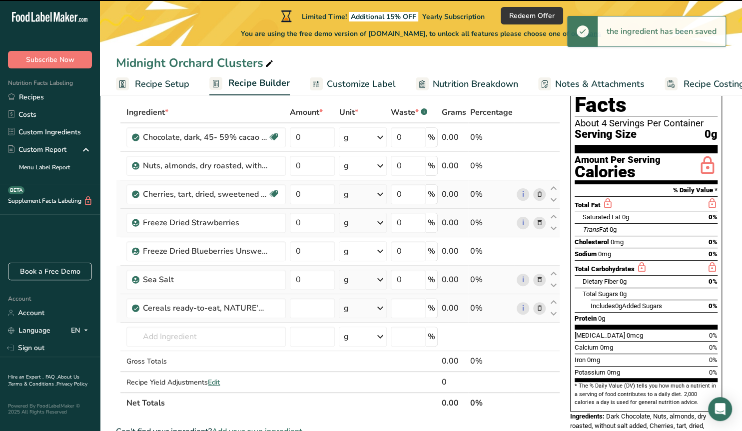
type input "0"
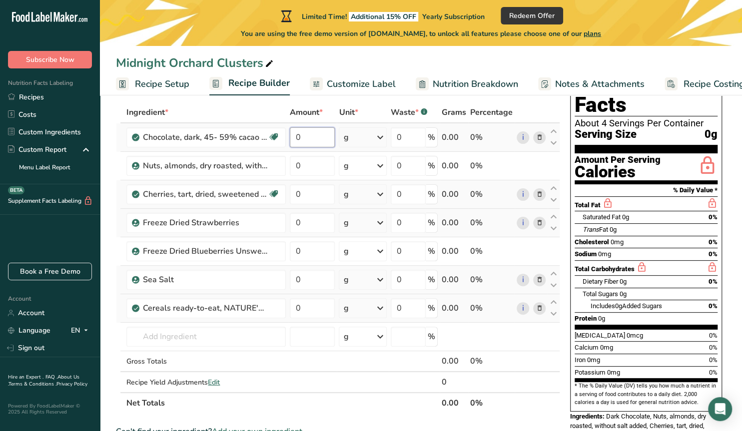
drag, startPoint x: 299, startPoint y: 140, endPoint x: 280, endPoint y: 140, distance: 18.5
click at [290, 140] on input "0" at bounding box center [312, 137] width 45 height 20
type input "93.75"
click at [301, 163] on input "0" at bounding box center [312, 166] width 45 height 20
type input "18.6"
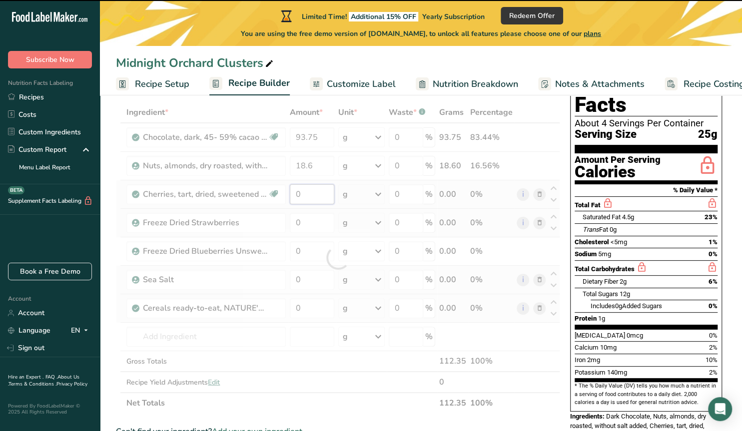
click at [296, 195] on input "0" at bounding box center [312, 194] width 44 height 20
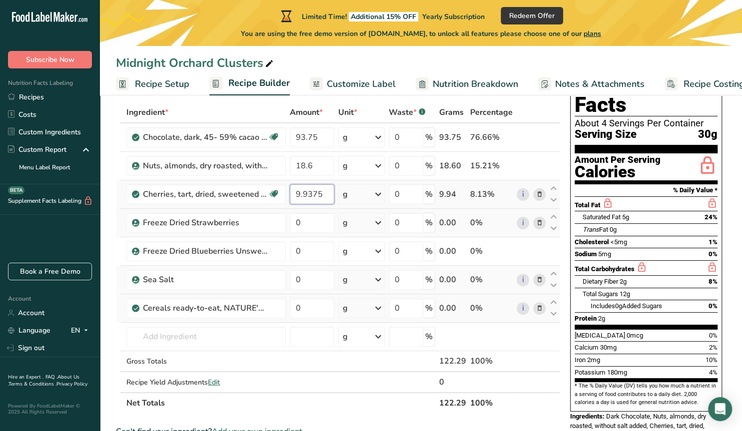
drag, startPoint x: 324, startPoint y: 193, endPoint x: 293, endPoint y: 191, distance: 31.0
click at [293, 191] on input "9.9375" at bounding box center [312, 194] width 44 height 20
type input "9.9375"
click at [303, 224] on input "0" at bounding box center [312, 223] width 44 height 20
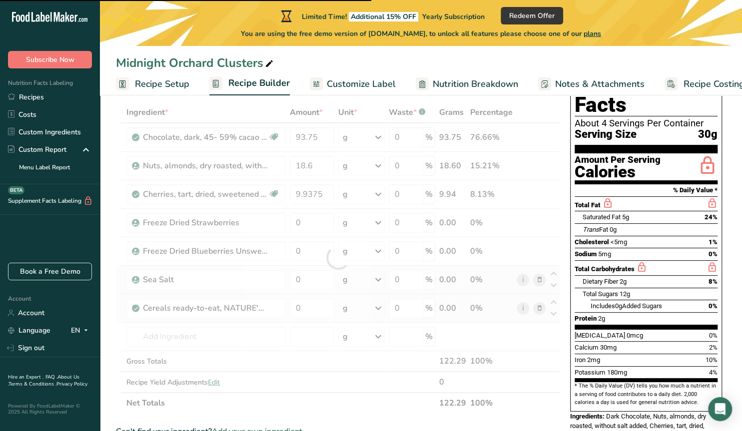
drag, startPoint x: 303, startPoint y: 224, endPoint x: 298, endPoint y: 227, distance: 6.5
click at [298, 227] on div at bounding box center [338, 258] width 444 height 312
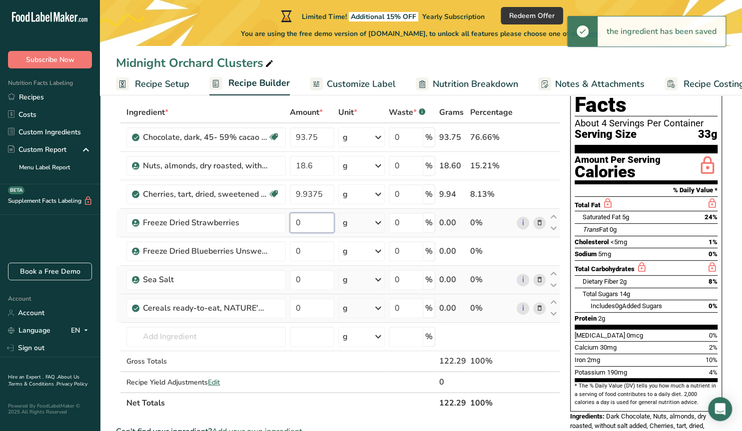
drag, startPoint x: 304, startPoint y: 221, endPoint x: 285, endPoint y: 228, distance: 20.7
click at [290, 228] on input "0" at bounding box center [312, 223] width 44 height 20
paste input "9.9375"
type input "9.9375"
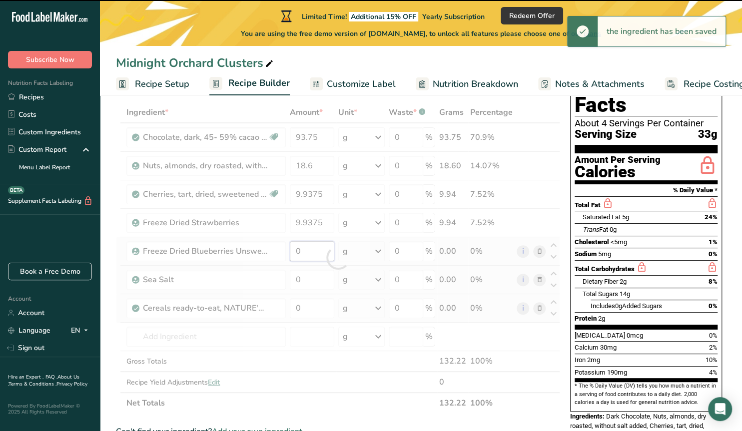
drag, startPoint x: 298, startPoint y: 250, endPoint x: 283, endPoint y: 252, distance: 15.6
click at [290, 252] on input "0" at bounding box center [312, 251] width 44 height 20
paste input "9.9375"
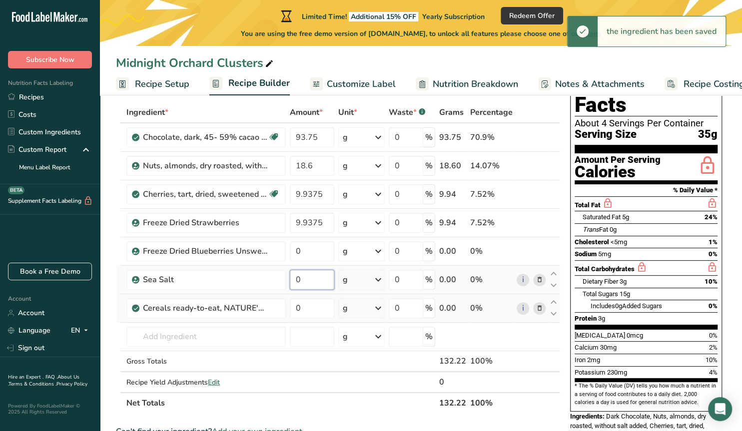
click at [305, 282] on input "0" at bounding box center [312, 280] width 44 height 20
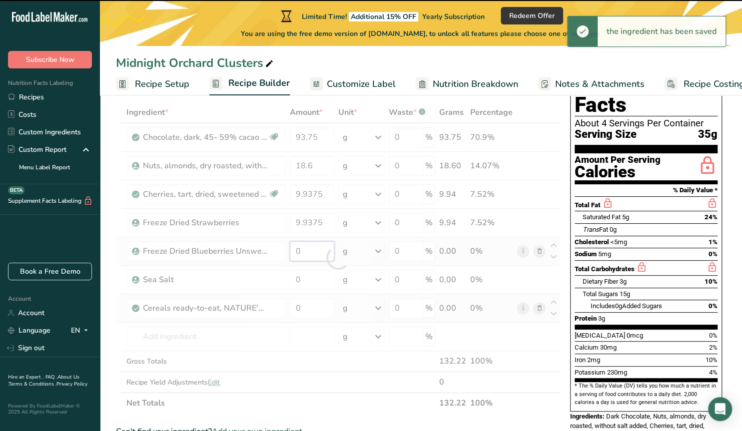
drag, startPoint x: 303, startPoint y: 251, endPoint x: 286, endPoint y: 253, distance: 17.1
click at [290, 253] on input "0" at bounding box center [312, 251] width 44 height 20
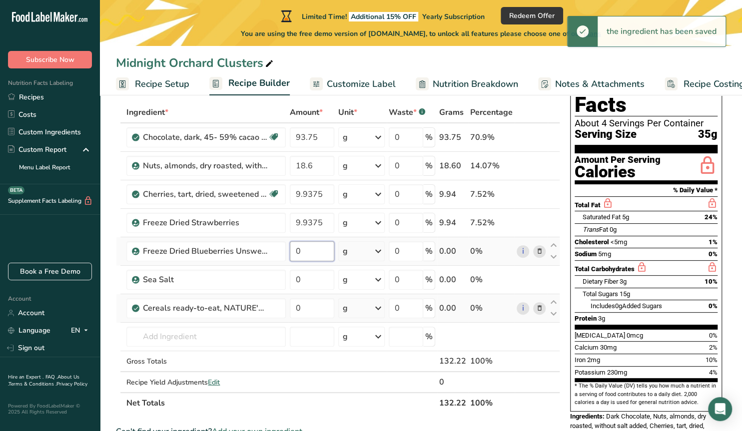
paste input "9.9375"
type input "9.9375"
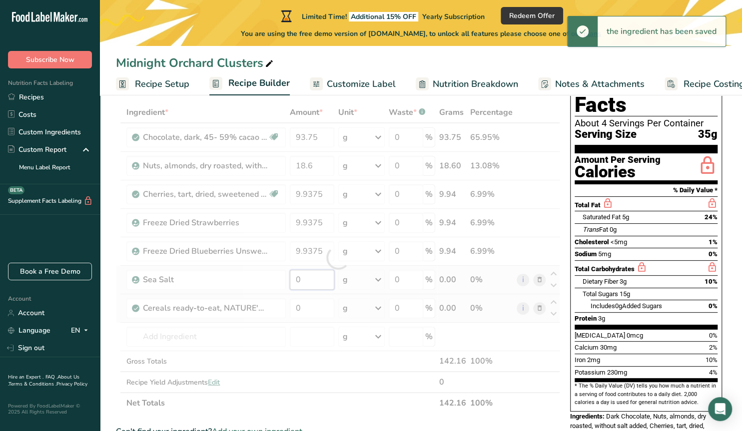
click at [306, 281] on input "0" at bounding box center [312, 280] width 44 height 20
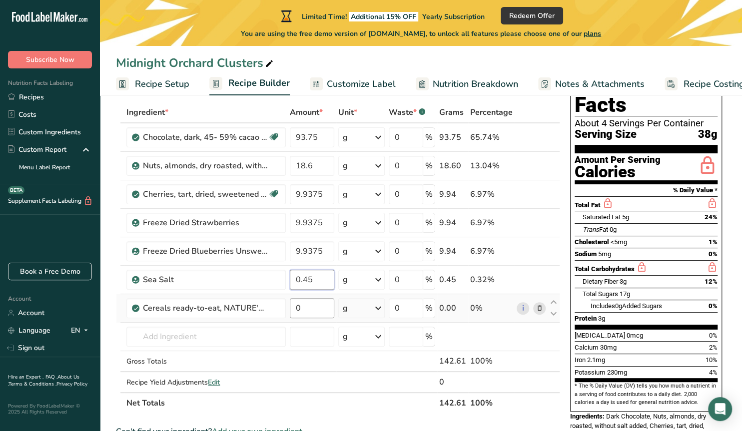
type input "0.45"
click at [309, 307] on input "0" at bounding box center [312, 308] width 44 height 20
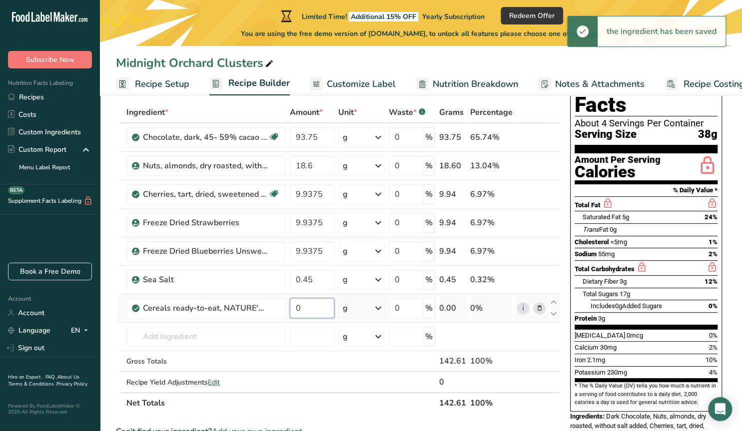
click at [306, 309] on input "0" at bounding box center [312, 308] width 44 height 20
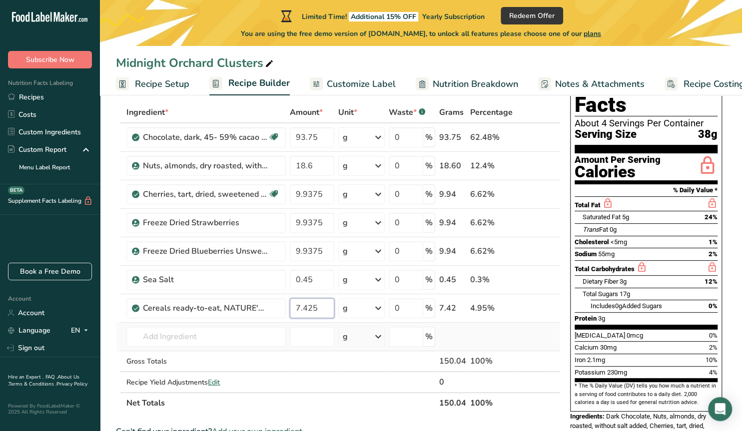
type input "7.425"
click at [460, 331] on div "Ingredient * Amount * Unit * Waste * .a-a{fill:#347362;}.b-a{fill:#fff;} Grams …" at bounding box center [338, 258] width 444 height 312
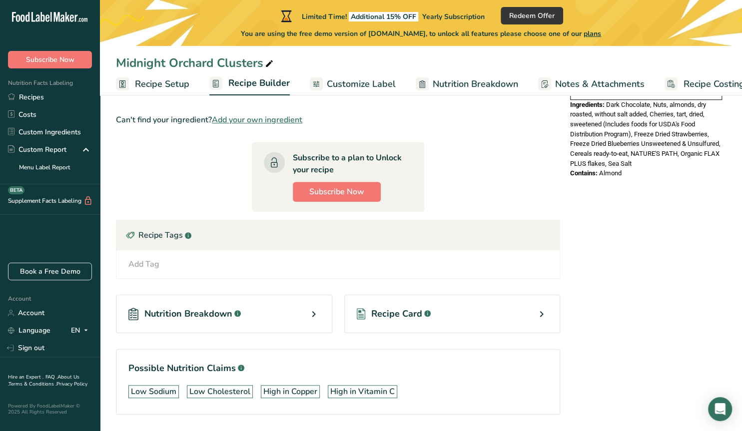
scroll to position [392, 0]
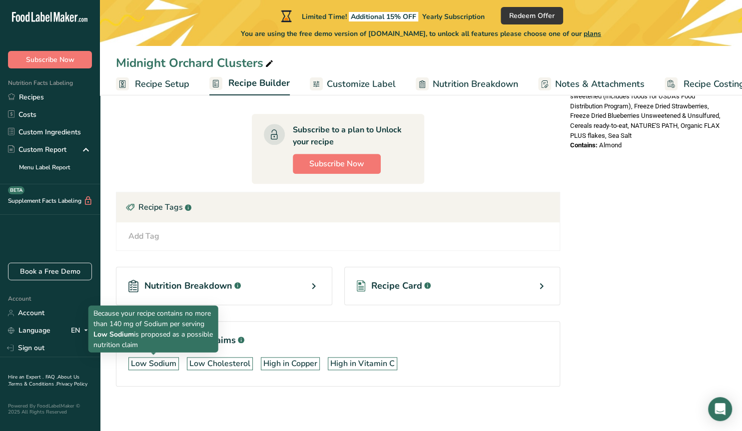
click at [157, 361] on div "Low Sodium" at bounding box center [153, 364] width 45 height 12
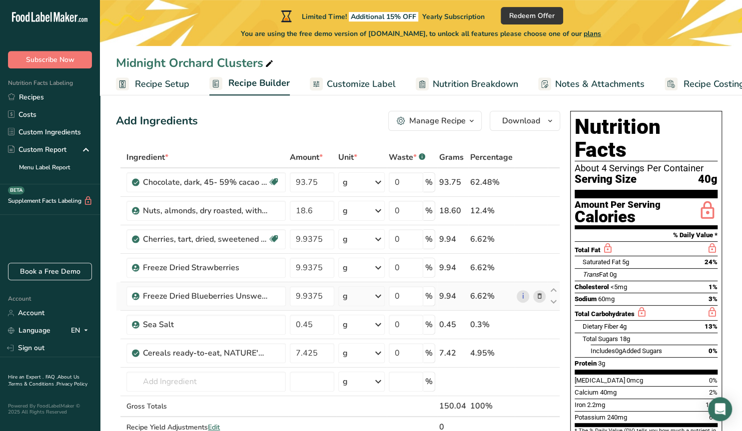
scroll to position [0, 0]
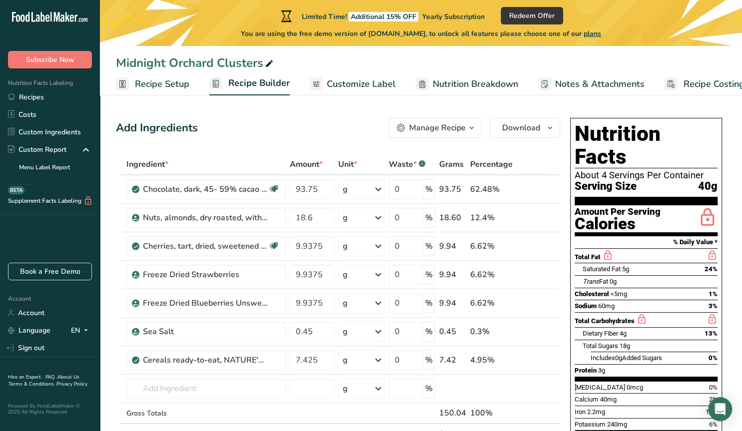
click at [361, 86] on span "Customize Label" at bounding box center [361, 83] width 69 height 13
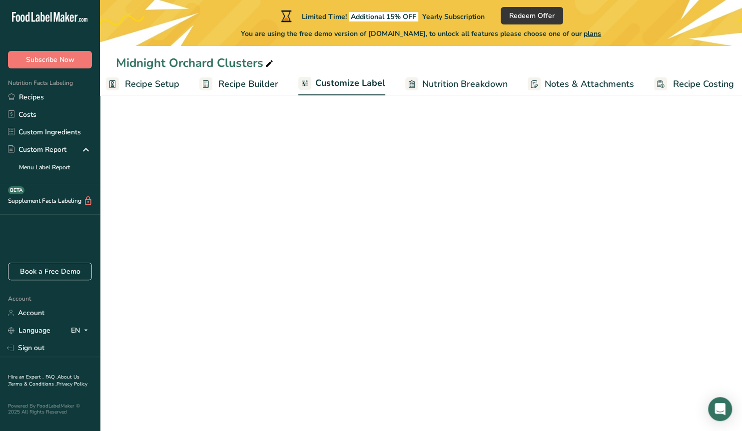
scroll to position [0, 18]
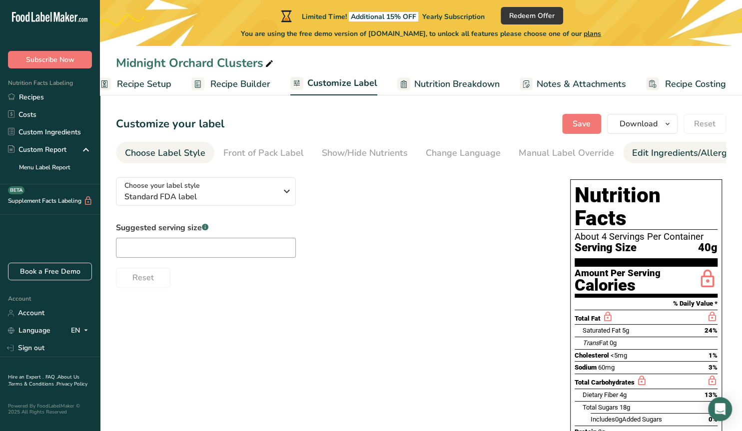
click at [641, 156] on div "Edit Ingredients/Allergens List" at bounding box center [695, 152] width 127 height 13
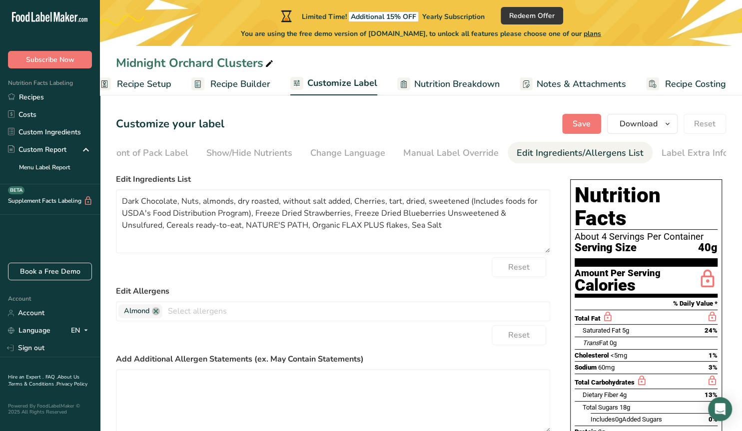
scroll to position [0, 116]
click at [183, 312] on input "text" at bounding box center [355, 310] width 387 height 15
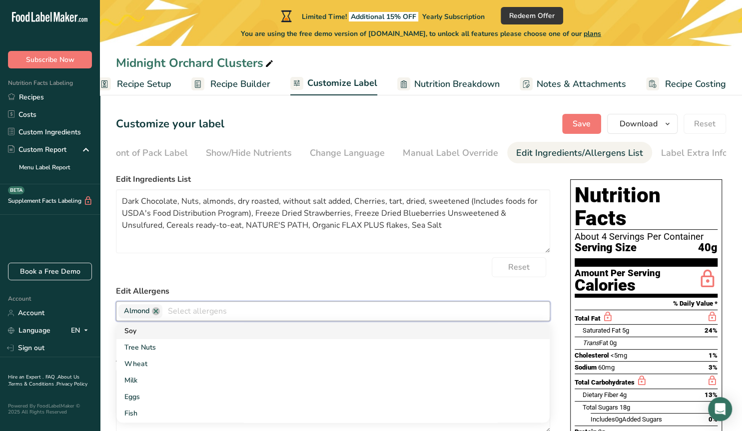
click at [178, 330] on link "Soy" at bounding box center [332, 331] width 433 height 16
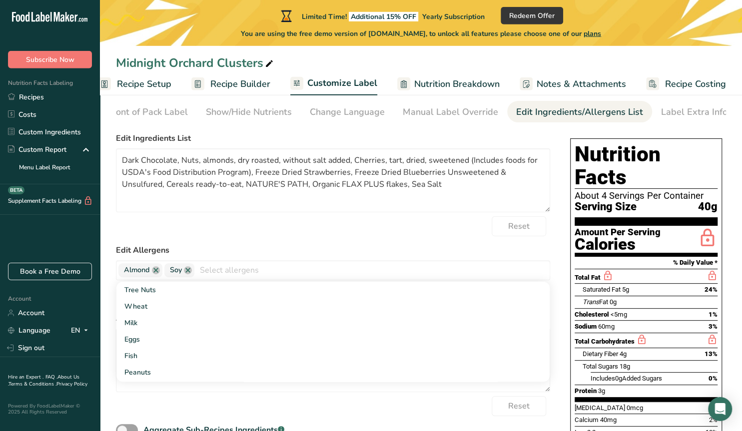
scroll to position [52, 0]
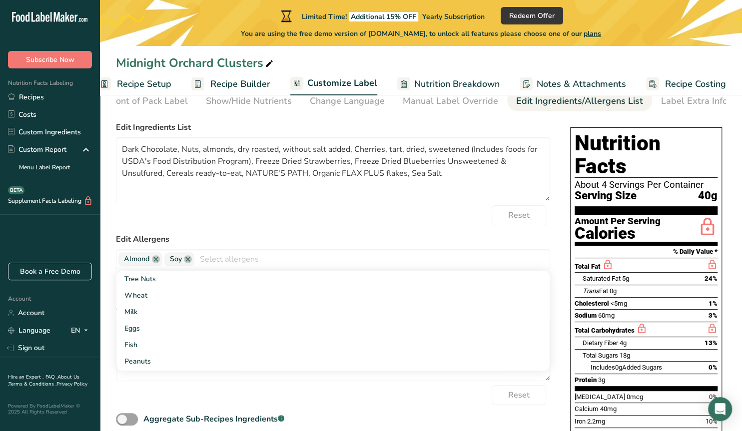
click at [257, 258] on input "text" at bounding box center [371, 258] width 355 height 15
click at [277, 196] on textarea "Dark Chocolate, Nuts, almonds, dry roasted, without salt added, Cherries, tart,…" at bounding box center [333, 169] width 434 height 64
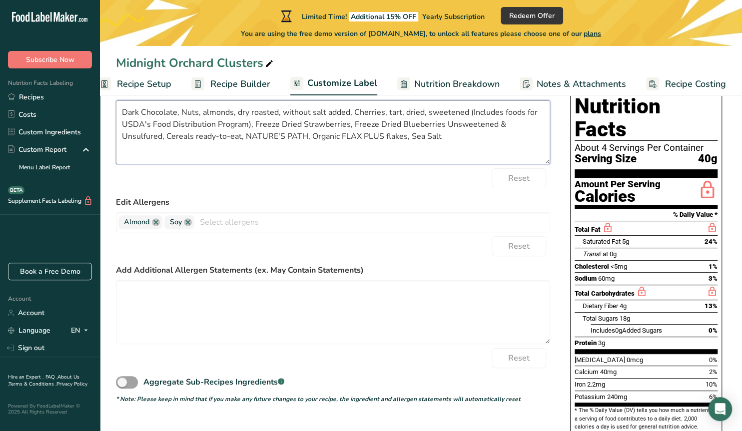
scroll to position [104, 0]
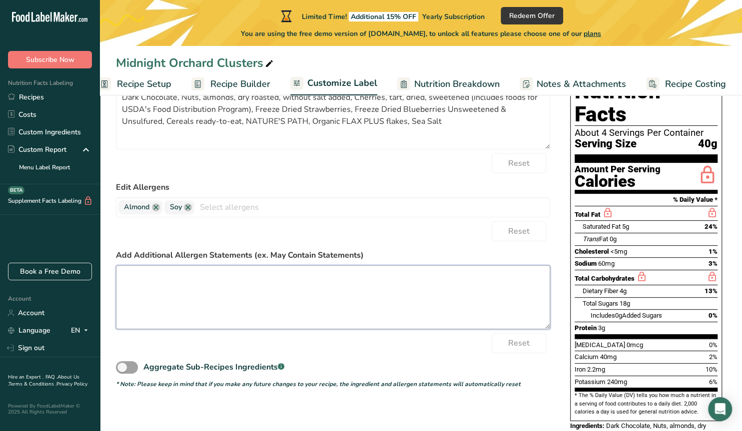
click at [195, 288] on textarea at bounding box center [333, 297] width 434 height 64
paste textarea "Vegan & Gluten friendly. Contains almonds & soy. May contain trace amounts of o…"
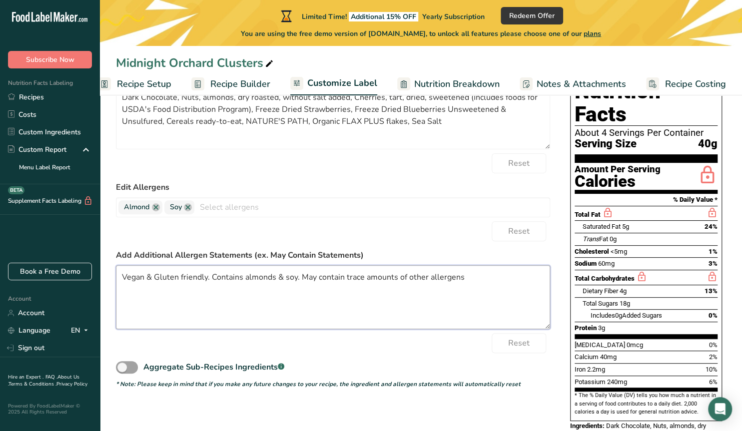
click at [182, 276] on textarea "Vegan & Gluten friendly. Contains almonds & soy. May contain trace amounts of o…" at bounding box center [333, 297] width 434 height 64
click at [250, 275] on textarea "Vegan & Gluten Friendly. Contains almonds & soy. May contain trace amounts of o…" at bounding box center [333, 297] width 434 height 64
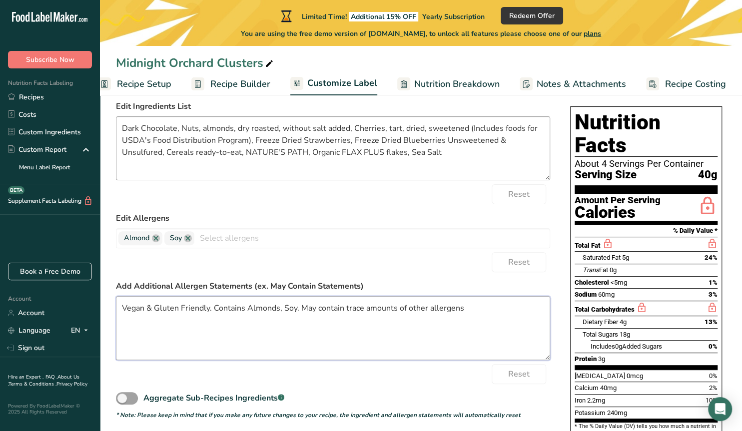
scroll to position [0, 0]
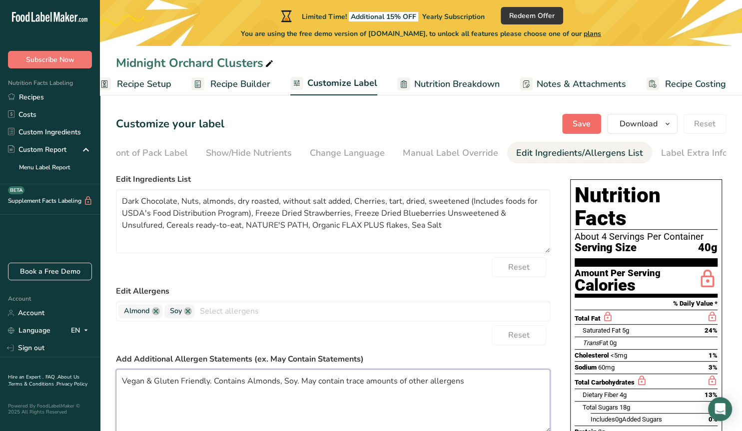
type textarea "Vegan & Gluten Friendly. Contains Almonds, Soy. May contain trace amounts of ot…"
click at [577, 123] on span "Save" at bounding box center [581, 124] width 18 height 12
click at [328, 83] on span "Customize Label" at bounding box center [342, 82] width 70 height 13
click at [142, 152] on div "Front of Pack Label" at bounding box center [147, 152] width 80 height 13
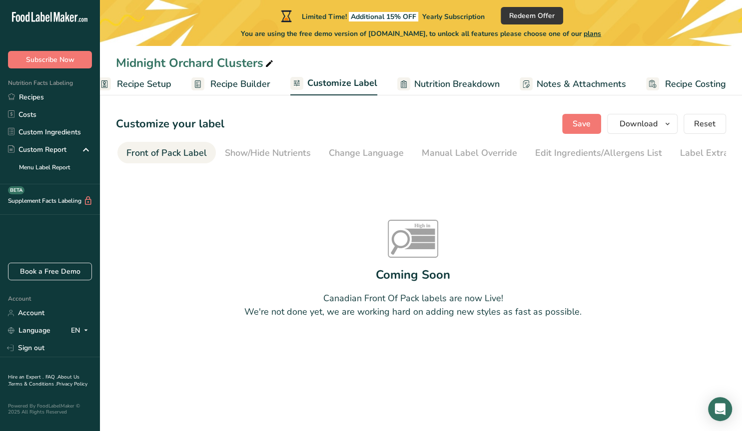
scroll to position [0, 97]
click at [240, 82] on span "Recipe Builder" at bounding box center [240, 83] width 60 height 13
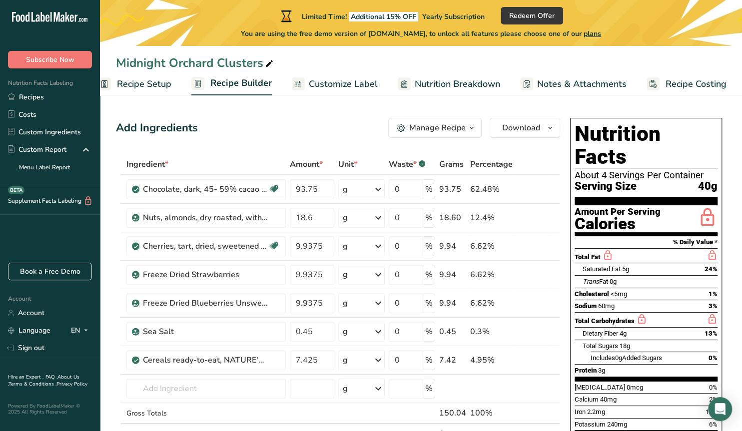
click at [427, 86] on span "Nutrition Breakdown" at bounding box center [457, 83] width 85 height 13
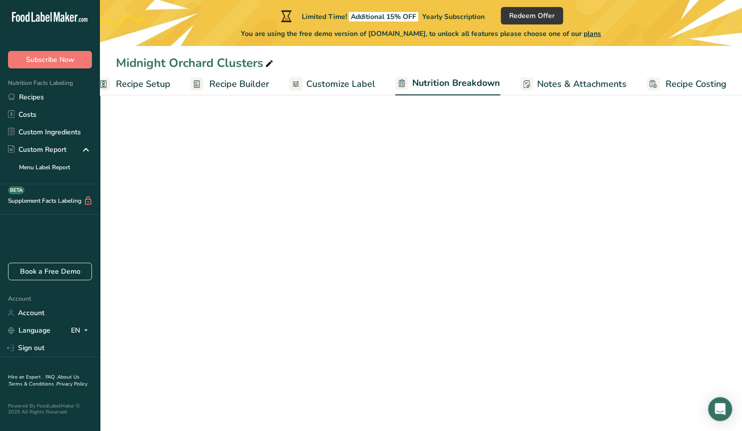
select select "Calories"
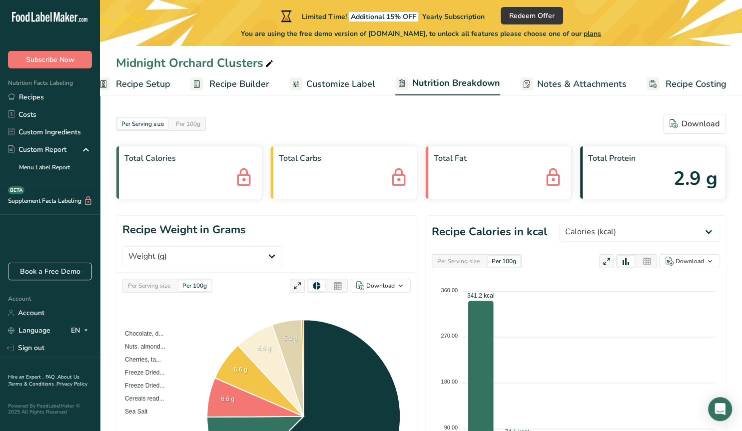
click at [328, 85] on span "Customize Label" at bounding box center [340, 83] width 69 height 13
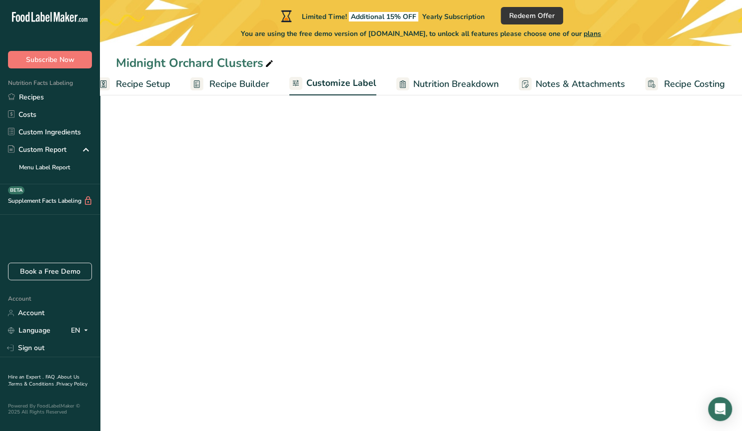
scroll to position [0, 18]
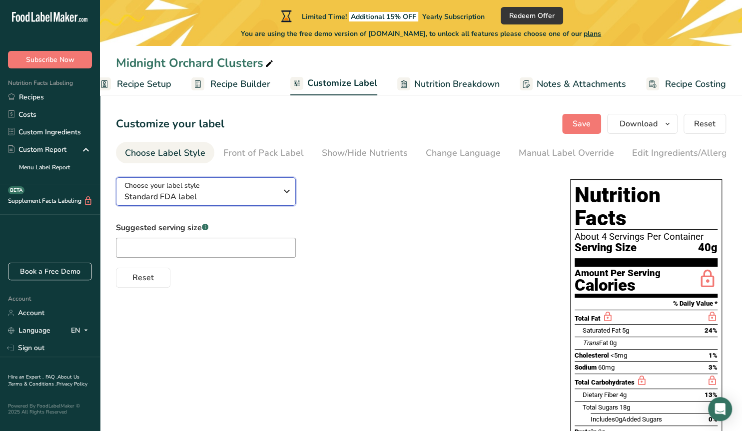
click at [289, 190] on icon "button" at bounding box center [287, 191] width 12 height 18
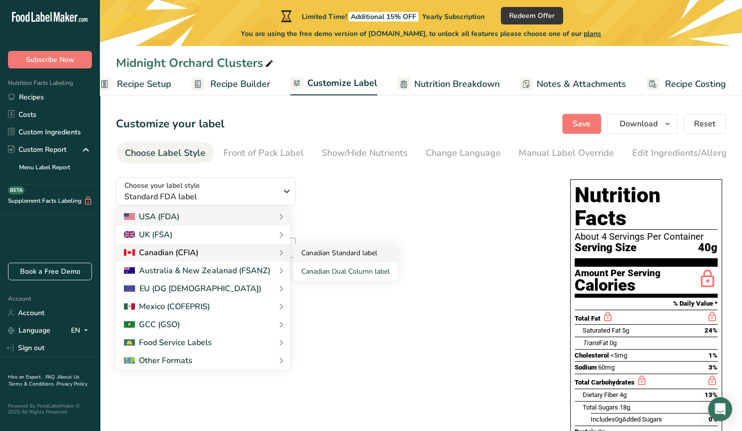
click at [307, 250] on link "Canadian Standard label" at bounding box center [345, 253] width 104 height 18
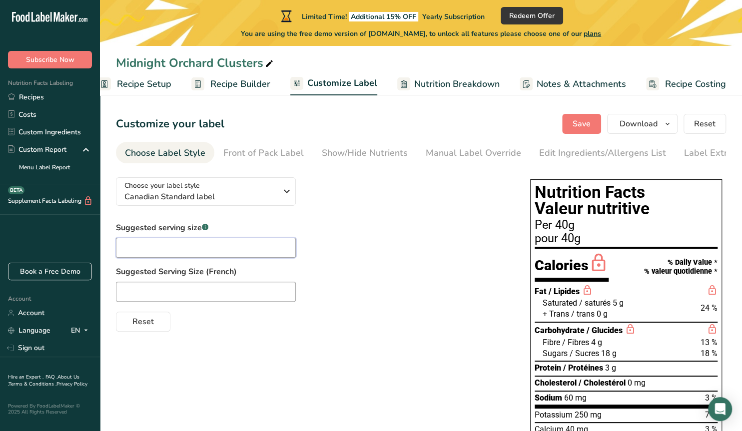
click at [168, 246] on input "text" at bounding box center [206, 248] width 180 height 20
type input "1"
click at [141, 286] on input "text" at bounding box center [206, 292] width 180 height 20
type input "1"
click at [352, 225] on div "Suggested serving size .a-a{fill:#347362;}.b-a{fill:#fff;} 1 Suggested Serving …" at bounding box center [313, 277] width 394 height 110
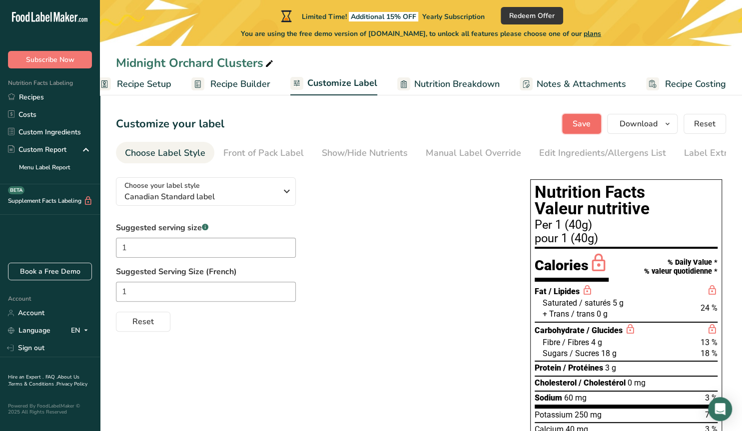
click at [566, 126] on button "Save" at bounding box center [581, 124] width 39 height 20
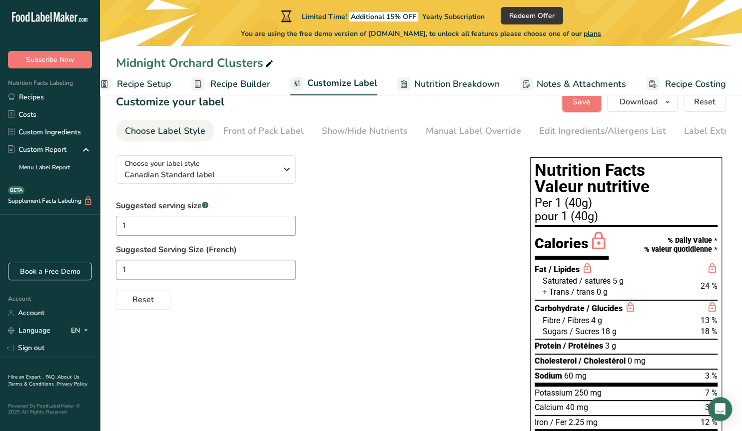
scroll to position [0, 0]
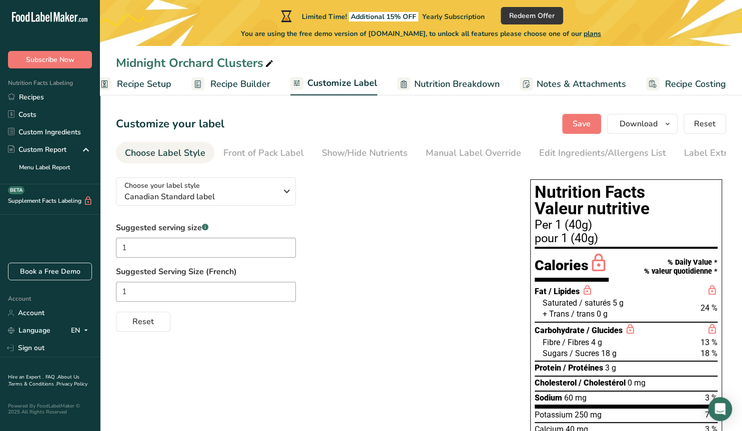
click at [216, 86] on span "Recipe Builder" at bounding box center [240, 83] width 60 height 13
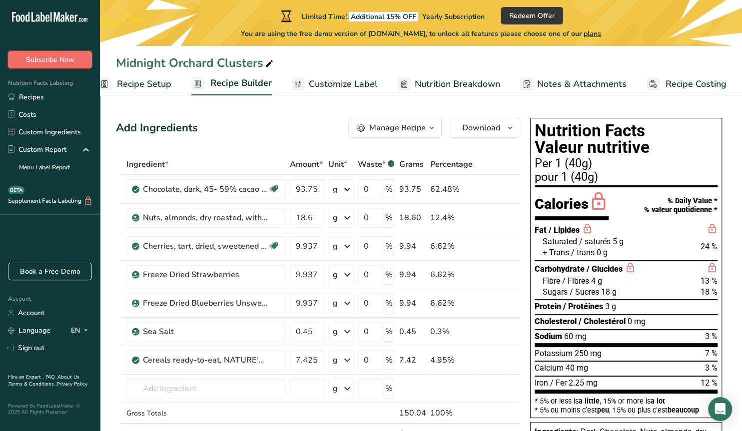
click at [60, 59] on span "Subscribe Now" at bounding box center [50, 59] width 48 height 10
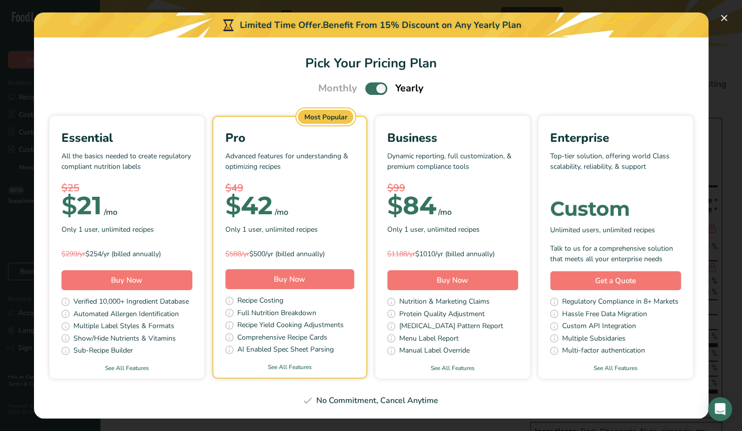
click at [142, 239] on div "Essential All the basics needed to create regulatory compliant nutrition labels…" at bounding box center [126, 195] width 131 height 133
click at [136, 278] on span "Buy Now" at bounding box center [126, 280] width 31 height 10
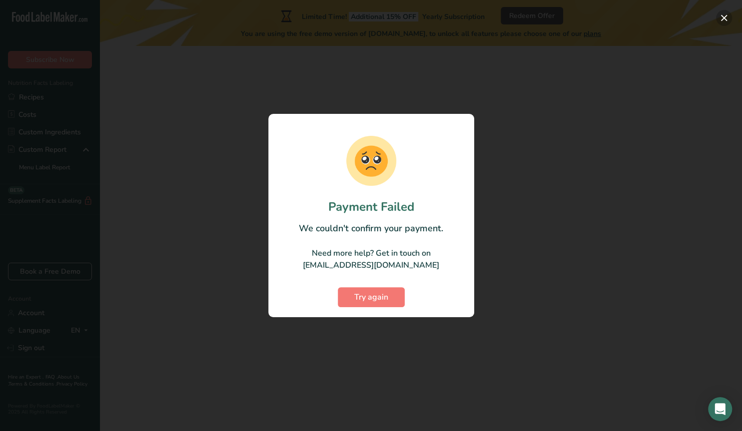
click at [724, 14] on button "button" at bounding box center [724, 18] width 16 height 16
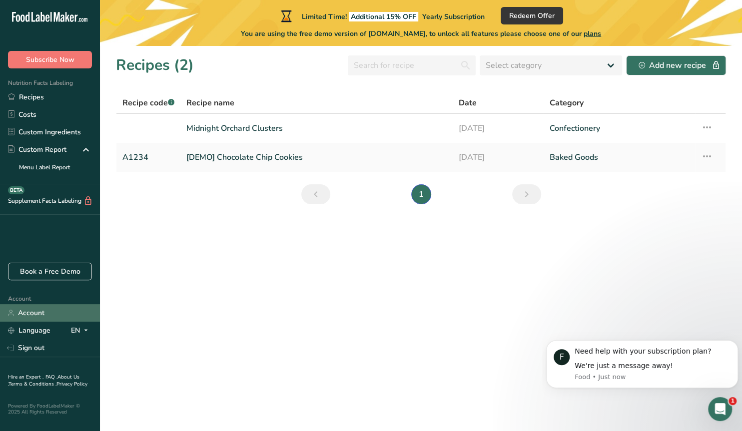
click at [34, 316] on link "Account" at bounding box center [50, 312] width 100 height 17
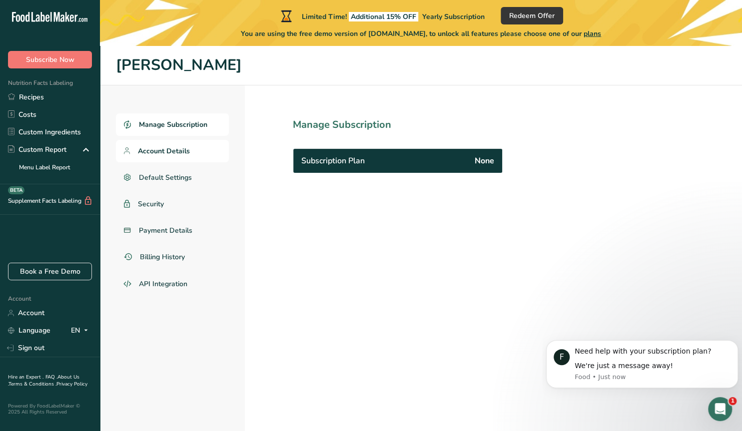
click at [171, 153] on span "Account Details" at bounding box center [164, 151] width 52 height 10
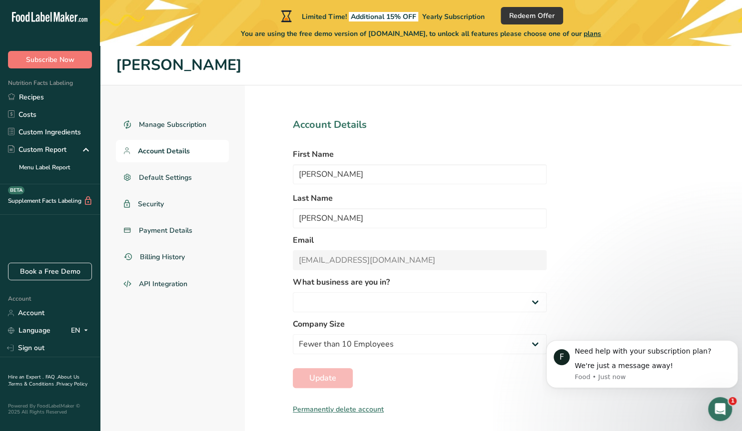
select select "3"
click at [173, 174] on span "Default Settings" at bounding box center [165, 177] width 53 height 10
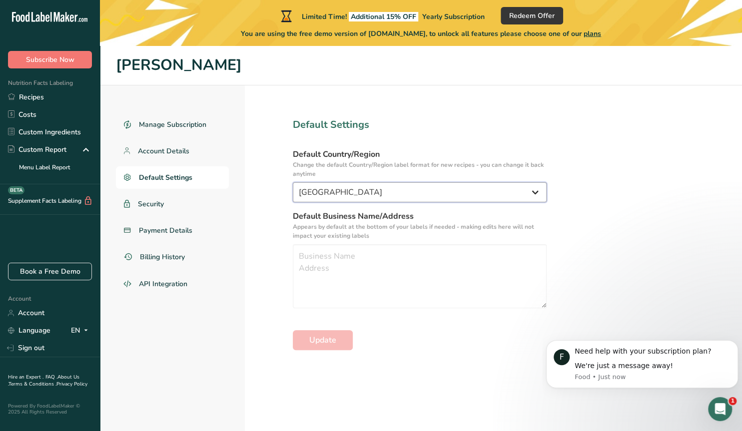
click at [293, 182] on select "United States Canada Australia/New Zealand United Kingdom European Union Mexico…" at bounding box center [420, 192] width 254 height 20
select select "CA"
click option "Canada" at bounding box center [0, 0] width 0 height 0
click at [327, 254] on textarea at bounding box center [420, 276] width 254 height 64
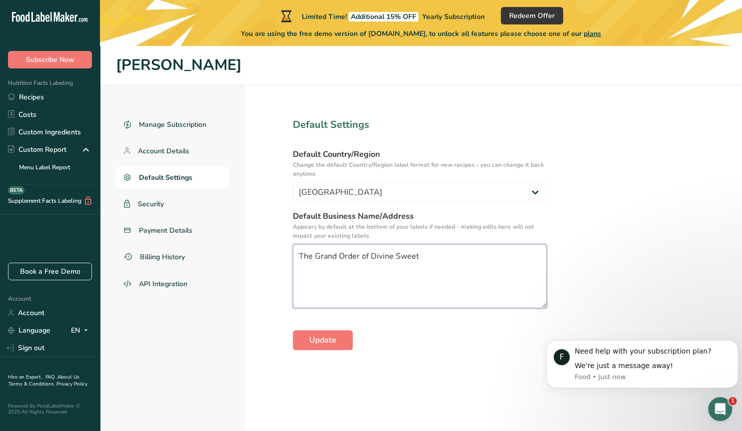
type textarea "The Grand Order of Divine Sweets"
click at [351, 276] on textarea "The Grand Order of Divine Sweets" at bounding box center [420, 276] width 254 height 64
drag, startPoint x: 353, startPoint y: 251, endPoint x: 270, endPoint y: 247, distance: 83.0
click at [293, 247] on textarea "The Grand Order of Divine Sweets" at bounding box center [420, 276] width 254 height 64
paste textarea "The Grand Order of Divine Sweets"
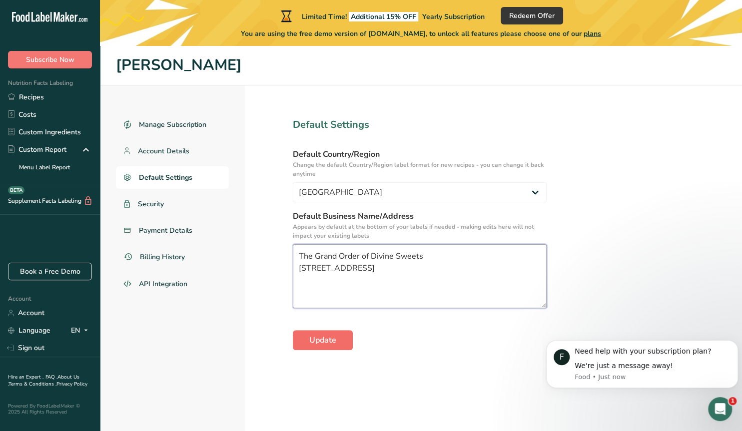
type textarea "The Grand Order of Divine Sweets 1162 Queen St W, Toronto, ON M6J 1J5"
click at [316, 346] on button "Update" at bounding box center [323, 340] width 60 height 20
click at [164, 231] on span "Payment Details" at bounding box center [166, 230] width 54 height 10
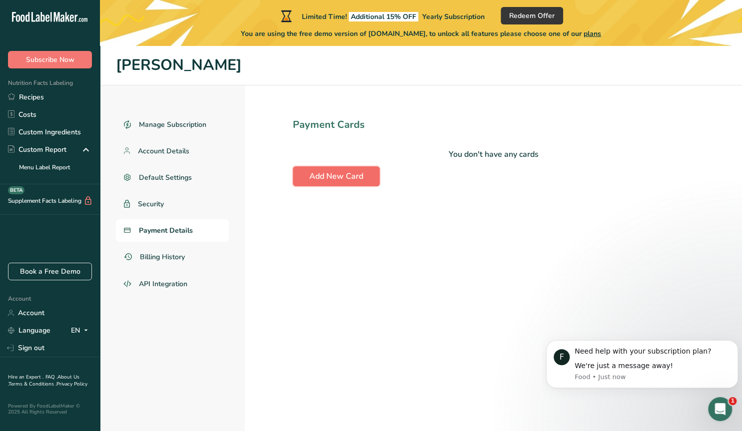
click at [339, 171] on span "Add New Card" at bounding box center [336, 176] width 54 height 12
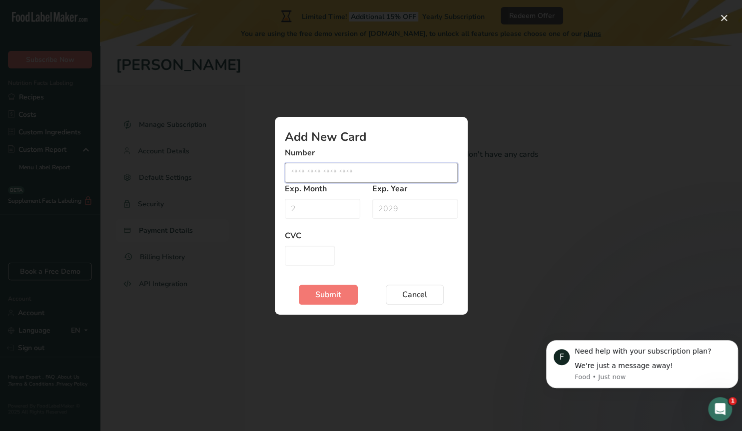
click at [313, 177] on input "Edit card modal" at bounding box center [371, 173] width 173 height 20
click at [312, 173] on input "Edit card modal" at bounding box center [371, 173] width 173 height 20
type input "5526124000899486"
click at [308, 209] on input "Edit card modal" at bounding box center [322, 209] width 75 height 20
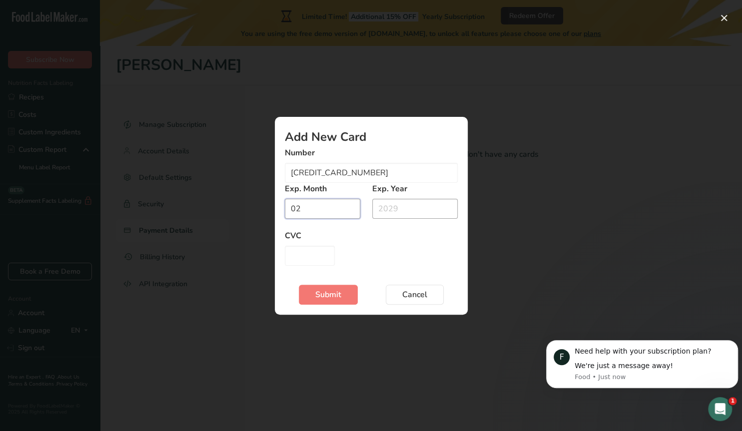
type input "02"
click at [397, 212] on input "Edit card modal" at bounding box center [414, 209] width 85 height 20
type input "2027"
click at [304, 253] on input "Edit card modal" at bounding box center [310, 256] width 50 height 20
type input "923"
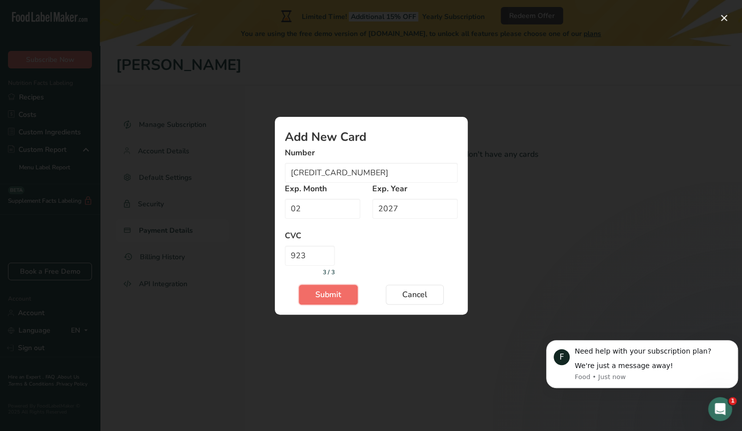
click at [328, 292] on span "Submit" at bounding box center [328, 295] width 26 height 12
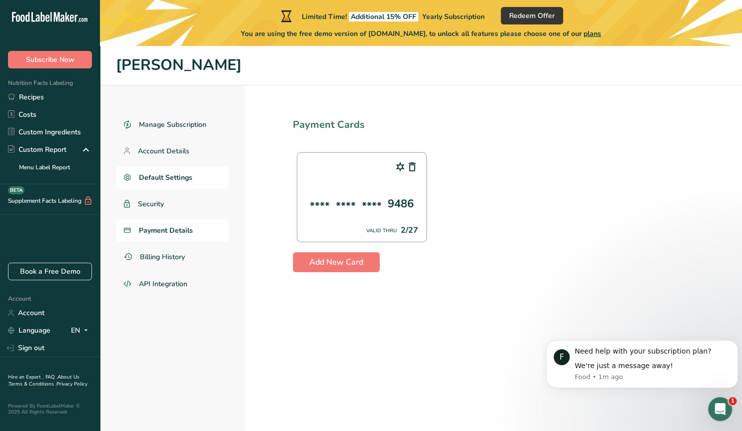
click at [159, 178] on span "Default Settings" at bounding box center [165, 177] width 53 height 10
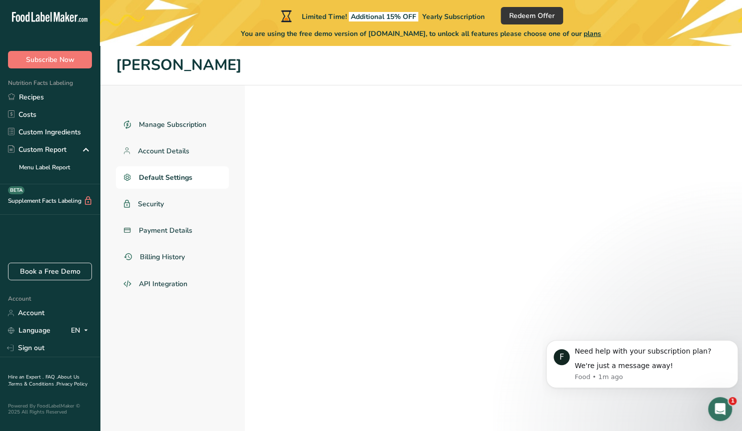
select select "CA"
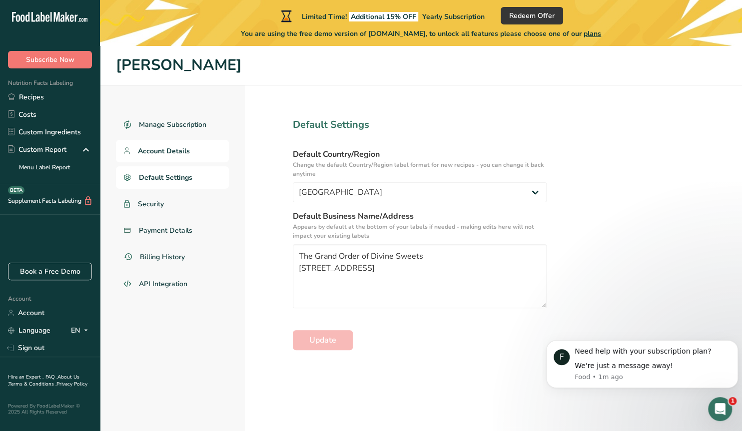
click at [165, 148] on span "Account Details" at bounding box center [164, 151] width 52 height 10
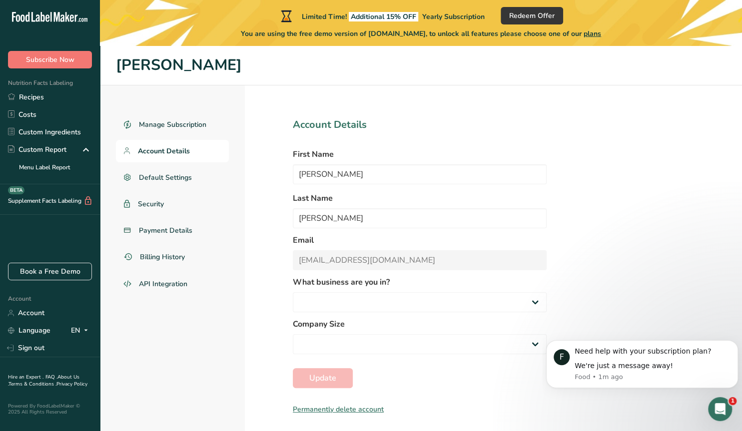
select select "3"
select select "1"
click at [163, 128] on span "Manage Subscription" at bounding box center [173, 124] width 68 height 10
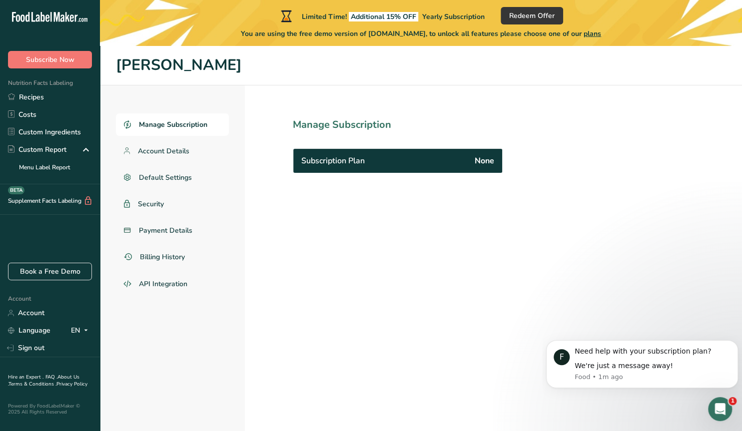
click at [350, 159] on span "Subscription Plan" at bounding box center [332, 161] width 63 height 12
click at [487, 157] on span "None" at bounding box center [484, 161] width 19 height 12
click at [539, 12] on span "Redeem Offer" at bounding box center [531, 15] width 45 height 10
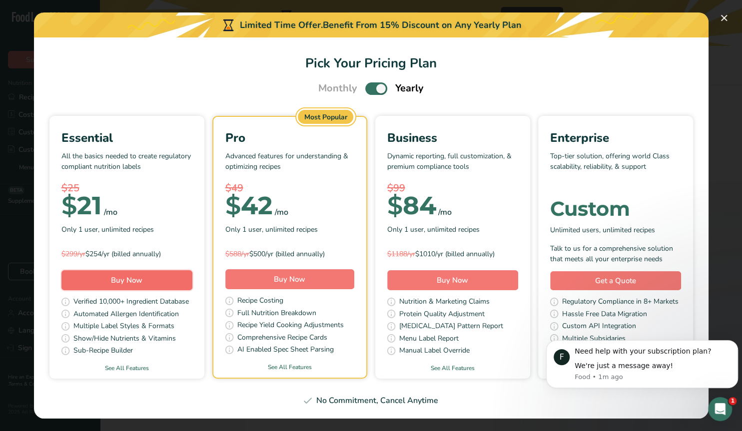
click at [141, 275] on span "Buy Now" at bounding box center [126, 280] width 31 height 10
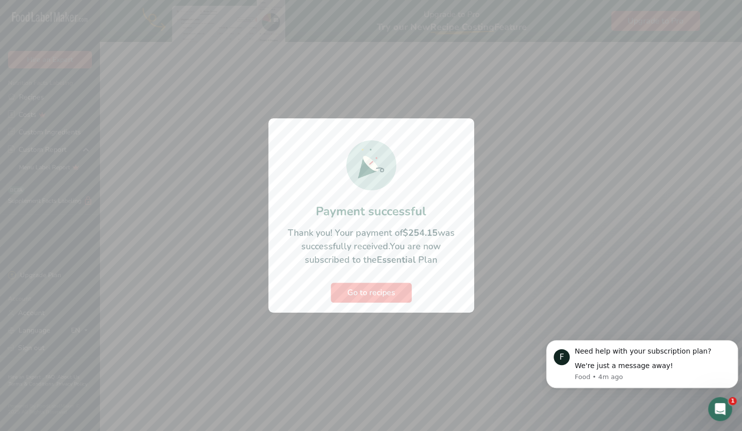
click at [82, 211] on div at bounding box center [371, 215] width 742 height 431
click at [369, 293] on span "Go to recipes" at bounding box center [371, 293] width 48 height 12
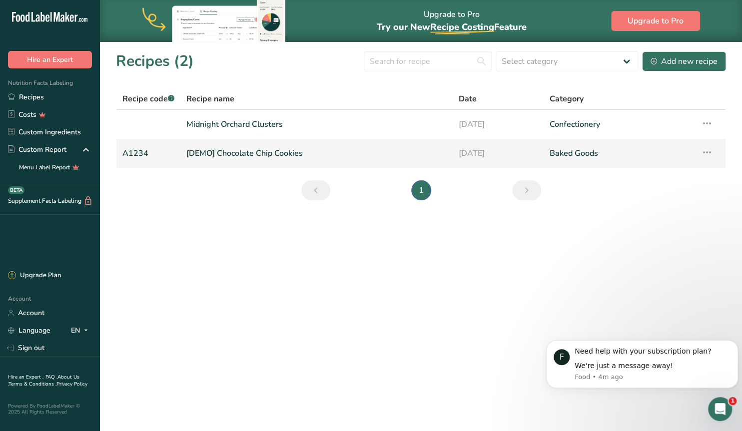
click at [703, 151] on icon at bounding box center [707, 152] width 12 height 18
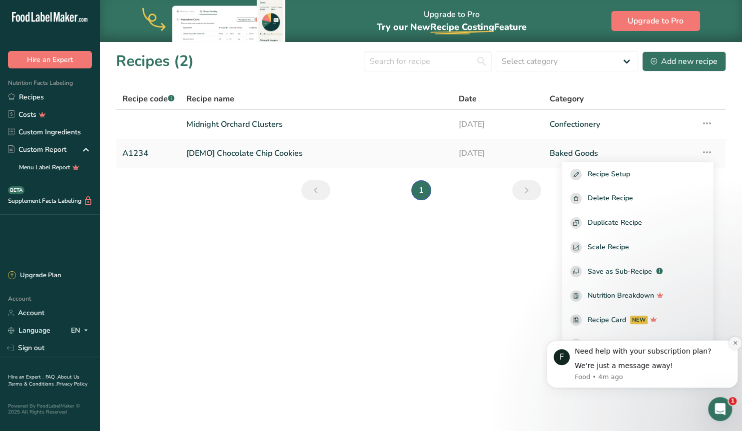
click at [736, 342] on icon "Dismiss notification" at bounding box center [734, 342] width 5 height 5
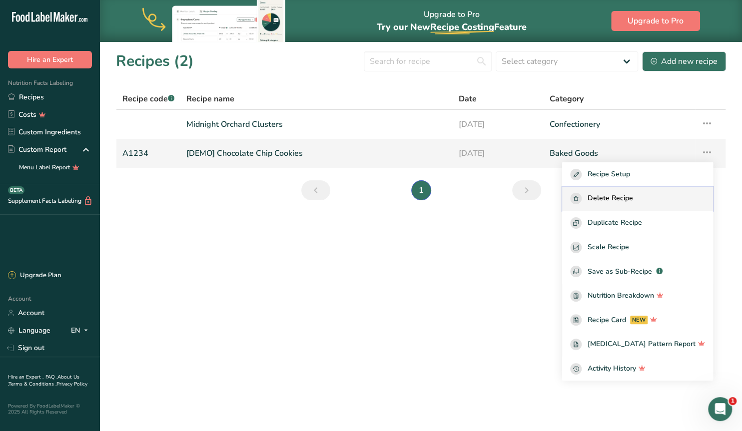
click at [627, 200] on span "Delete Recipe" at bounding box center [609, 198] width 45 height 11
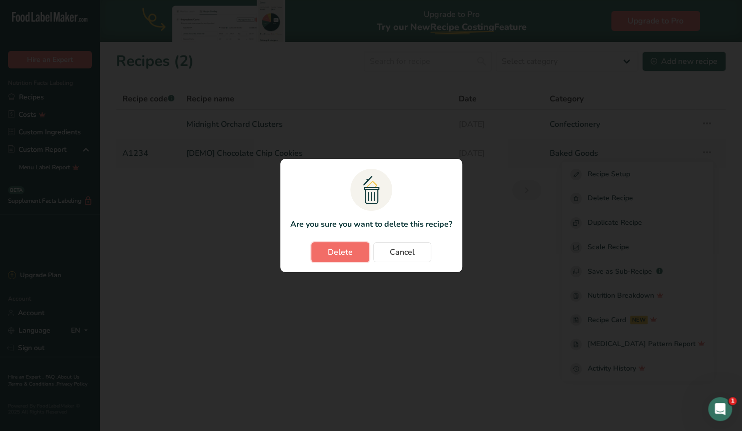
click at [350, 242] on button "Delete" at bounding box center [340, 252] width 58 height 20
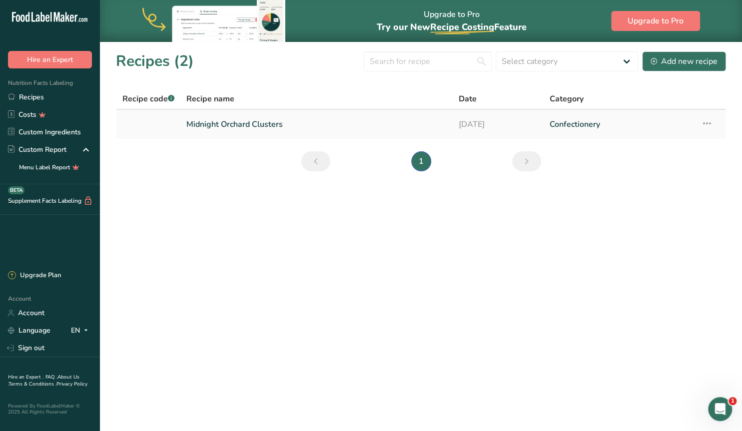
click at [705, 123] on icon at bounding box center [707, 123] width 12 height 18
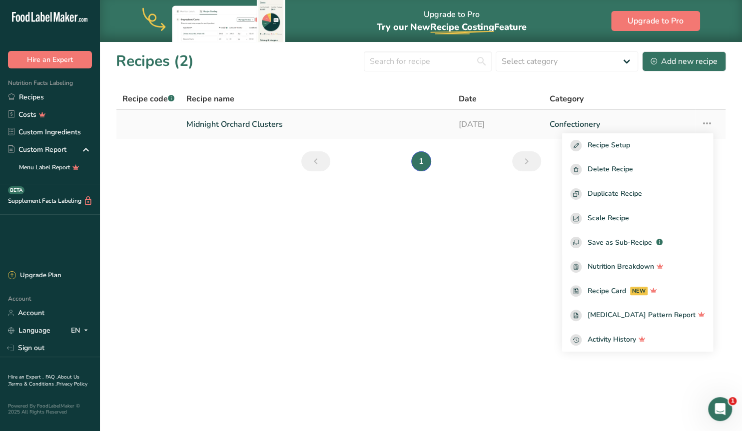
click at [226, 125] on link "Midnight Orchard Clusters" at bounding box center [316, 124] width 260 height 21
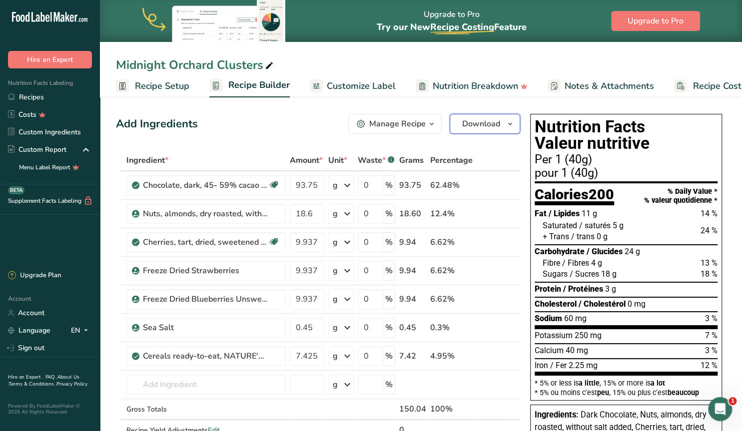
click at [480, 122] on span "Download" at bounding box center [481, 124] width 38 height 12
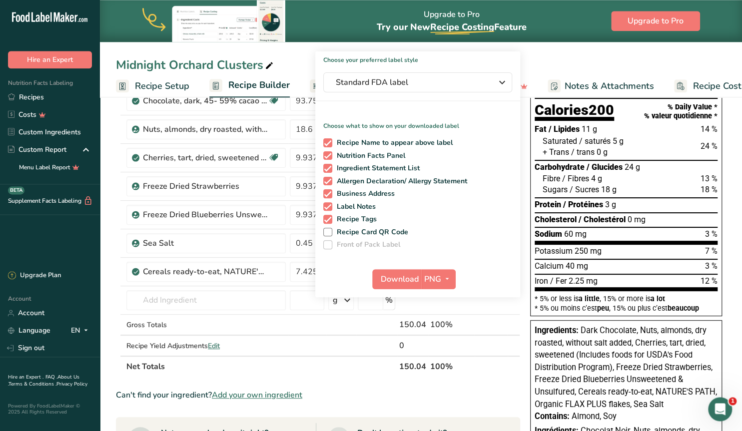
scroll to position [61, 0]
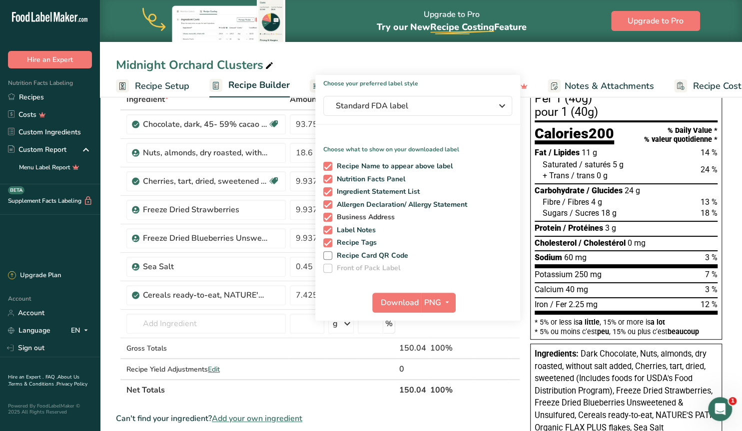
click at [328, 217] on span at bounding box center [327, 217] width 9 height 9
click at [328, 217] on input "Business Address" at bounding box center [326, 217] width 6 height 6
checkbox input "false"
click at [327, 232] on span at bounding box center [327, 230] width 9 height 9
click at [327, 232] on input "Label Notes" at bounding box center [326, 230] width 6 height 6
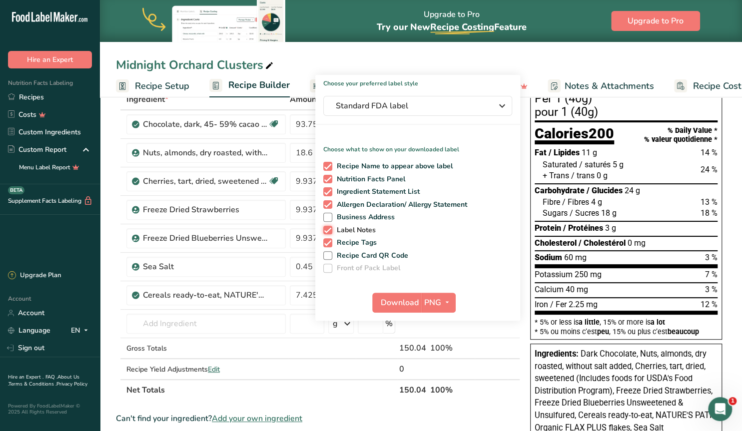
checkbox input "false"
click at [326, 242] on span at bounding box center [327, 242] width 9 height 9
click at [326, 242] on input "Recipe Tags" at bounding box center [326, 242] width 6 height 6
checkbox input "false"
click at [446, 300] on icon "button" at bounding box center [447, 302] width 8 height 12
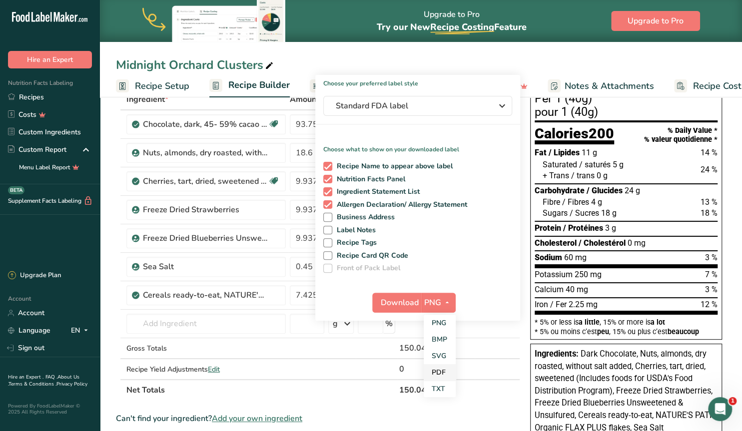
click at [433, 373] on link "PDF" at bounding box center [440, 372] width 32 height 16
click at [397, 301] on span "Download" at bounding box center [400, 303] width 38 height 12
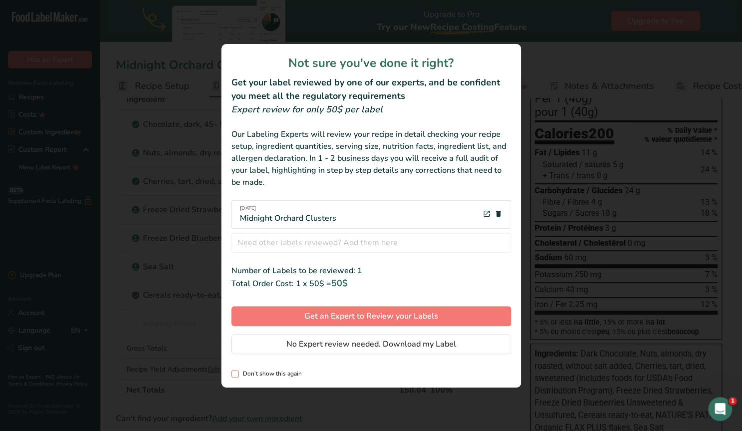
click at [252, 371] on span "Don't show this again" at bounding box center [270, 373] width 63 height 7
click at [234, 373] on span "review labels modal" at bounding box center [234, 373] width 7 height 7
click at [234, 373] on input "Don't show this again" at bounding box center [234, 374] width 6 height 6
checkbox input "true"
click at [306, 346] on span "No Expert review needed. Download my Label" at bounding box center [371, 344] width 170 height 12
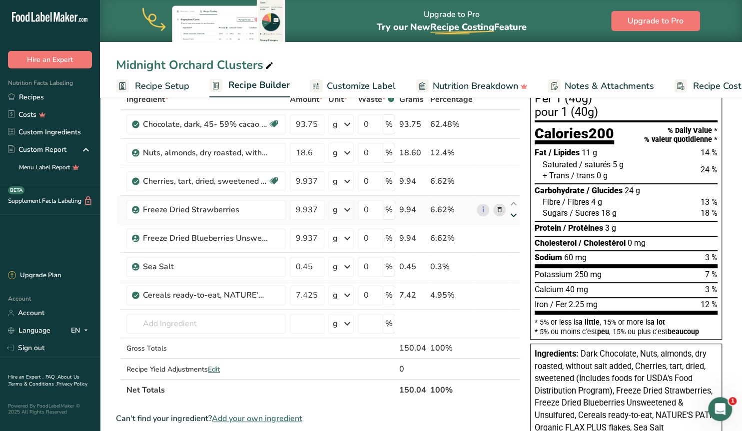
scroll to position [0, 0]
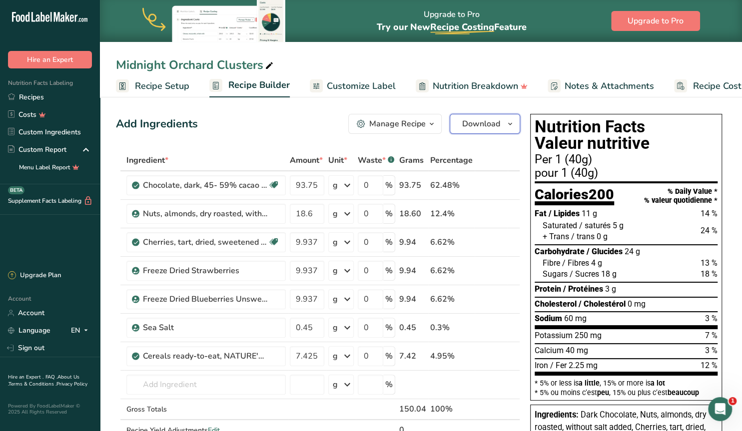
click at [489, 122] on span "Download" at bounding box center [481, 124] width 38 height 12
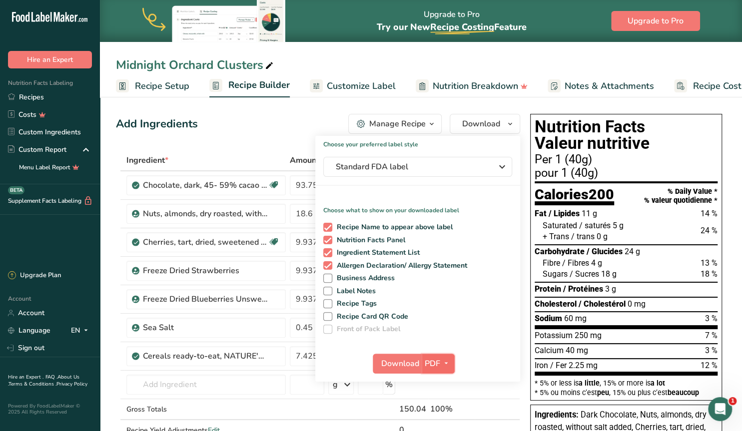
click at [446, 362] on icon "button" at bounding box center [446, 363] width 8 height 12
click at [439, 383] on link "PNG" at bounding box center [439, 384] width 32 height 16
click at [400, 363] on span "Download" at bounding box center [400, 364] width 38 height 12
click at [277, 124] on div "Add Ingredients Manage Recipe Delete Recipe Duplicate Recipe Scale Recipe Save …" at bounding box center [318, 124] width 404 height 20
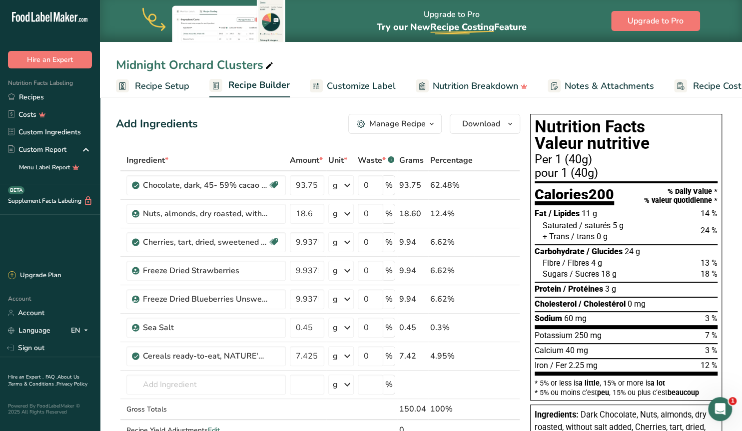
click at [336, 88] on span "Customize Label" at bounding box center [361, 85] width 69 height 13
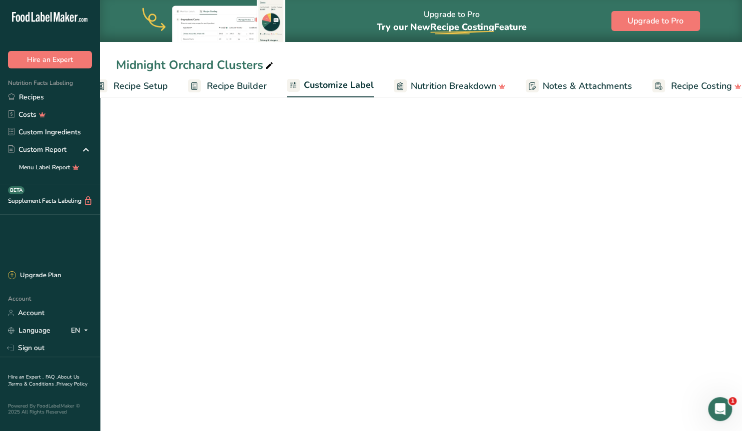
scroll to position [0, 37]
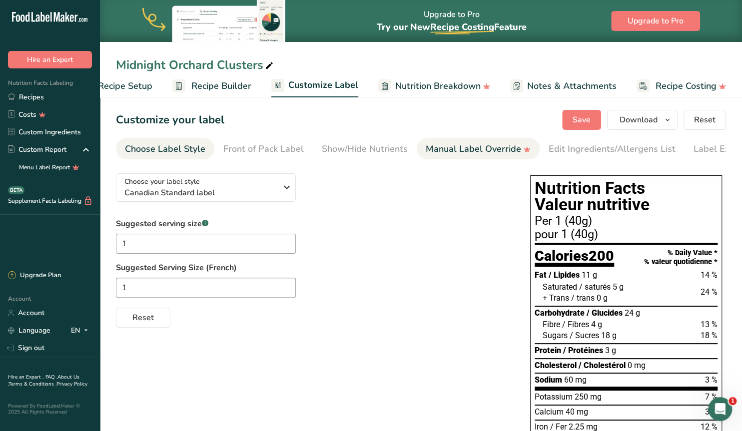
click at [465, 147] on div "Manual Label Override" at bounding box center [478, 148] width 105 height 13
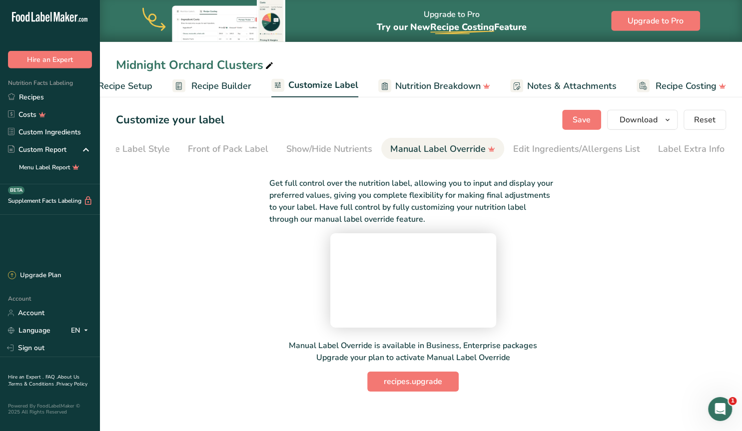
scroll to position [53, 0]
click at [413, 388] on span "recipes.upgrade" at bounding box center [413, 382] width 58 height 12
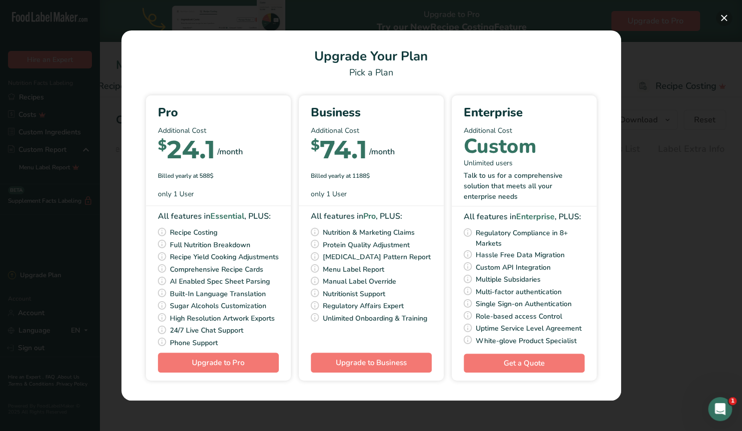
click at [721, 13] on button "Pick Your Pricing Plan Modal" at bounding box center [724, 18] width 16 height 16
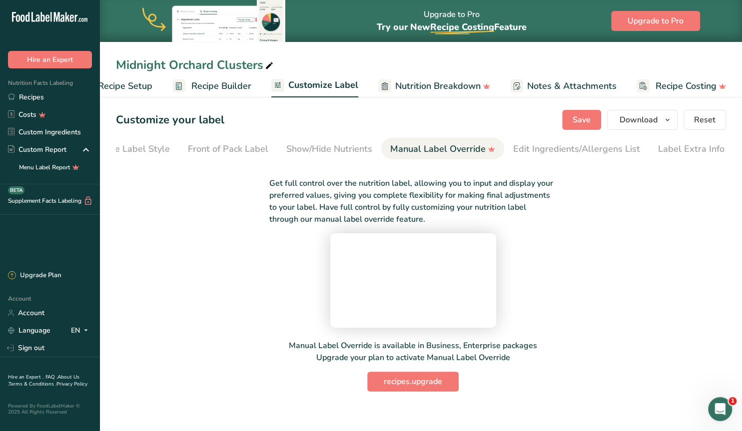
click at [436, 88] on span "Nutrition Breakdown" at bounding box center [437, 85] width 85 height 13
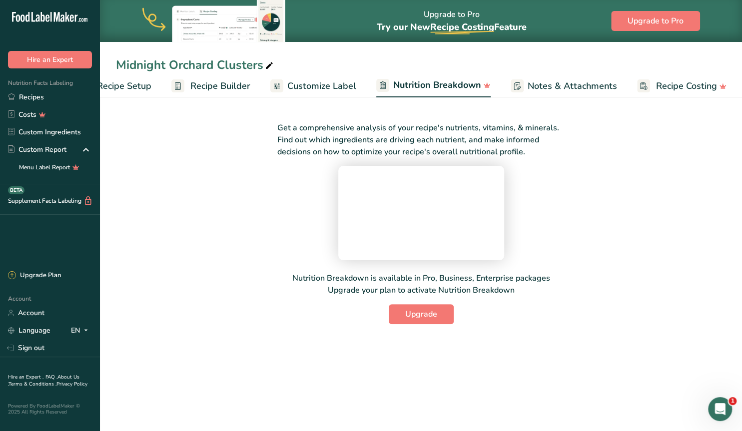
click at [131, 86] on span "Recipe Setup" at bounding box center [124, 85] width 54 height 13
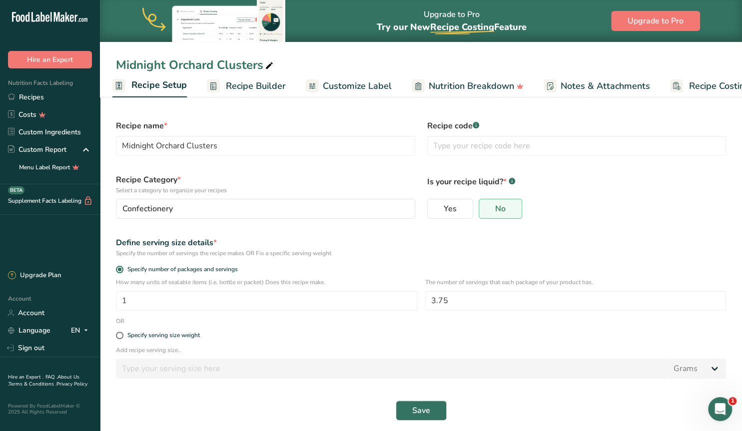
scroll to position [0, 3]
click at [349, 88] on span "Customize Label" at bounding box center [357, 85] width 69 height 13
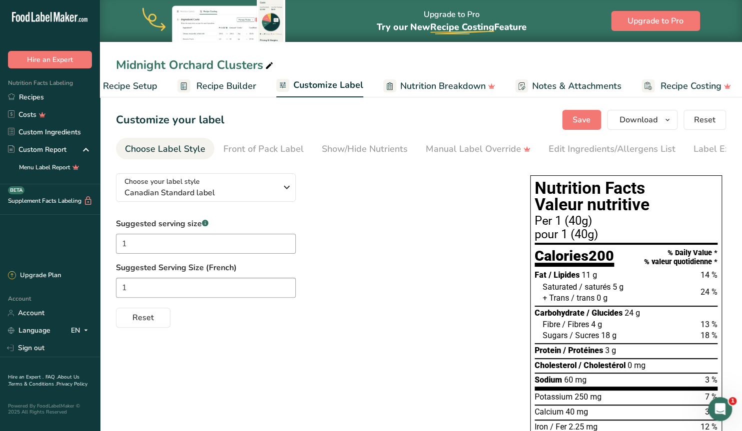
scroll to position [0, 37]
click at [401, 87] on span "Nutrition Breakdown" at bounding box center [437, 85] width 85 height 13
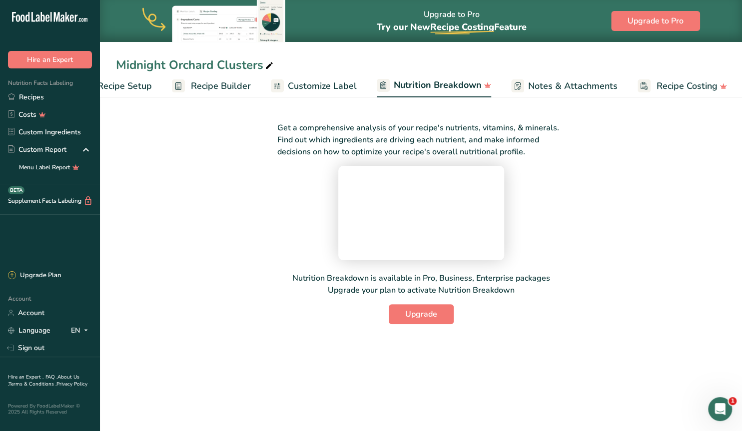
scroll to position [0, 38]
click at [302, 85] on span "Customize Label" at bounding box center [321, 85] width 69 height 13
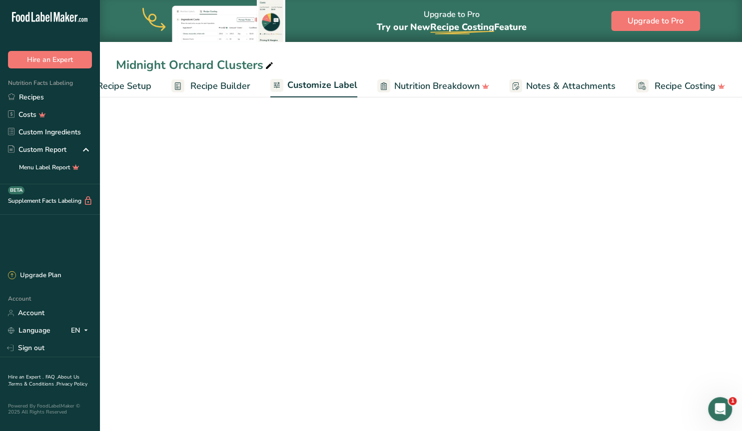
scroll to position [0, 37]
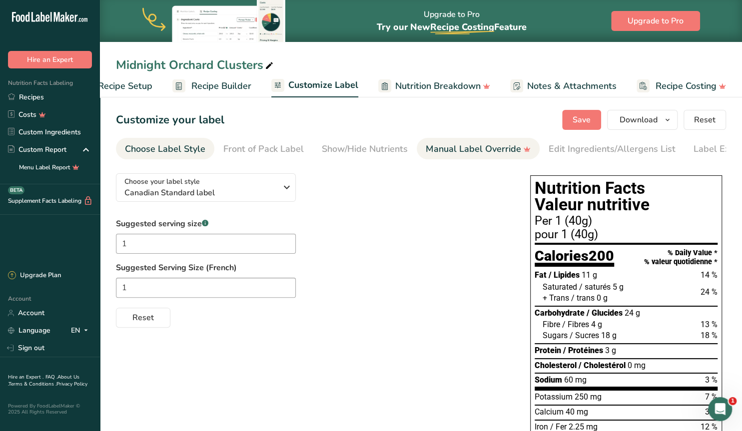
click at [448, 149] on div "Manual Label Override" at bounding box center [478, 148] width 105 height 13
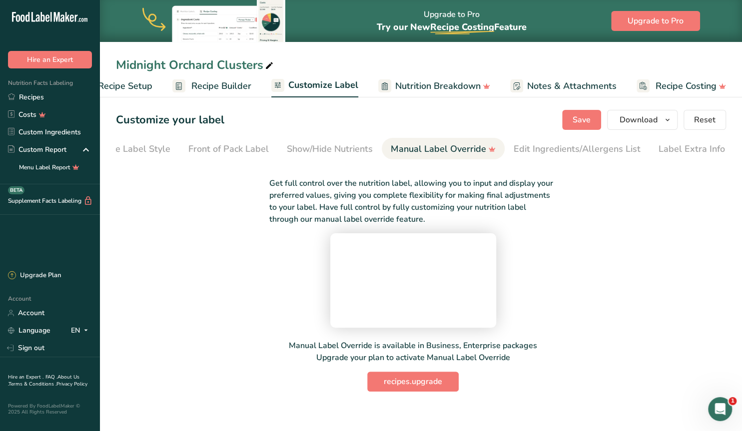
scroll to position [0, 35]
click at [135, 148] on div "Choose Label Style" at bounding box center [129, 148] width 80 height 13
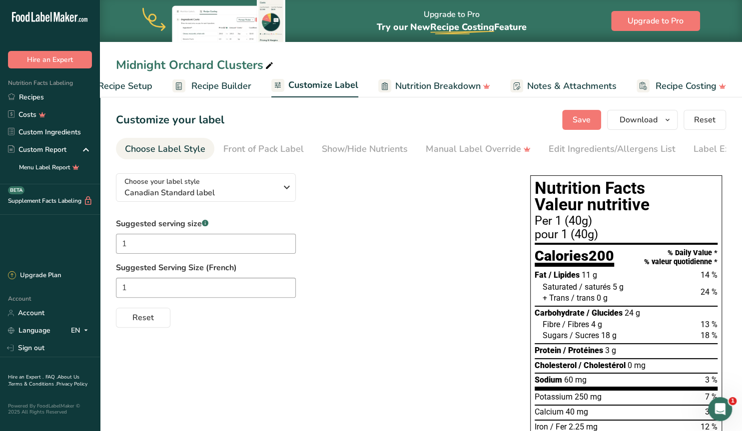
scroll to position [0, 0]
click at [339, 149] on div "Show/Hide Nutrients" at bounding box center [365, 148] width 86 height 13
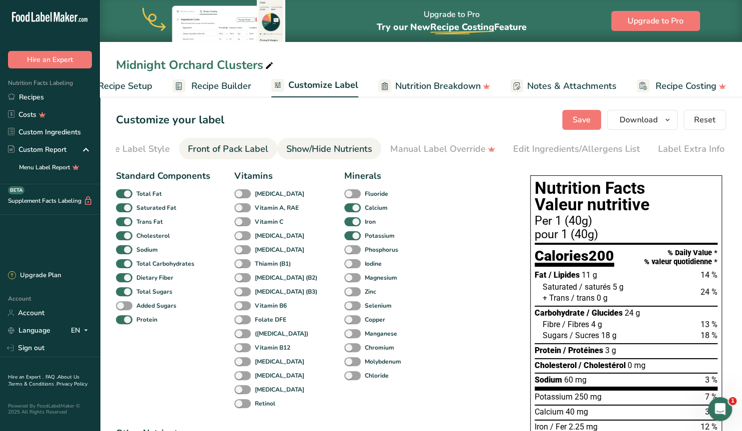
click at [238, 152] on div "Front of Pack Label" at bounding box center [228, 148] width 80 height 13
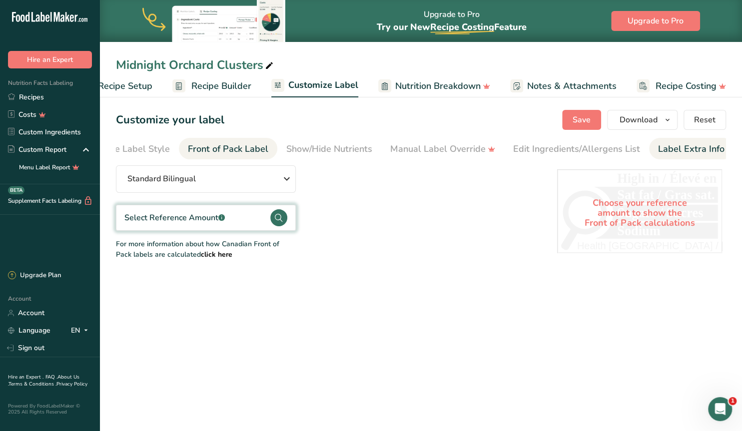
click at [695, 153] on div "Label Extra Info" at bounding box center [691, 148] width 66 height 13
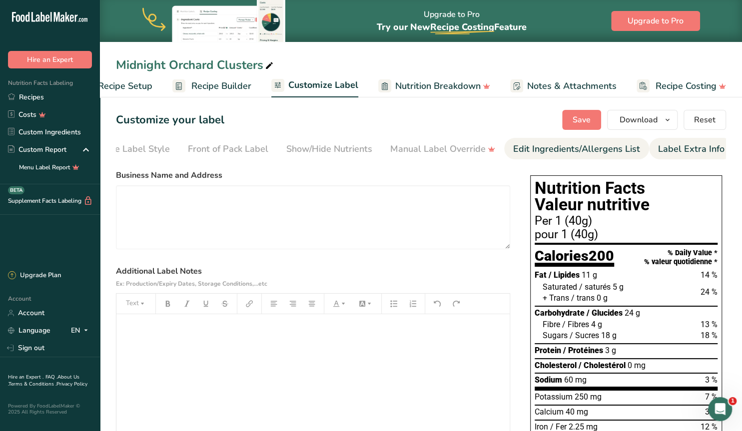
click at [533, 145] on div "Edit Ingredients/Allergens List" at bounding box center [576, 148] width 127 height 13
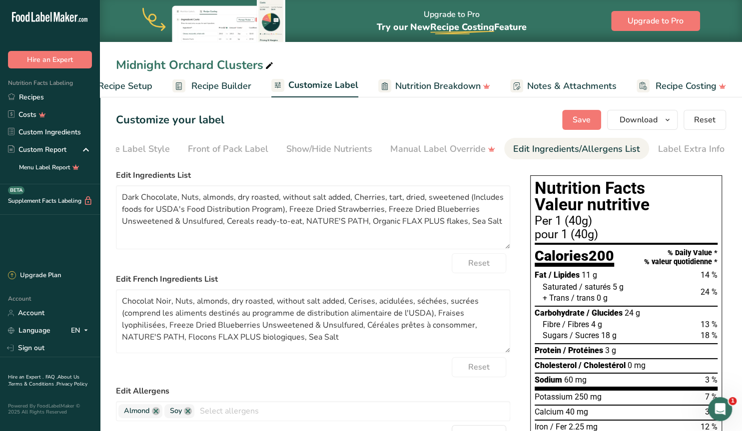
click at [441, 89] on span "Nutrition Breakdown" at bounding box center [437, 85] width 85 height 13
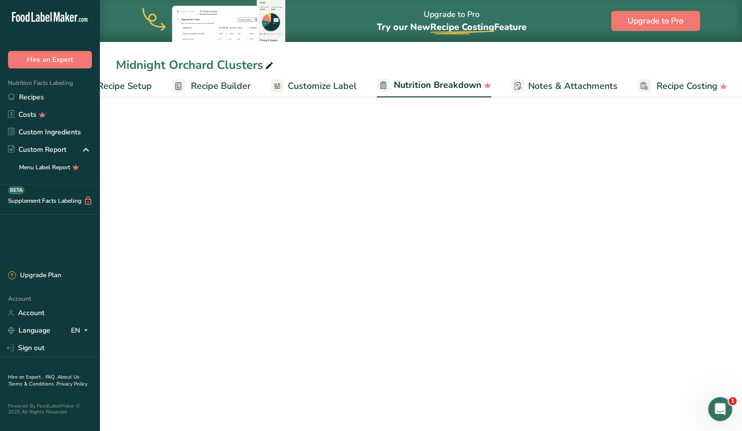
scroll to position [0, 38]
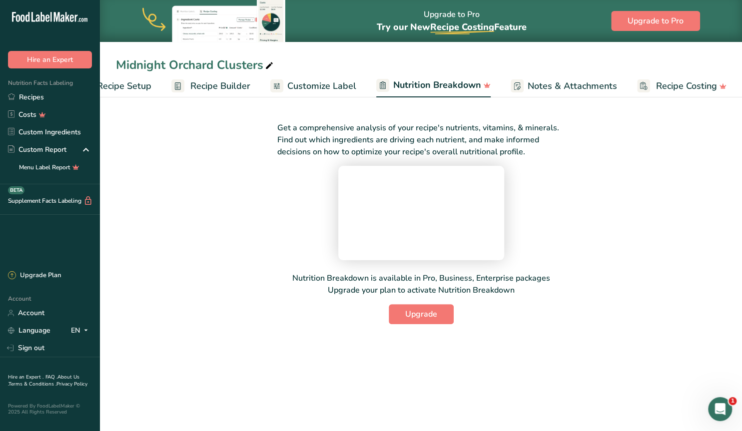
click at [313, 80] on span "Customize Label" at bounding box center [321, 85] width 69 height 13
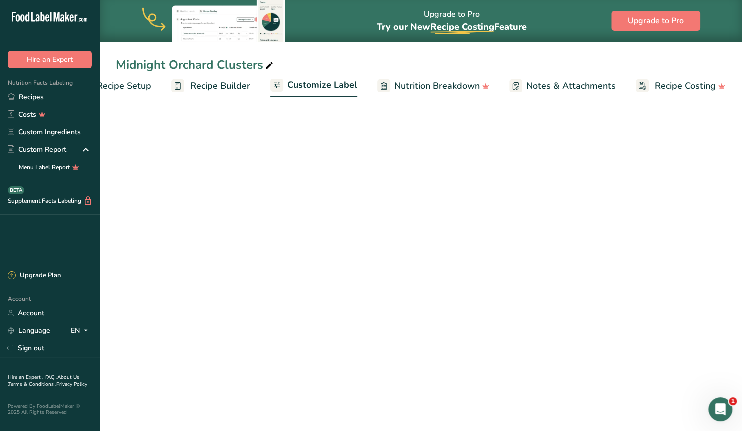
scroll to position [0, 37]
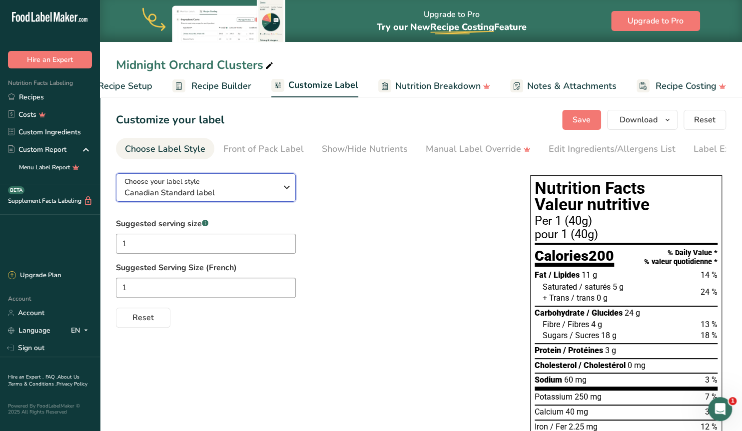
click at [271, 192] on span "Canadian Standard label" at bounding box center [200, 193] width 152 height 12
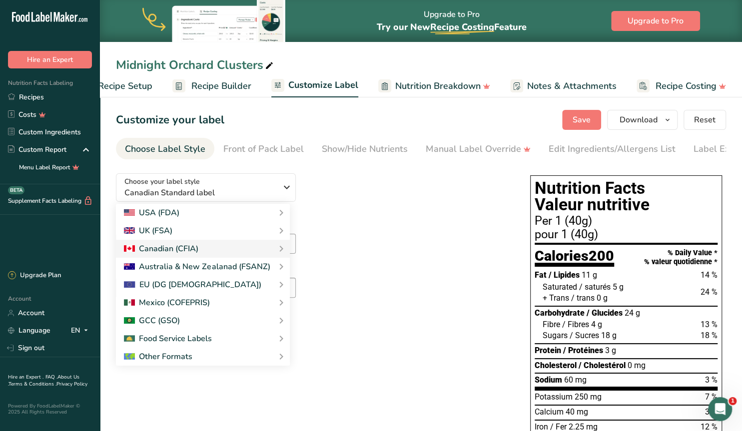
click at [365, 203] on div "Choose your label style Canadian Standard label USA (FDA) Standard FDA label Ta…" at bounding box center [313, 246] width 394 height 162
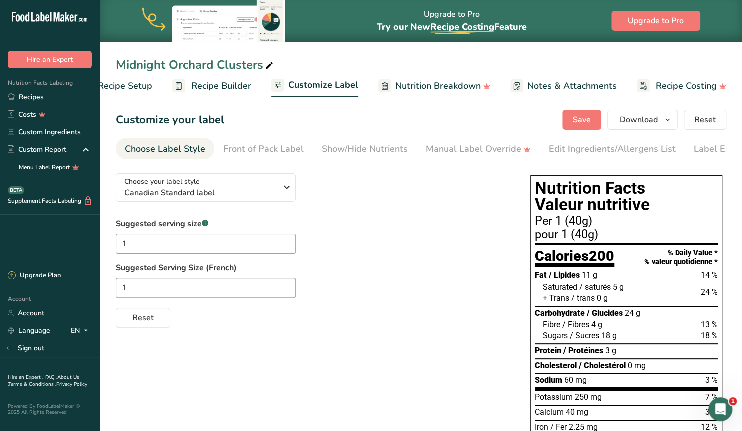
click at [202, 84] on span "Recipe Builder" at bounding box center [221, 85] width 60 height 13
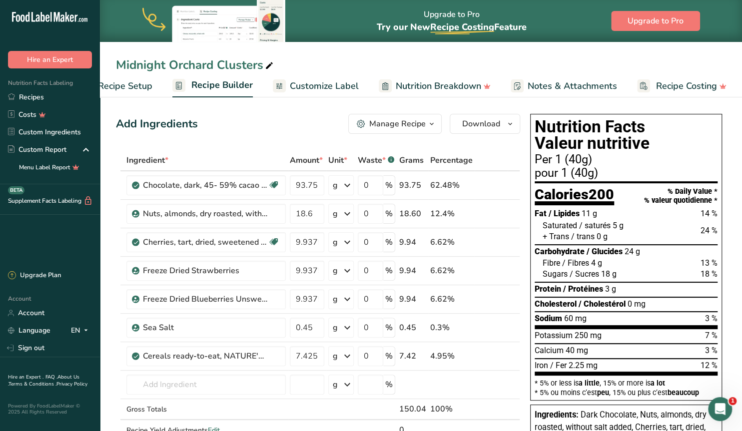
click at [421, 124] on div "Manage Recipe" at bounding box center [397, 124] width 56 height 12
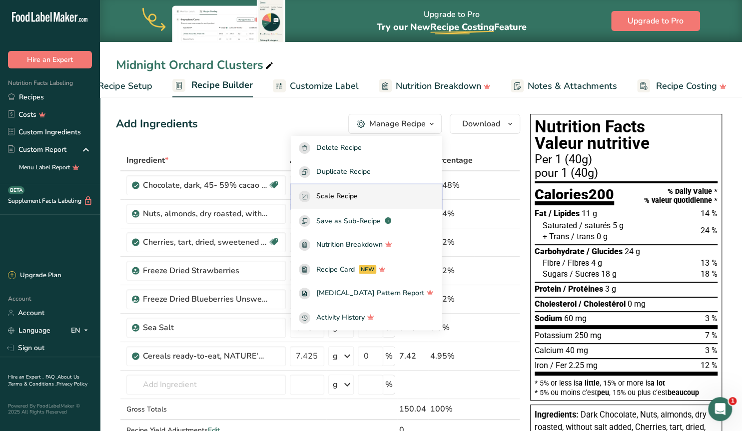
click at [358, 194] on span "Scale Recipe" at bounding box center [336, 196] width 41 height 11
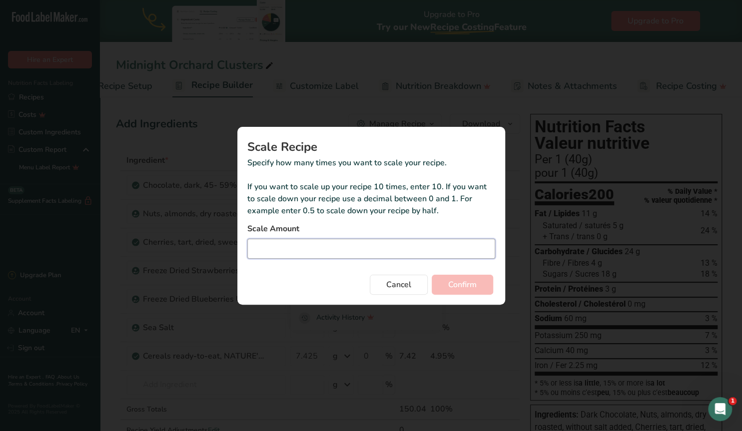
click at [273, 249] on input "Duplicate recipe modal" at bounding box center [371, 249] width 248 height 20
type input "3.75"
click at [458, 285] on span "Confirm" at bounding box center [462, 285] width 28 height 12
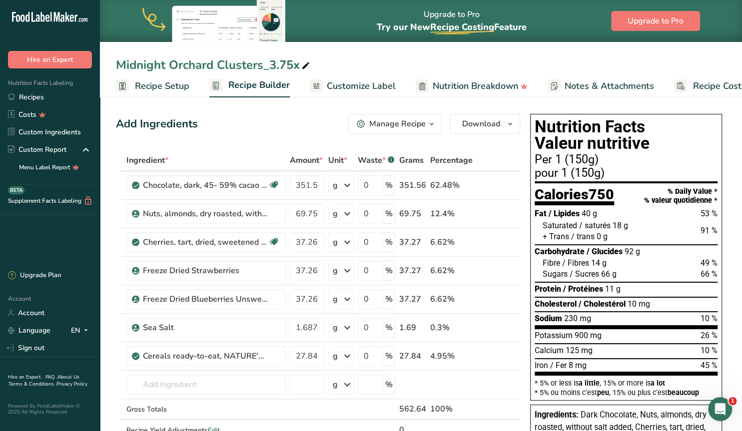
click at [426, 124] on div "Manage Recipe" at bounding box center [397, 124] width 56 height 12
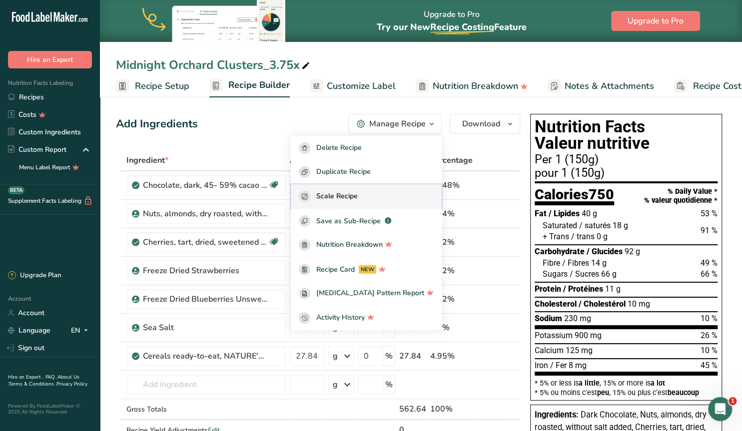
click at [358, 195] on span "Scale Recipe" at bounding box center [336, 196] width 41 height 11
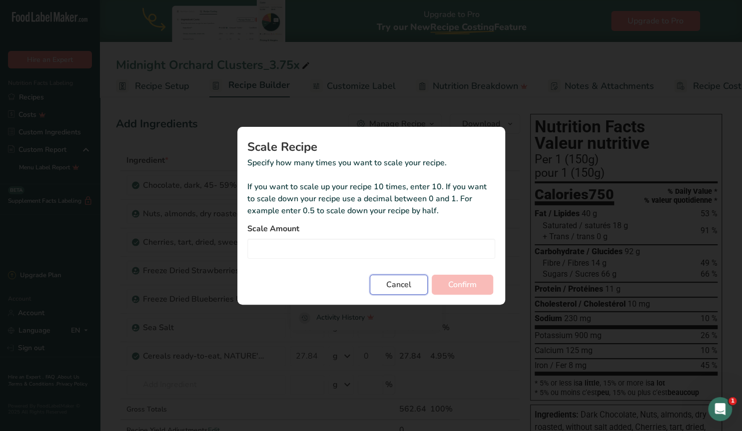
click at [403, 287] on span "Cancel" at bounding box center [398, 285] width 25 height 12
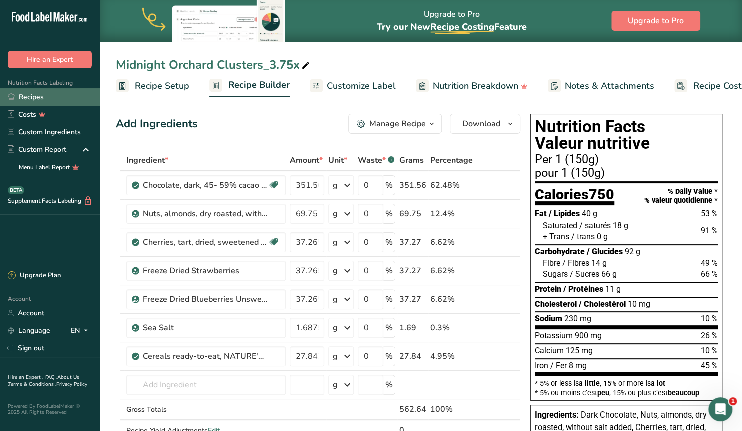
click at [42, 97] on link "Recipes" at bounding box center [50, 96] width 100 height 17
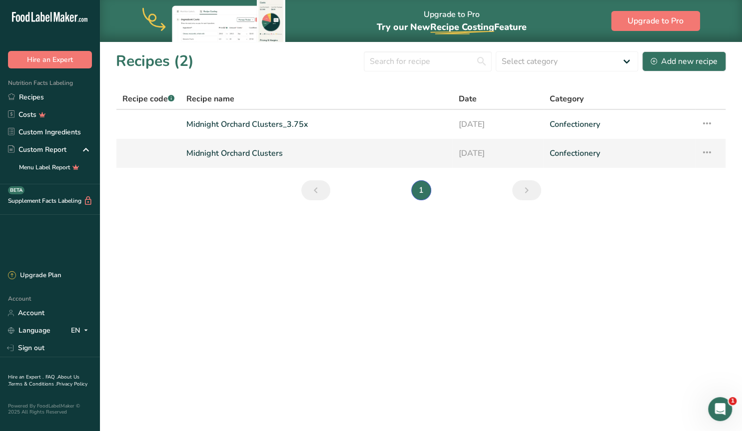
click at [247, 153] on link "Midnight Orchard Clusters" at bounding box center [316, 153] width 260 height 21
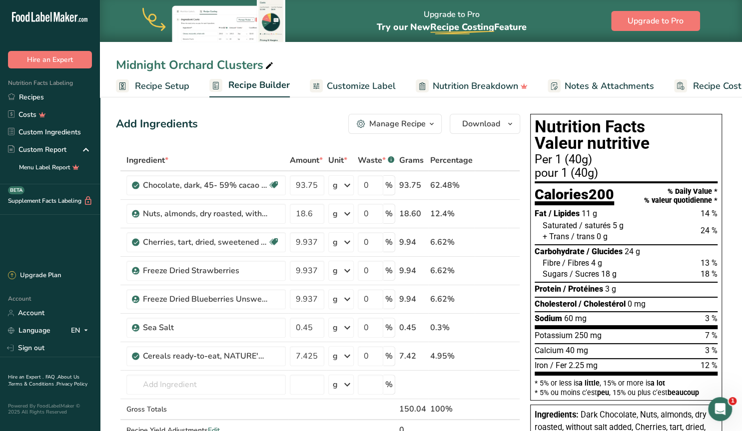
click at [419, 127] on div "Manage Recipe" at bounding box center [397, 124] width 56 height 12
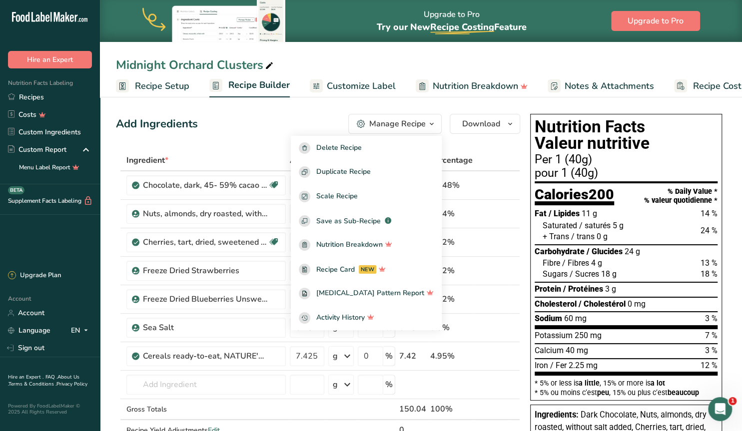
click at [295, 120] on div "Add Ingredients Manage Recipe Delete Recipe Duplicate Recipe Scale Recipe Save …" at bounding box center [318, 124] width 404 height 20
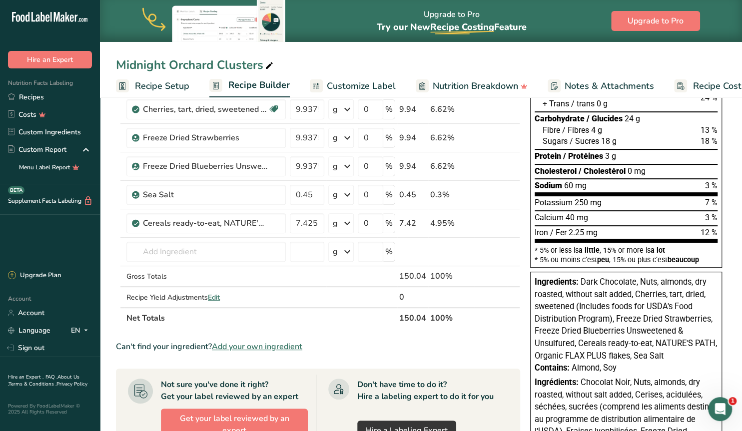
scroll to position [156, 0]
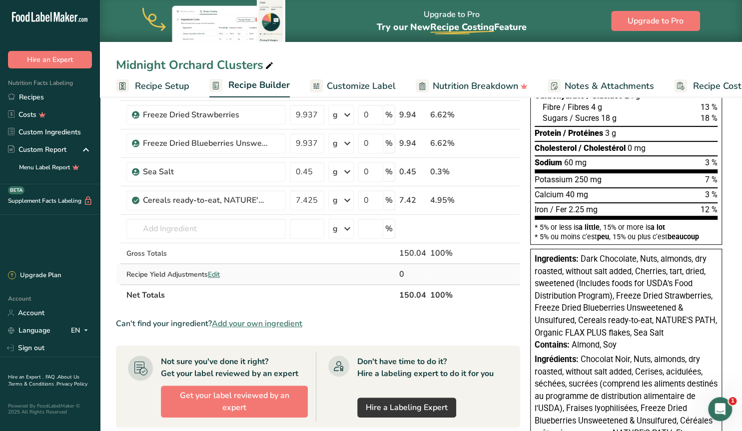
click at [214, 275] on span "Edit" at bounding box center [214, 274] width 12 height 9
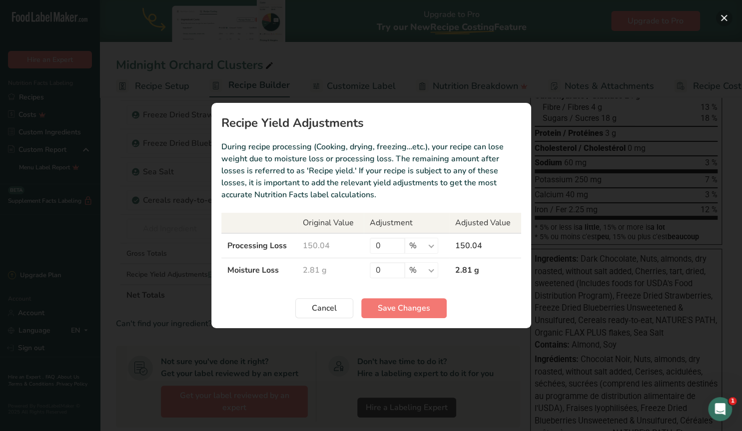
click at [727, 16] on button "Recipe yield modal" at bounding box center [724, 18] width 16 height 16
